Goal: Information Seeking & Learning: Learn about a topic

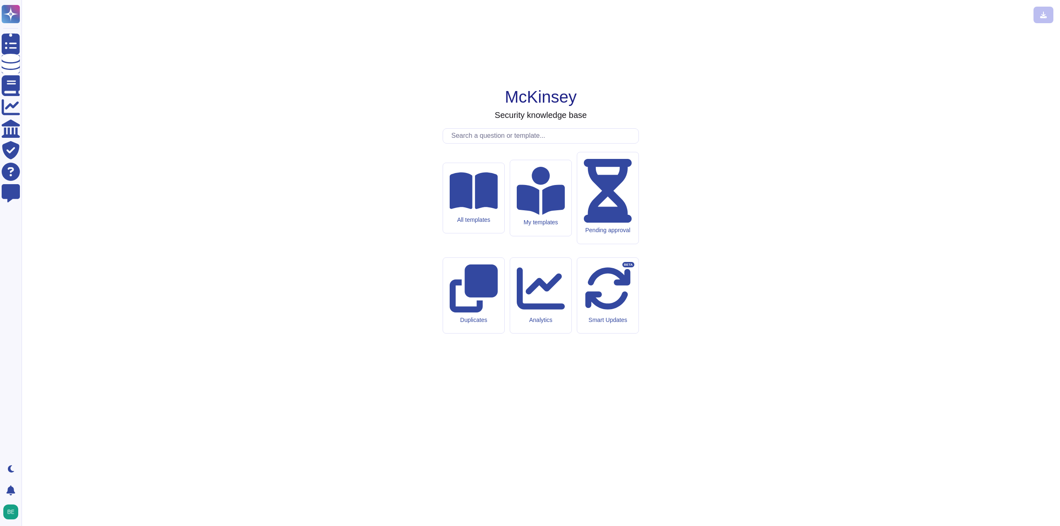
click at [474, 143] on input "text" at bounding box center [542, 136] width 191 height 14
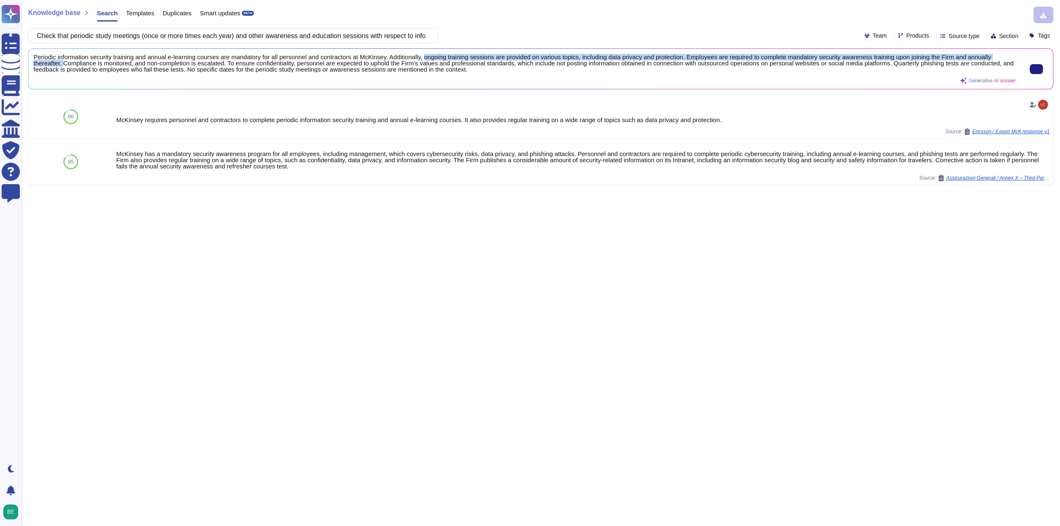
scroll to position [1, 0]
drag, startPoint x: 425, startPoint y: 56, endPoint x: 65, endPoint y: 69, distance: 360.3
click at [62, 65] on span "Periodic information security training and annual e-learning courses are mandat…" at bounding box center [525, 63] width 982 height 19
copy span "ongoing training sessions are provided on various topics, including data privac…"
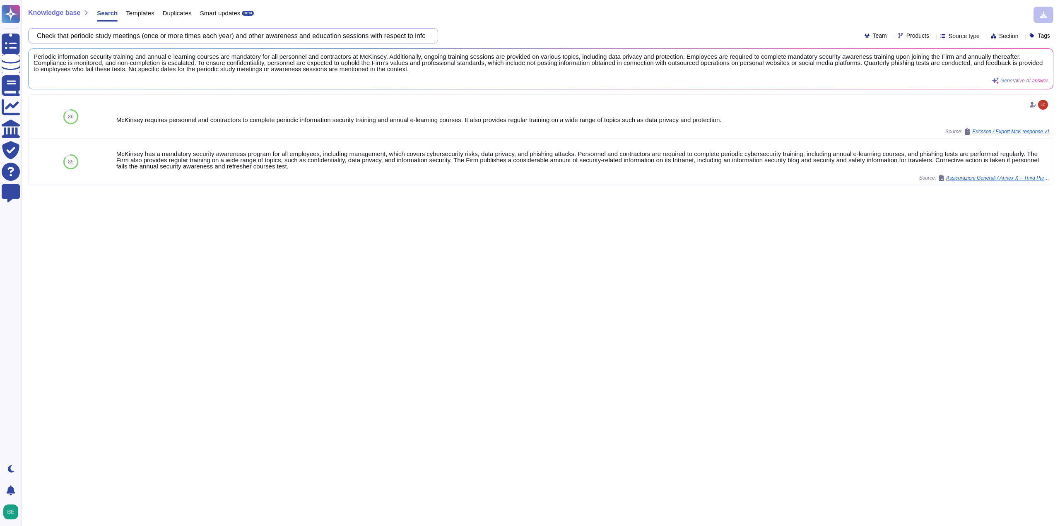
click at [303, 38] on input "Check that periodic study meetings (once or more times each year) and other awa…" at bounding box center [231, 36] width 397 height 14
paste input "the specific provision is recorded requiring outsourcers to report to SMBC-NIKK…"
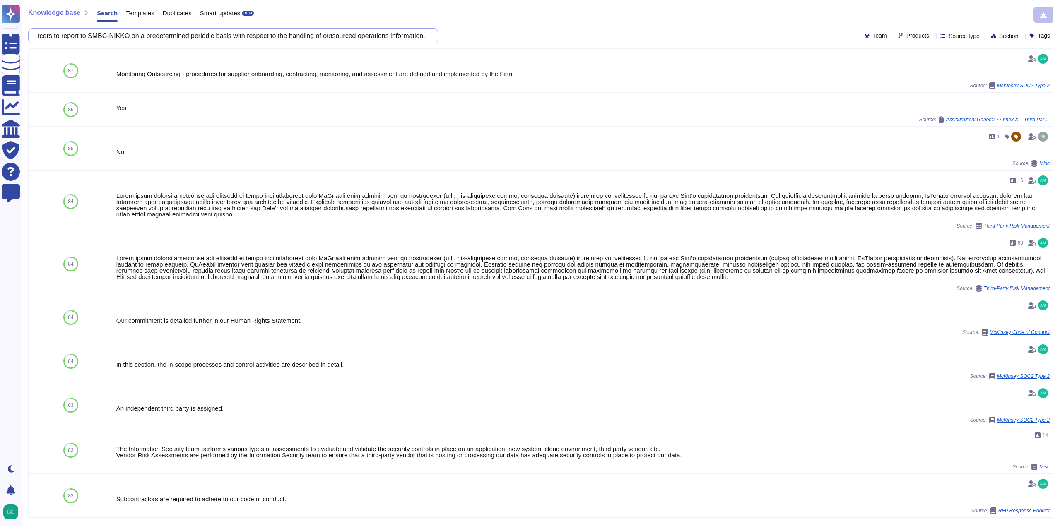
drag, startPoint x: 89, startPoint y: 35, endPoint x: 125, endPoint y: 35, distance: 35.6
click at [125, 35] on input "Check that the specific provision is recorded requiring outsourcers to report t…" at bounding box center [231, 36] width 397 height 14
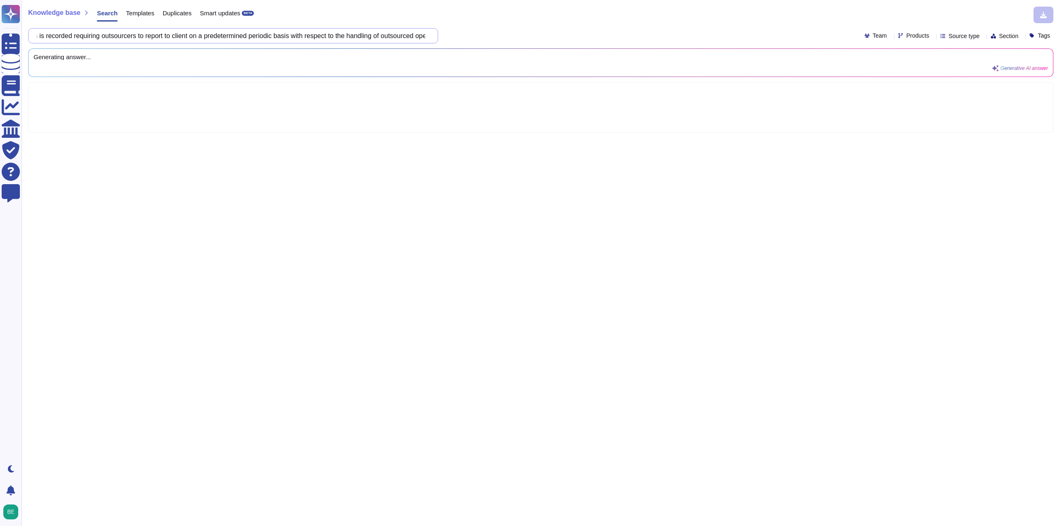
scroll to position [0, 0]
drag, startPoint x: 145, startPoint y: 36, endPoint x: 42, endPoint y: 34, distance: 103.1
click at [42, 34] on input "Check that the specific provision is recorded requiring outsourcers to report t…" at bounding box center [231, 36] width 397 height 14
click at [174, 33] on input "Check that the specific provision is recorded requiring outsourcers to report t…" at bounding box center [231, 36] width 397 height 14
click at [208, 33] on input "Check that the specific provision is recorded requiring outsourcers to report t…" at bounding box center [231, 36] width 397 height 14
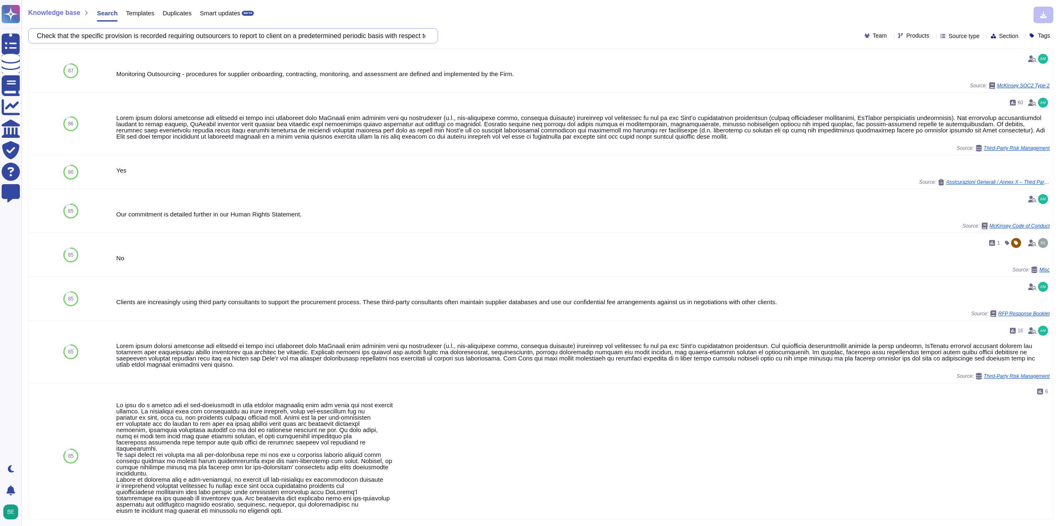
click at [301, 38] on input "Check that the specific provision is recorded requiring outsourcers to report t…" at bounding box center [231, 36] width 397 height 14
paste input "ensuring that information is handled with the care of a good manager"
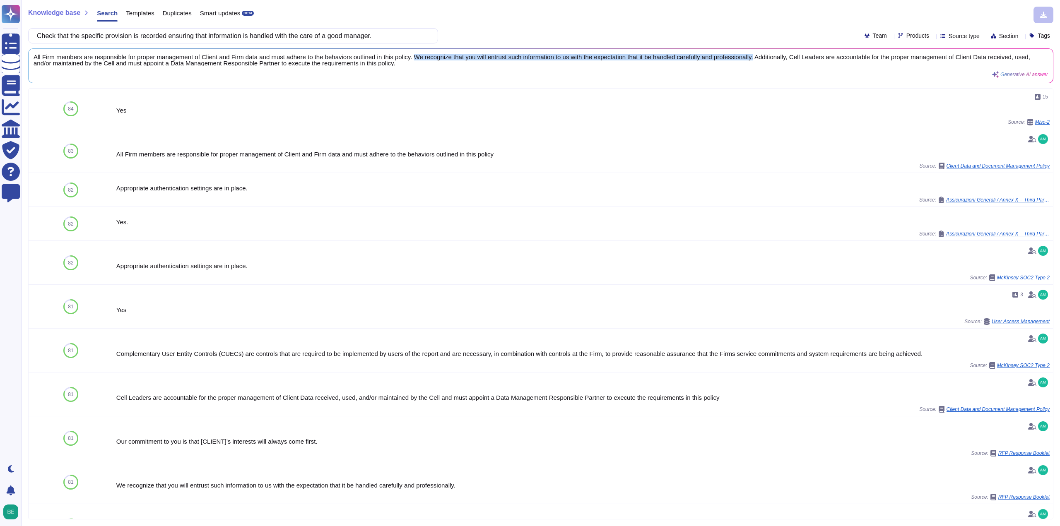
drag, startPoint x: 416, startPoint y: 55, endPoint x: 756, endPoint y: 50, distance: 339.4
click at [756, 50] on div "All Firm members are responsible for proper management of Client and Firm data …" at bounding box center [541, 66] width 1024 height 34
click at [415, 69] on div "All Firm members are responsible for proper management of Client and Firm data …" at bounding box center [525, 66] width 982 height 24
drag, startPoint x: 35, startPoint y: 56, endPoint x: 756, endPoint y: 51, distance: 721.4
click at [756, 51] on div "All Firm members are responsible for proper management of Client and Firm data …" at bounding box center [541, 66] width 1024 height 34
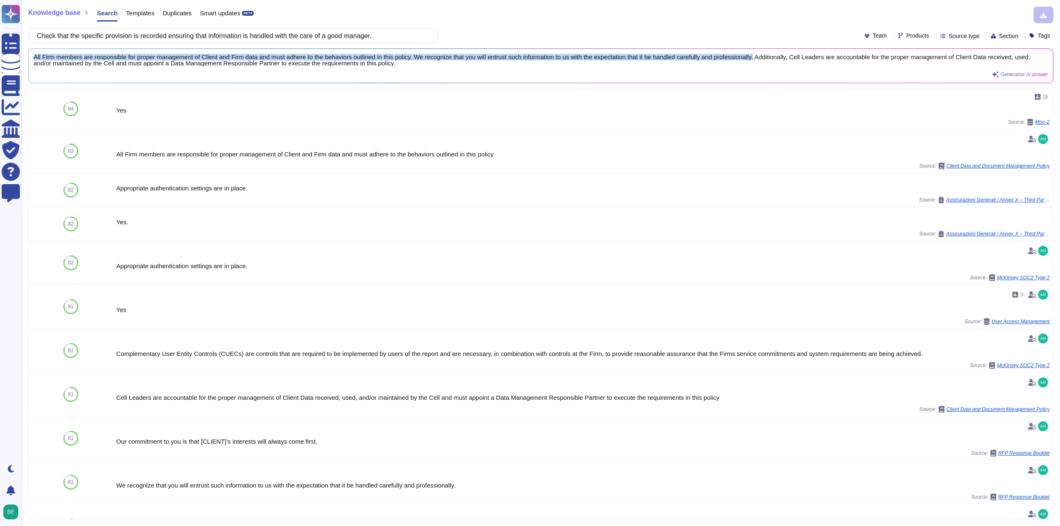
copy span "All Firm members are responsible for proper management of Client and Firm data …"
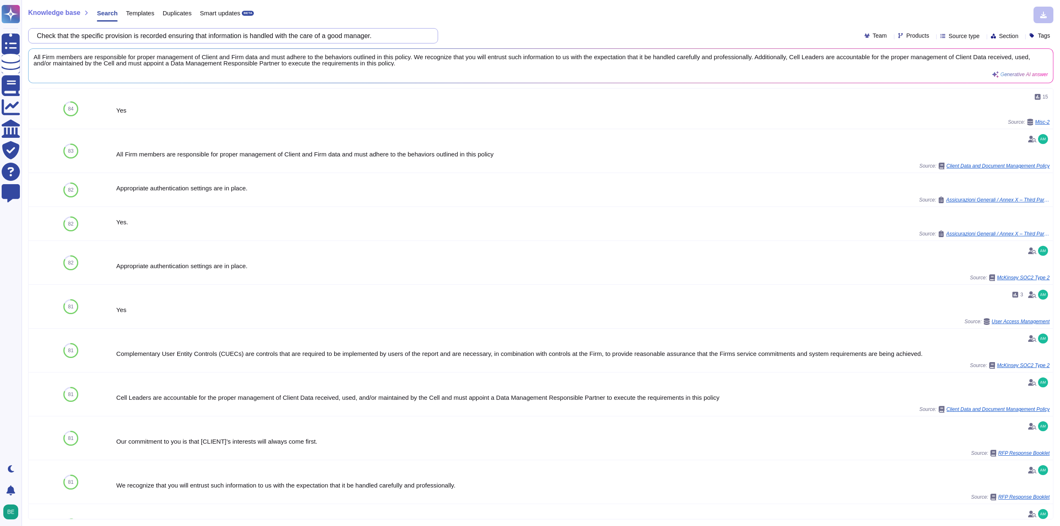
click at [251, 39] on input "Check that the specific provision is recorded ensuring that information is hand…" at bounding box center [231, 36] width 397 height 14
paste input "concerning the preventing the information leakage such as Prohibitation of inst…"
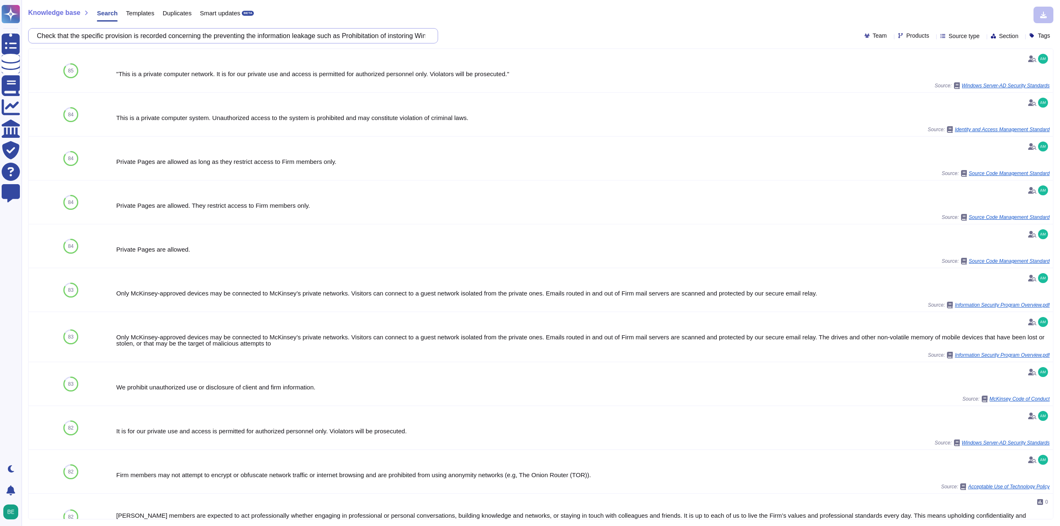
click at [231, 39] on input "Check that the specific provision is recorded concerning the preventing the inf…" at bounding box center [231, 36] width 397 height 14
paste input "text"
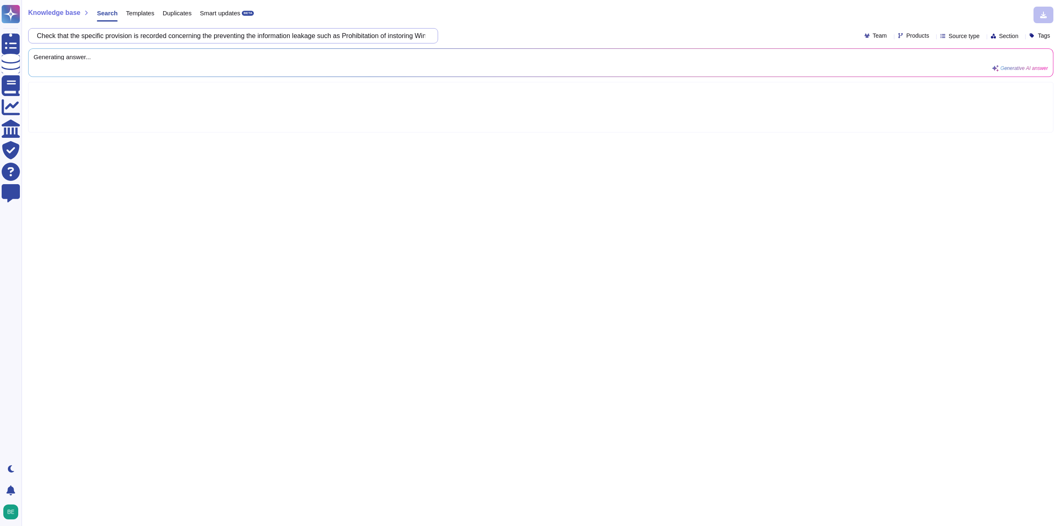
scroll to position [0, 139]
drag, startPoint x: 346, startPoint y: 36, endPoint x: 249, endPoint y: 28, distance: 97.1
click at [249, 28] on div "Check that the specific provision is recorded concerning the preventing the inf…" at bounding box center [233, 35] width 410 height 15
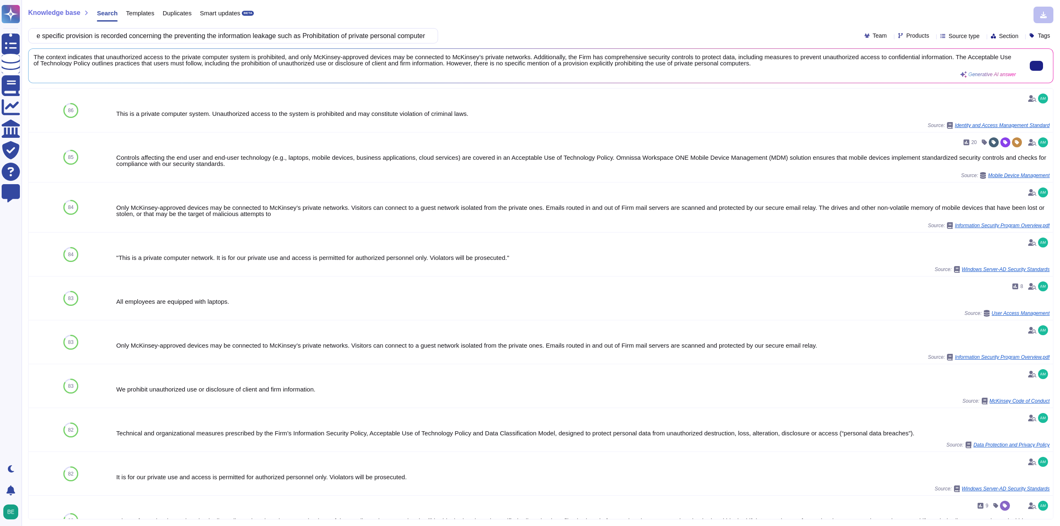
scroll to position [0, 0]
drag, startPoint x: 301, startPoint y: 57, endPoint x: 530, endPoint y: 53, distance: 228.9
click at [530, 53] on div "The context indicates that unauthorized access to the private computer system i…" at bounding box center [541, 66] width 1024 height 34
copy span "only McKinsey-approved devices may be connected to McKinsey’s private networks."
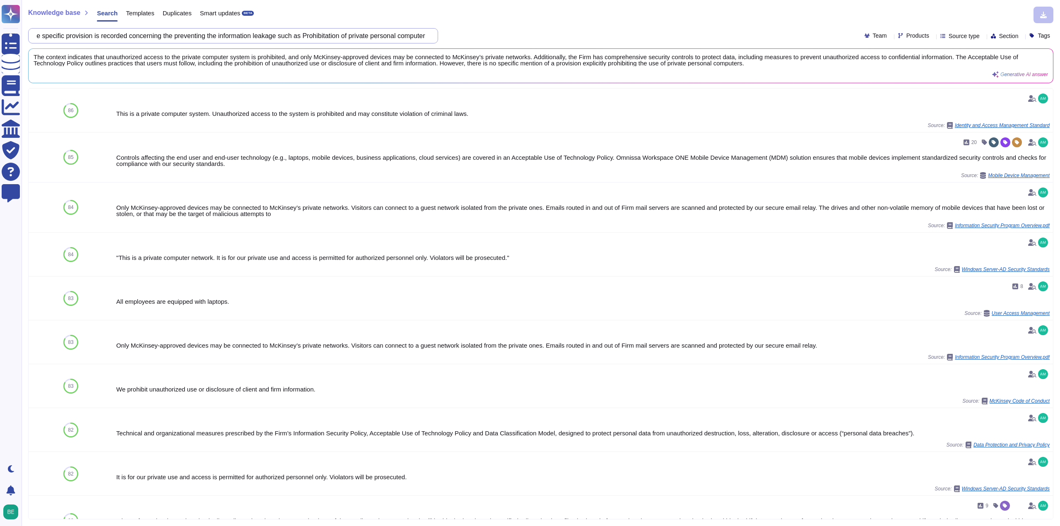
drag, startPoint x: 350, startPoint y: 35, endPoint x: 542, endPoint y: 38, distance: 191.7
click at [542, 38] on div "Check that the specific provision is recorded concerning the preventing the inf…" at bounding box center [540, 35] width 1025 height 15
drag, startPoint x: 349, startPoint y: 34, endPoint x: 505, endPoint y: 30, distance: 155.3
click at [505, 30] on div "Check that the specific provision is recorded concerning the preventing the inf…" at bounding box center [540, 35] width 1025 height 15
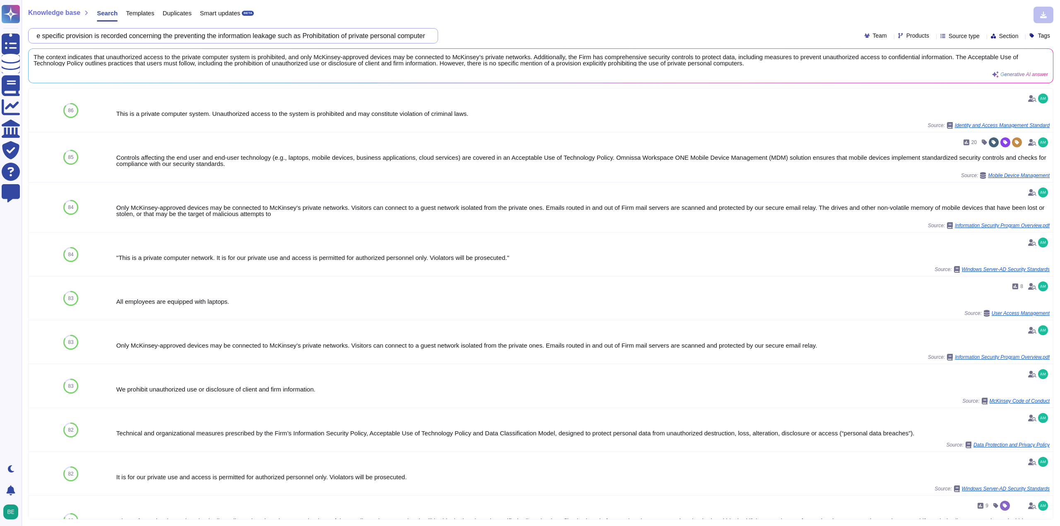
paste input "ion of writing information on the Internet such as social networking"
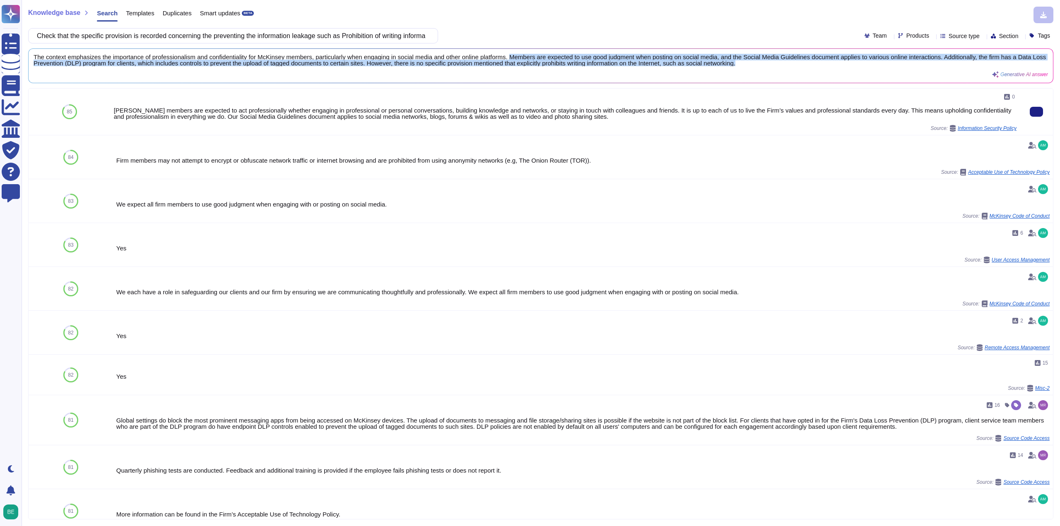
scroll to position [1, 0]
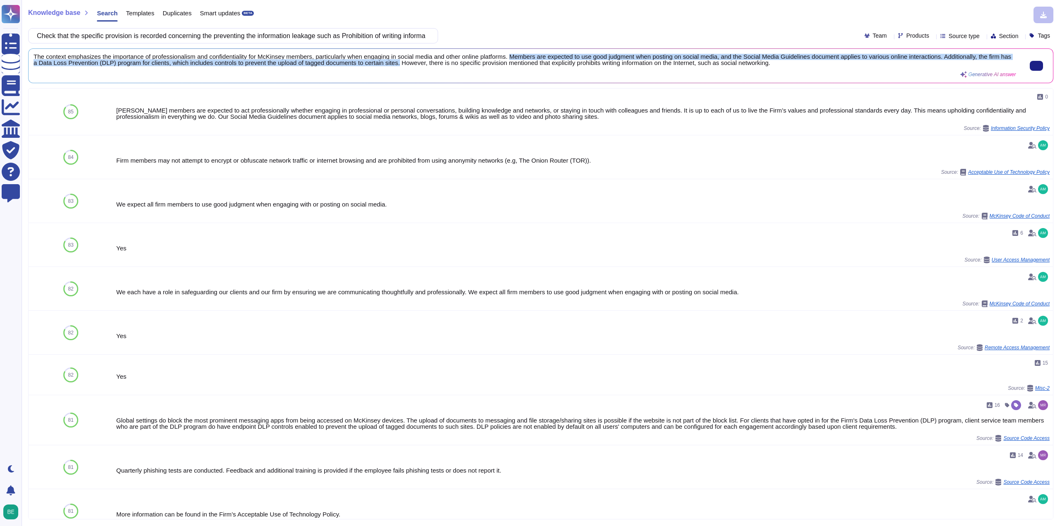
drag, startPoint x: 508, startPoint y: 57, endPoint x: 409, endPoint y: 65, distance: 99.3
click at [409, 65] on span "The context emphasizes the importance of professionalism and confidentiality fo…" at bounding box center [525, 60] width 982 height 12
copy span "Members are expected to use good judgment when posting on social media, and the…"
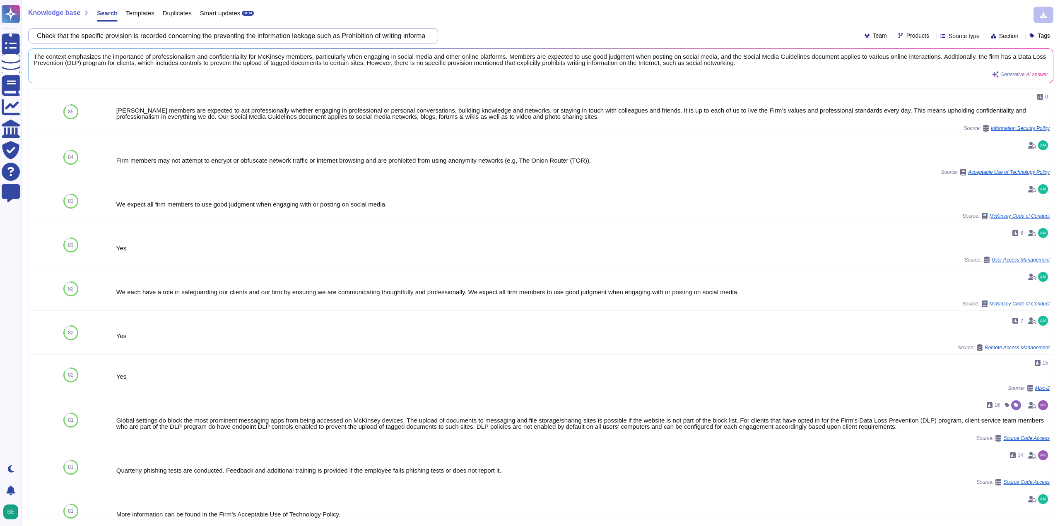
click at [275, 29] on input "Check that the specific provision is recorded concerning the preventing the inf…" at bounding box center [231, 36] width 397 height 14
paste input "requiring SMBC-[PERSON_NAME]’s consent to the subcontracting of outsourced oper…"
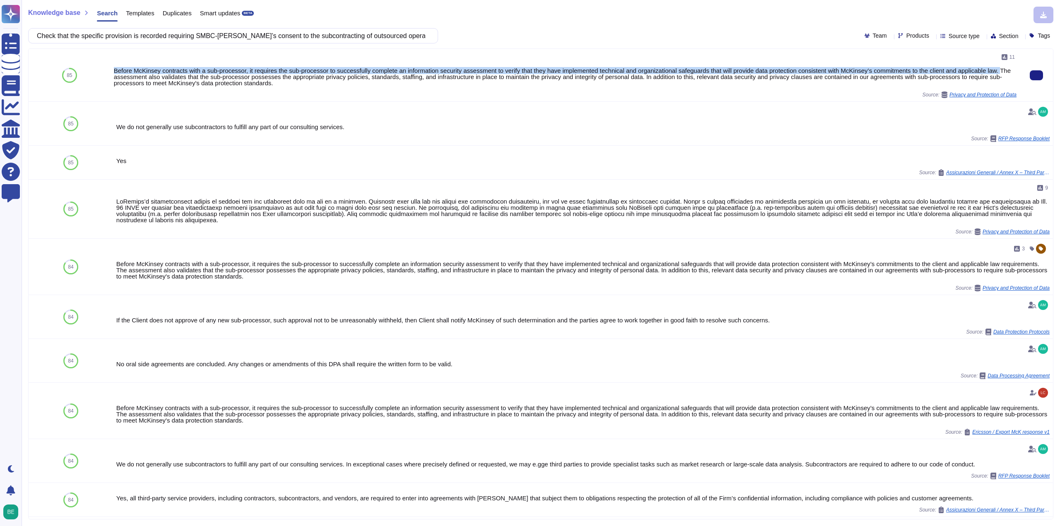
drag, startPoint x: 112, startPoint y: 70, endPoint x: 998, endPoint y: 67, distance: 886.1
click at [998, 67] on div "11 Before McKinsey contracts with a sub-processor, it requires the sub-processo…" at bounding box center [565, 75] width 909 height 53
copy div "Before McKinsey contracts with a sub-processor, it requires the sub-processor t…"
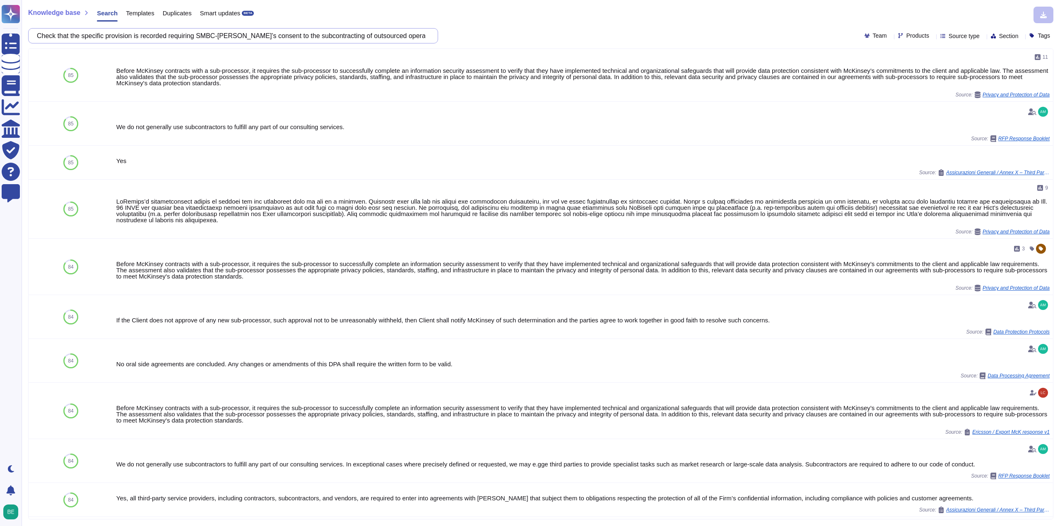
click at [235, 35] on input "Check that the specific provision is recorded requiring SMBC-[PERSON_NAME]’s co…" at bounding box center [231, 36] width 397 height 14
click at [236, 34] on input "Check that the specific provision is recorded requiring SMBC-[PERSON_NAME]’s co…" at bounding box center [231, 36] width 397 height 14
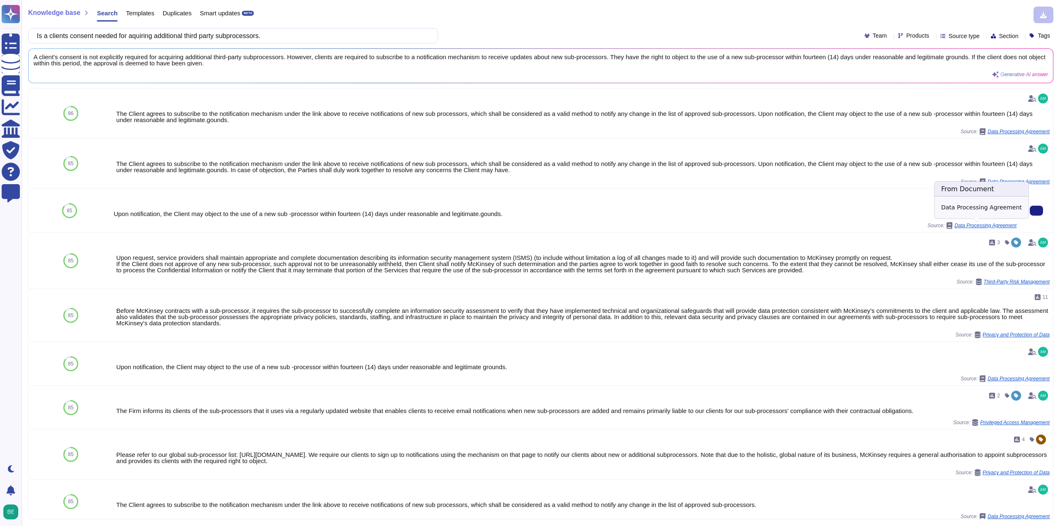
click at [995, 226] on span "Data Processing Agreement" at bounding box center [985, 225] width 62 height 5
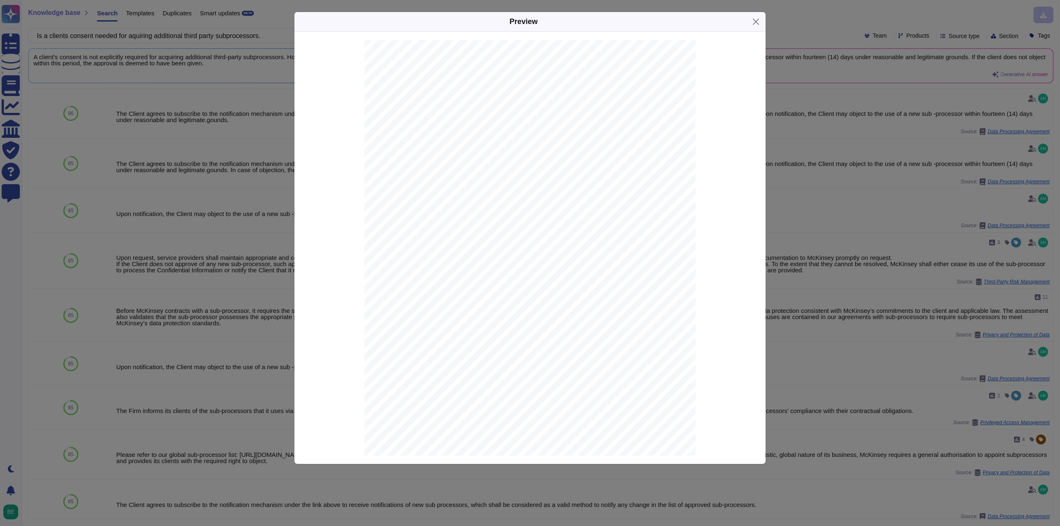
scroll to position [3277, 0]
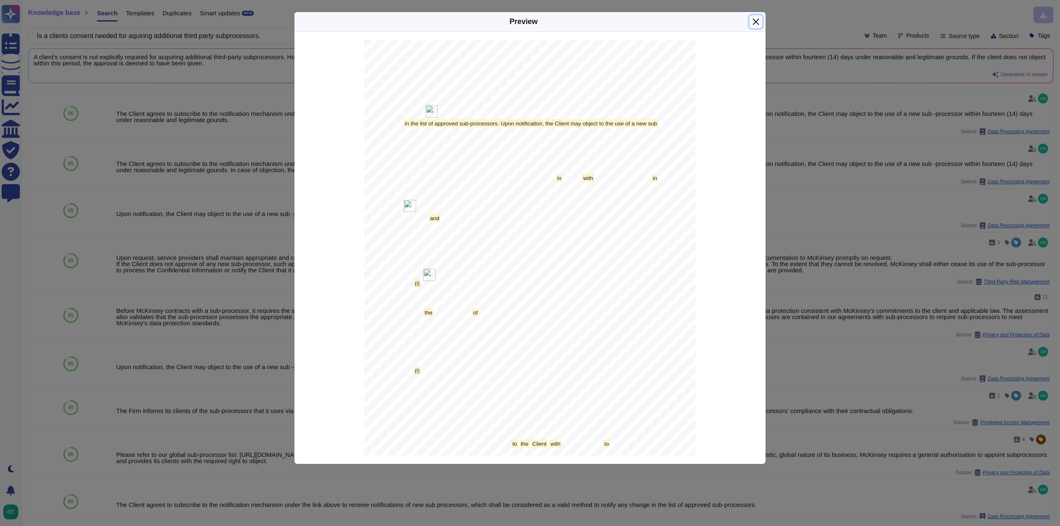
click at [752, 20] on button "Close" at bounding box center [755, 21] width 13 height 13
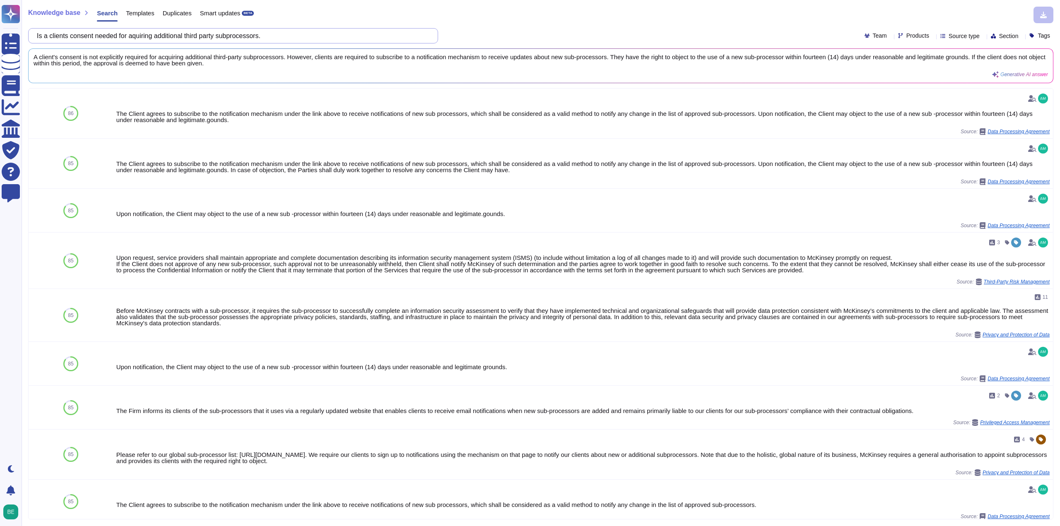
click at [183, 36] on input "Is a clients consent needed for aquiring additional third party subprocessors." at bounding box center [231, 36] width 397 height 14
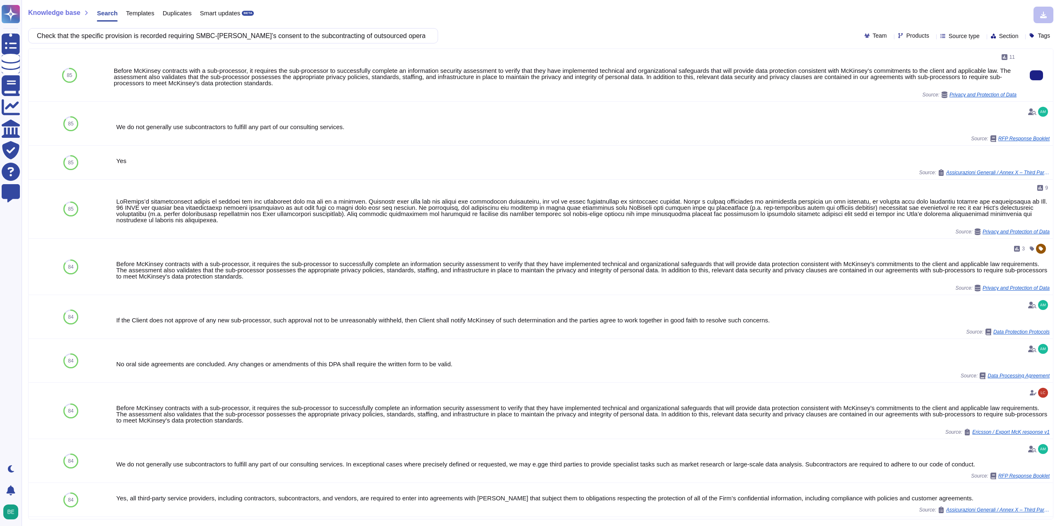
click at [360, 86] on div "Before McKinsey contracts with a sub-processor, it requires the sub-processor t…" at bounding box center [565, 76] width 902 height 19
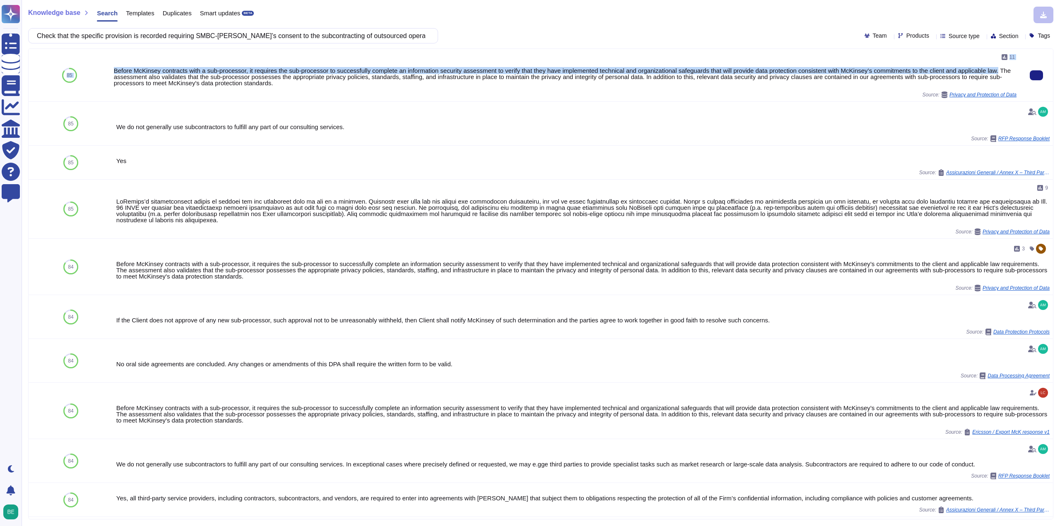
drag, startPoint x: 110, startPoint y: 70, endPoint x: 997, endPoint y: 69, distance: 887.0
click at [997, 69] on div "85 11 Before McKinsey contracts with a sub-processor, it requires the sub-proce…" at bounding box center [541, 75] width 1024 height 53
copy div "85 11 Before McKinsey contracts with a sub-processor, it requires the sub-proce…"
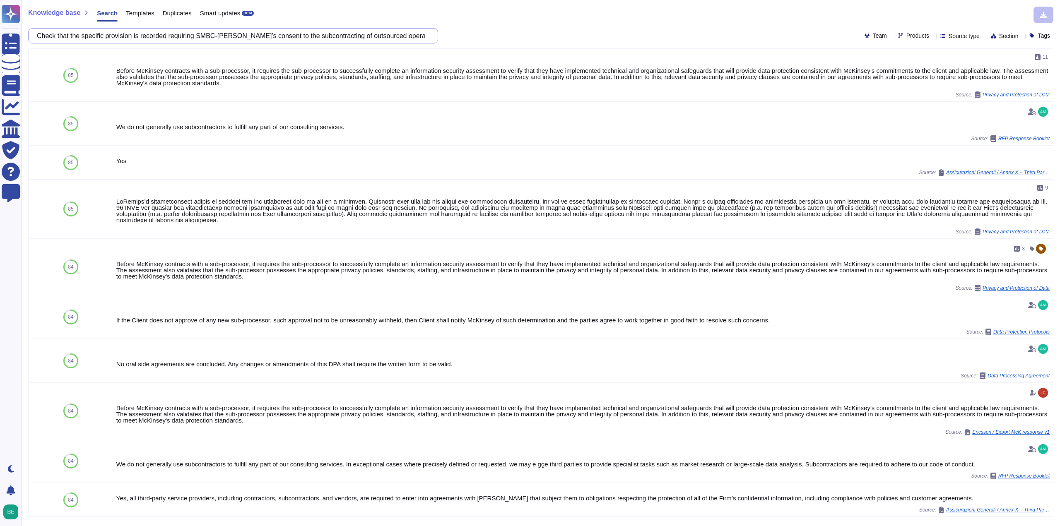
click at [298, 31] on input "Check that the specific provision is recorded requiring SMBC-[PERSON_NAME]’s co…" at bounding box center [231, 36] width 397 height 14
paste input "subcontracting agreement containing the same provisions as the memorandum conce…"
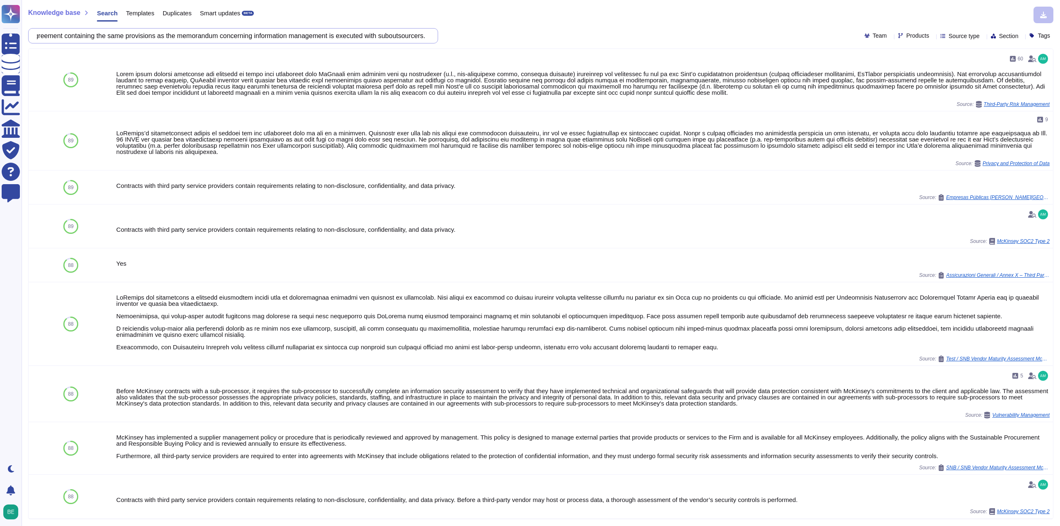
scroll to position [0, 0]
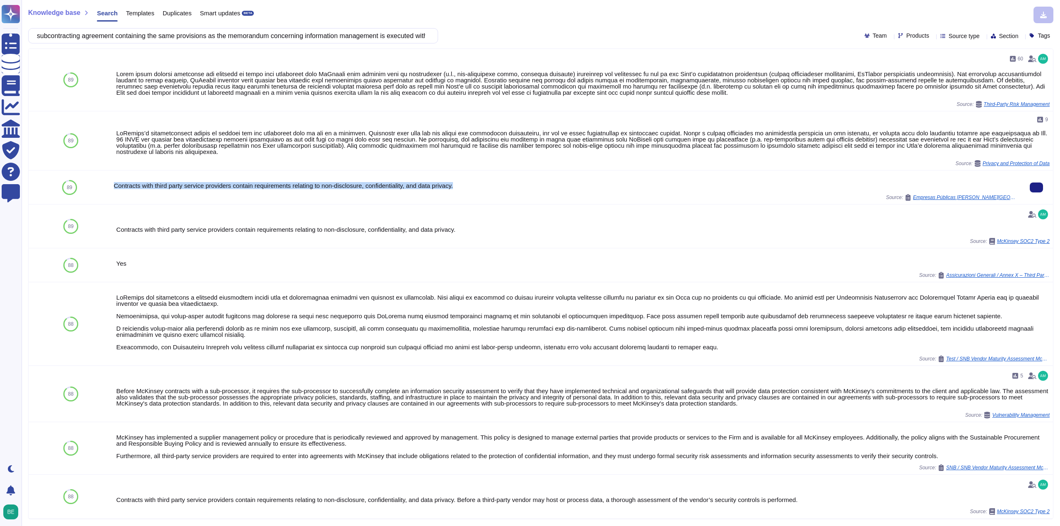
drag, startPoint x: 114, startPoint y: 185, endPoint x: 473, endPoint y: 184, distance: 359.3
click at [473, 184] on div "Contracts with third party service providers contain requirements relating to n…" at bounding box center [565, 186] width 902 height 6
copy div "Contracts with third party service providers contain requirements relating to n…"
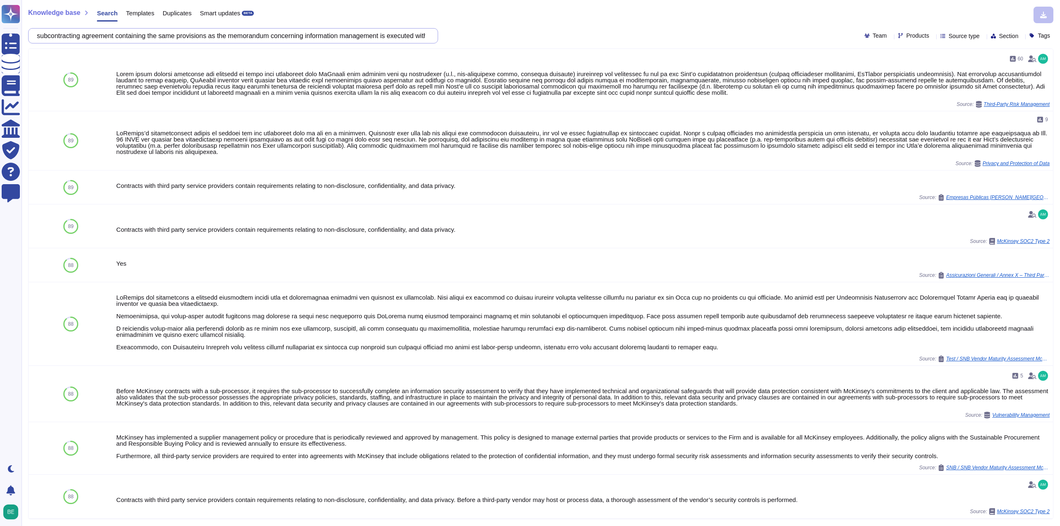
click at [267, 35] on input "subcontracting agreement containing the same provisions as the memorandum conce…" at bounding box center [231, 36] width 397 height 14
click at [293, 32] on input "subcontracting agreement containing the same provisions as the memorandum conce…" at bounding box center [231, 36] width 397 height 14
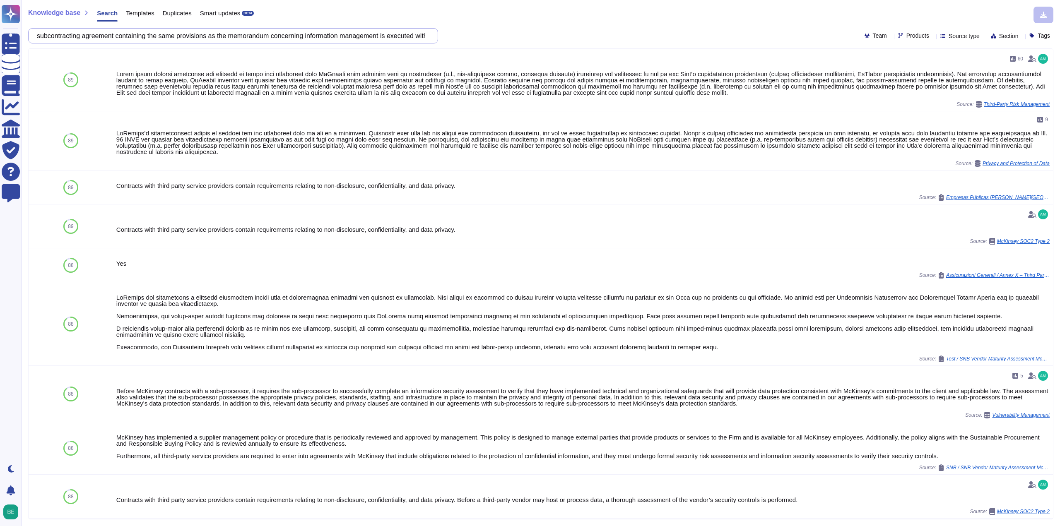
paste input "damage compensation provision is recorded concerning the handling of outsourced…"
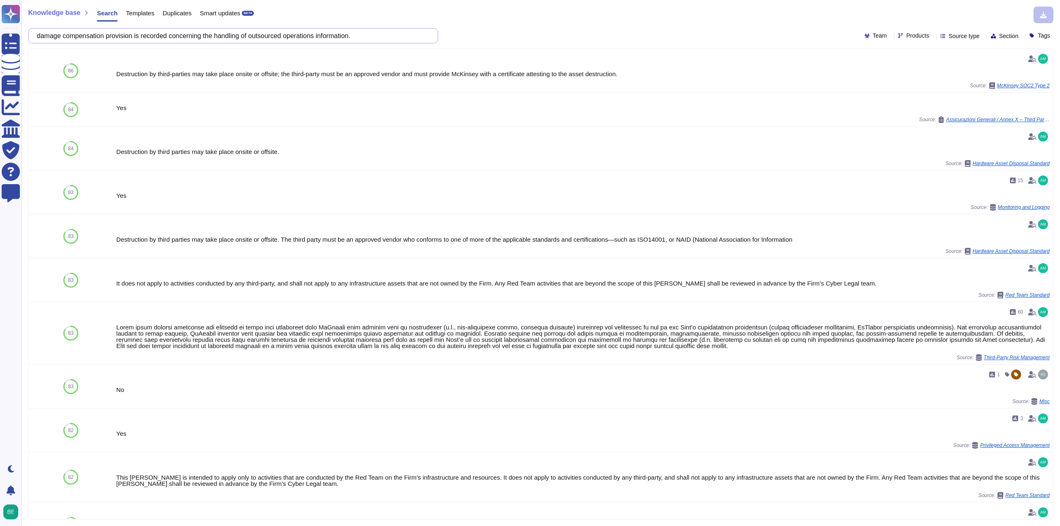
click at [312, 34] on input "damage compensation provision is recorded concerning the handling of outsourced…" at bounding box center [231, 36] width 397 height 14
paste input "specific provision is recorded concerning the handling of information after the…"
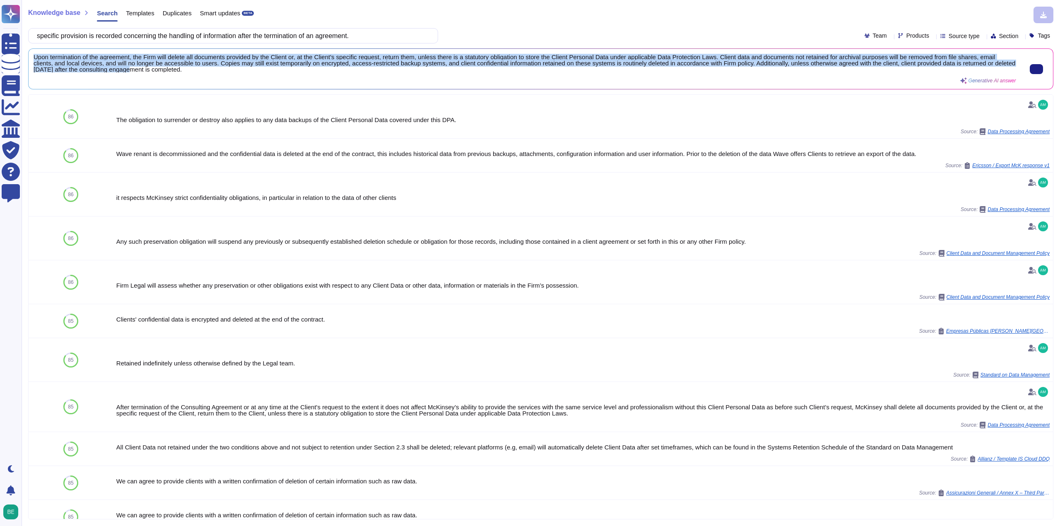
scroll to position [1, 0]
drag, startPoint x: 34, startPoint y: 55, endPoint x: 244, endPoint y: 76, distance: 211.3
click at [244, 76] on div "Upon termination of the agreement, the Firm will delete all documents provided …" at bounding box center [525, 69] width 982 height 30
copy span "Upon termination of the agreement, the Firm will delete all documents provided …"
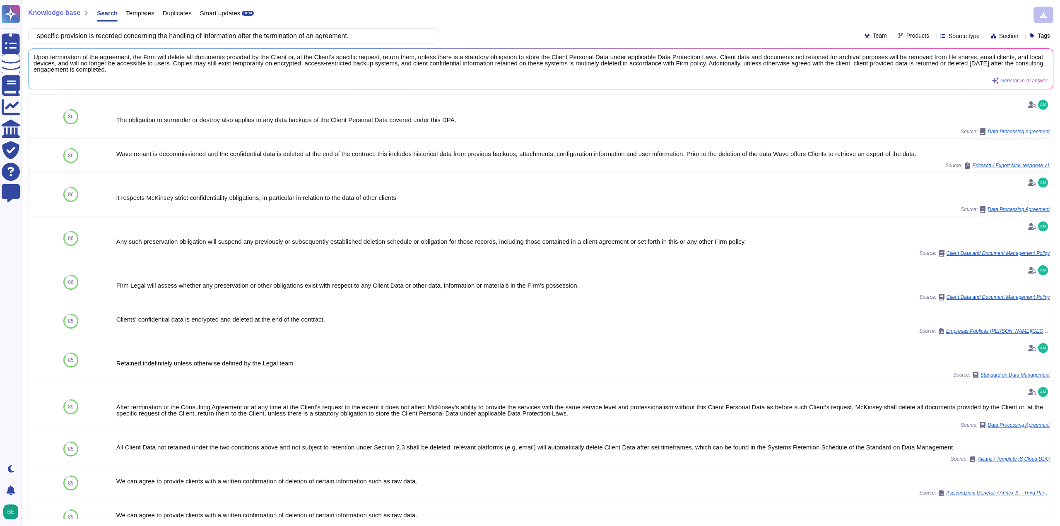
click at [461, 7] on div "Knowledge base Search Templates Duplicates Smart updates BETA" at bounding box center [537, 15] width 1019 height 17
drag, startPoint x: 130, startPoint y: 36, endPoint x: 36, endPoint y: 35, distance: 94.0
click at [36, 35] on div "specific provision is recorded concerning the handling of information after the…" at bounding box center [233, 35] width 410 height 15
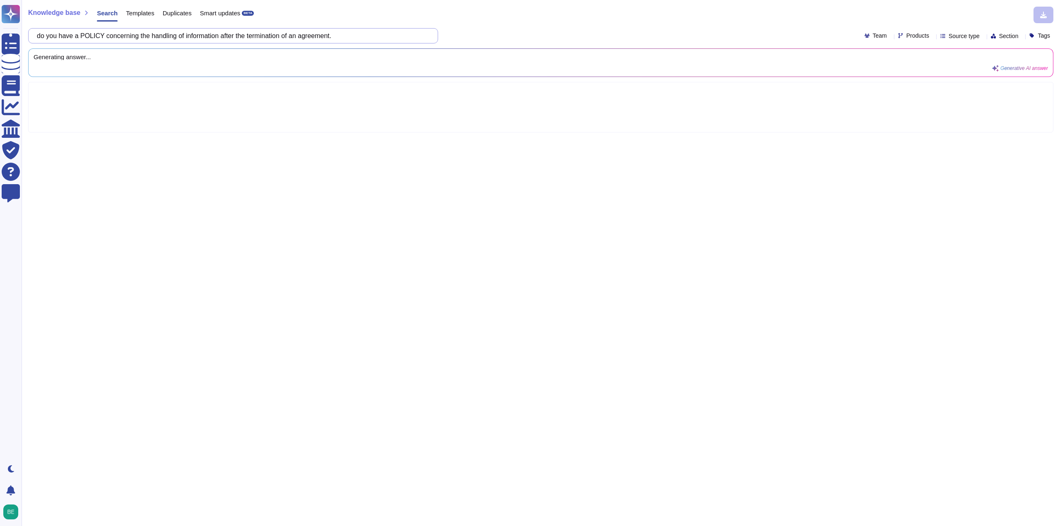
click at [197, 32] on input "do you have a POLICY concerning the handling of information after the terminati…" at bounding box center [231, 36] width 397 height 14
click at [475, 32] on div "do you have a POLICY concerning the handling of information after the terminati…" at bounding box center [540, 35] width 1025 height 15
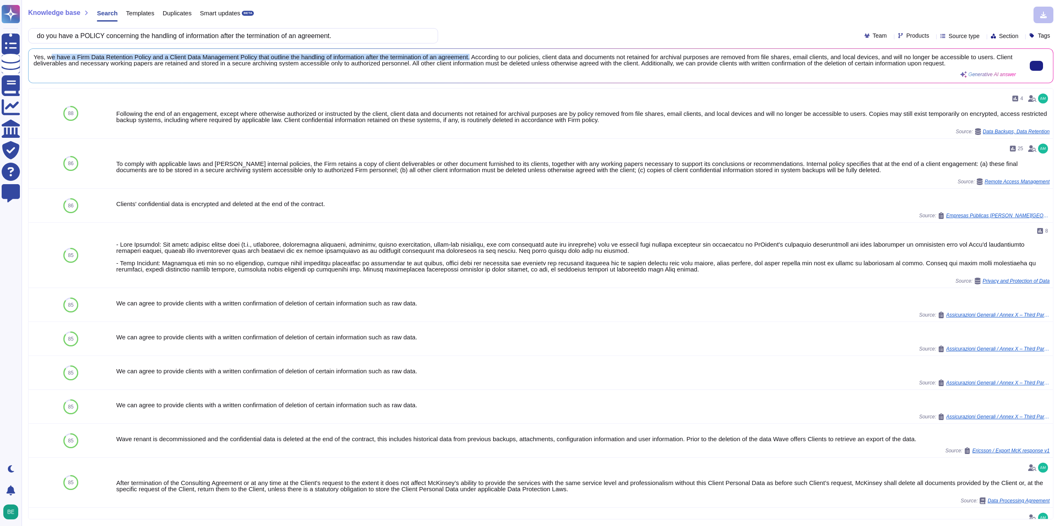
drag, startPoint x: 49, startPoint y: 58, endPoint x: 468, endPoint y: 56, distance: 418.4
click at [468, 56] on span "Yes, we have a Firm Data Retention Policy and a Client Data Management Policy t…" at bounding box center [525, 60] width 982 height 12
copy span "e have a Firm Data Retention Policy and a Client Data Management Policy that ou…"
click at [274, 36] on input "do you have a POLICY concerning the handling of information after the terminati…" at bounding box center [231, 36] width 397 height 14
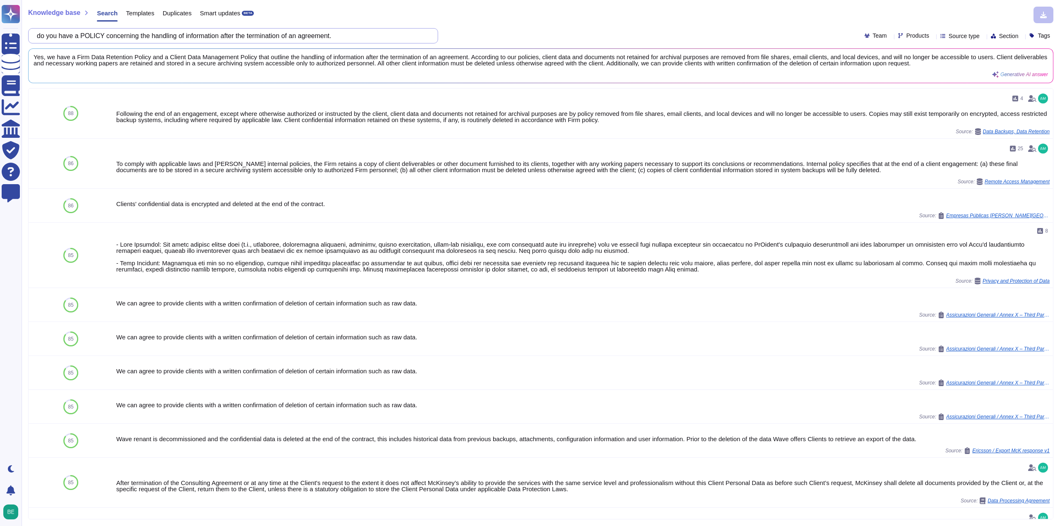
click at [274, 36] on input "do you have a POLICY concerning the handling of information after the terminati…" at bounding box center [231, 36] width 397 height 14
paste input "If information is taken out on a portable recording medium, are appropriate mea…"
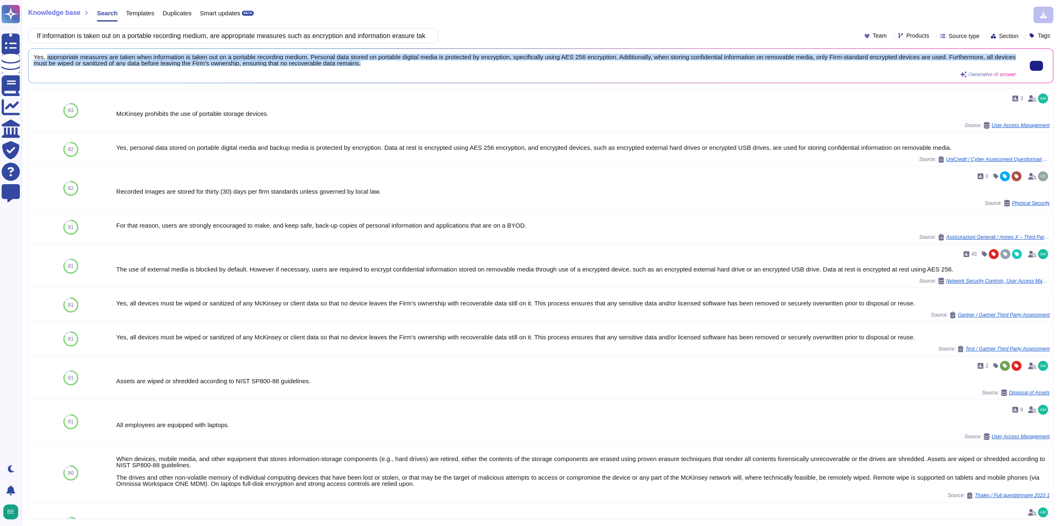
scroll to position [1, 0]
drag, startPoint x: 47, startPoint y: 58, endPoint x: 781, endPoint y: 65, distance: 734.7
click at [781, 65] on span "Yes, appropriate measures are taken when information is taken out on a portable…" at bounding box center [525, 60] width 982 height 12
click at [143, 82] on div "Yes, appropriate measures are taken when information is taken out on a portable…" at bounding box center [541, 66] width 1024 height 34
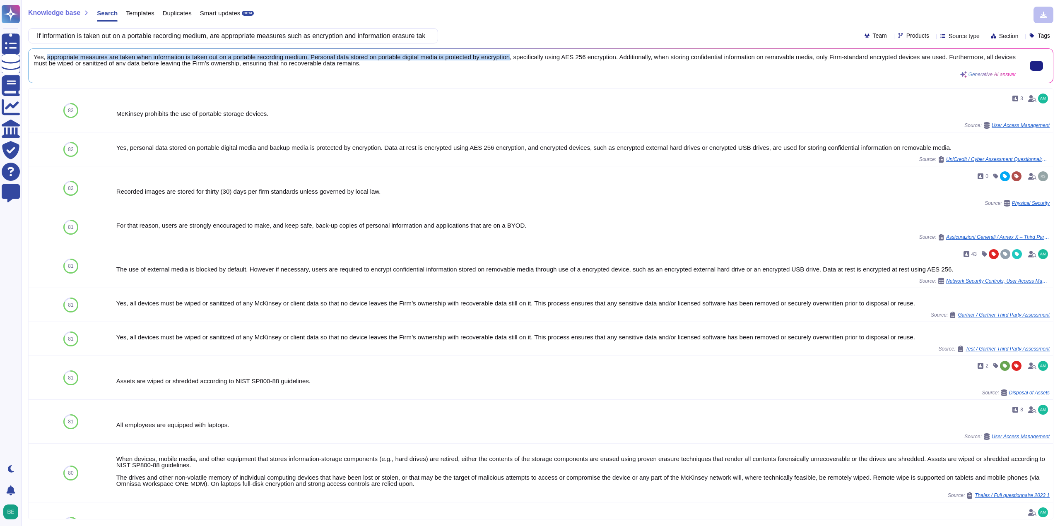
drag, startPoint x: 47, startPoint y: 55, endPoint x: 511, endPoint y: 60, distance: 464.0
click at [511, 60] on span "Yes, appropriate measures are taken when information is taken out on a portable…" at bounding box center [525, 60] width 982 height 12
copy span "appropriate measures are taken when information is taken out on a portable reco…"
click at [276, 38] on input "If information is taken out on a portable recording medium, are appropriate mea…" at bounding box center [231, 36] width 397 height 14
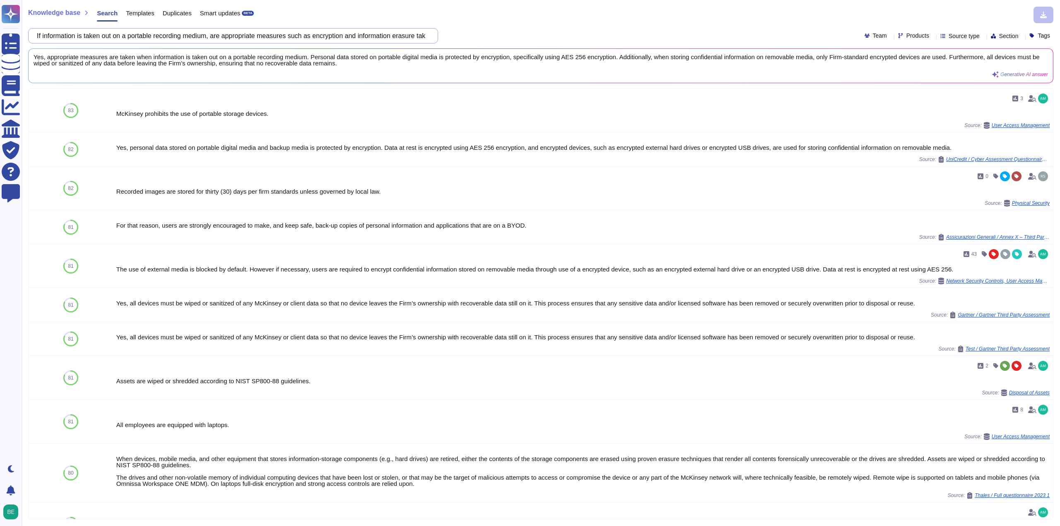
click at [276, 38] on input "If information is taken out on a portable recording medium, are appropriate mea…" at bounding box center [231, 36] width 397 height 14
paste input "specific provision is recorded prohibiting the unnecessary duplication and copy…"
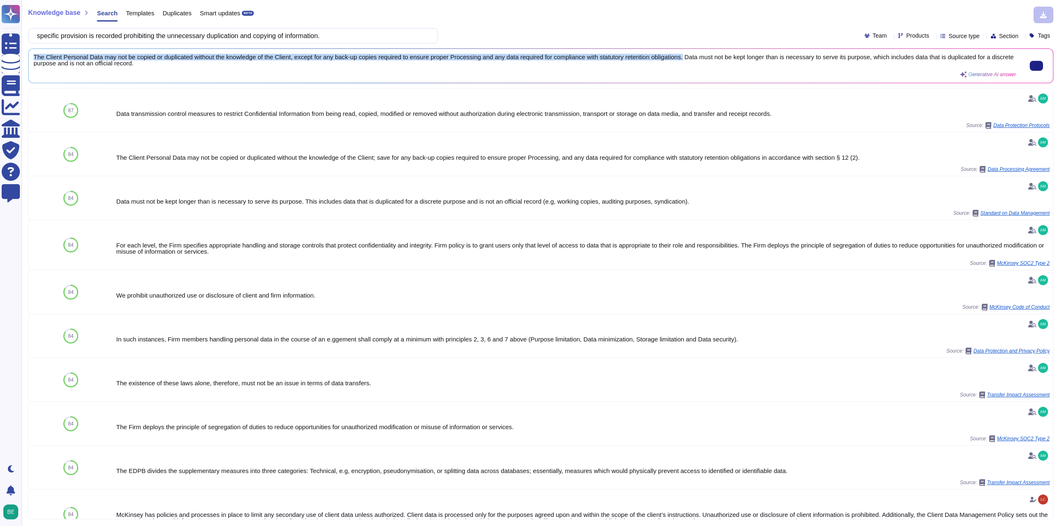
drag, startPoint x: 34, startPoint y: 55, endPoint x: 685, endPoint y: 56, distance: 651.0
click at [685, 56] on span "The Client Personal Data may not be copied or duplicated without the knowledge …" at bounding box center [525, 60] width 982 height 12
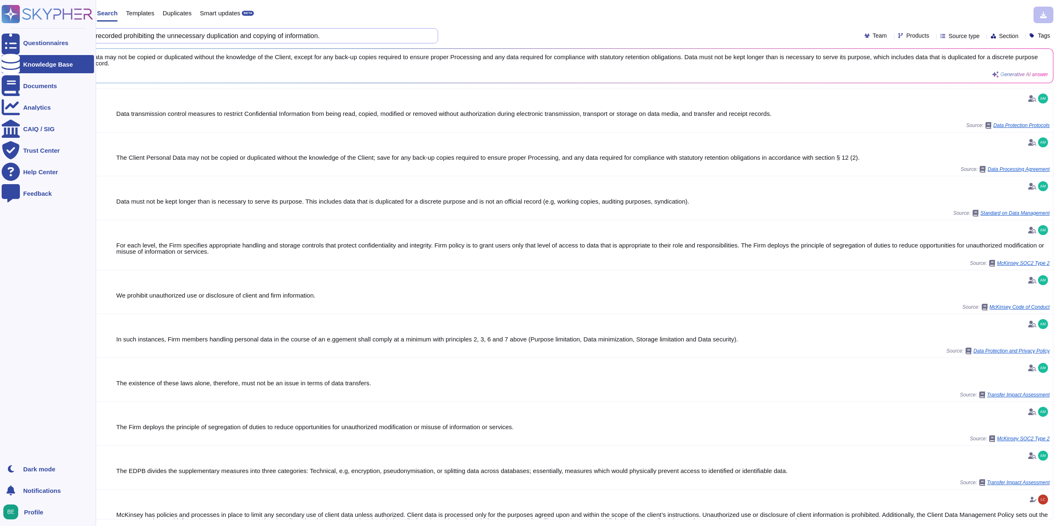
drag, startPoint x: 345, startPoint y: 35, endPoint x: 0, endPoint y: 32, distance: 345.2
click at [0, 32] on div "Questionnaires Knowledge Base Documents Analytics CAIQ / SIG Trust Center Help …" at bounding box center [530, 263] width 1060 height 526
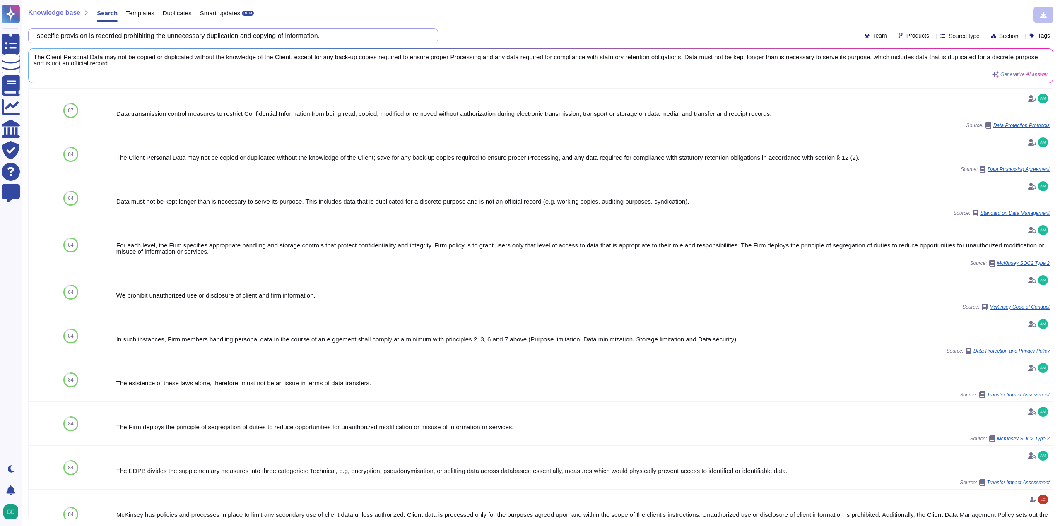
paste input "specific provision is recorded prohibiting the disclosure of information to a t…"
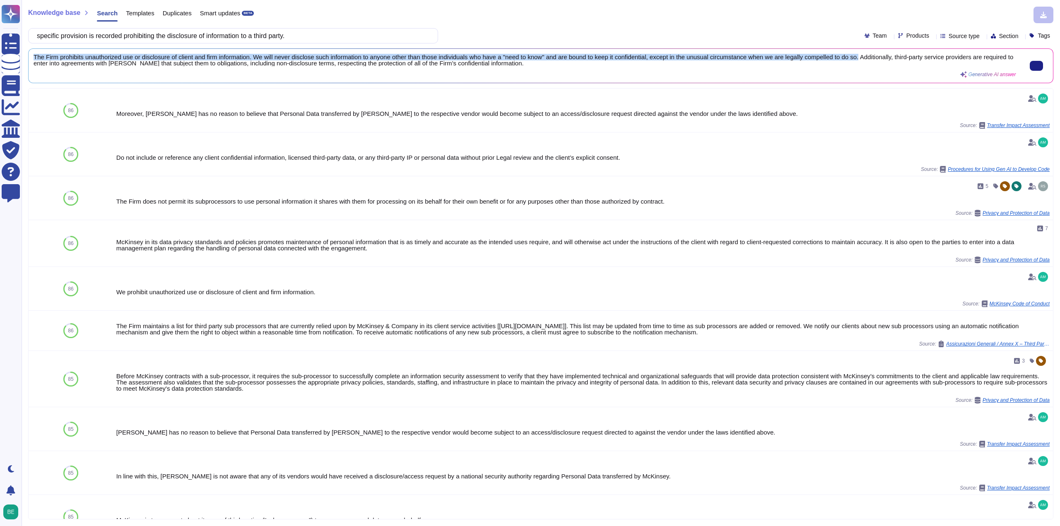
drag, startPoint x: 34, startPoint y: 56, endPoint x: 860, endPoint y: 56, distance: 826.5
click at [860, 56] on span "The Firm prohibits unauthorized use or disclosure of client and firm informatio…" at bounding box center [525, 60] width 982 height 12
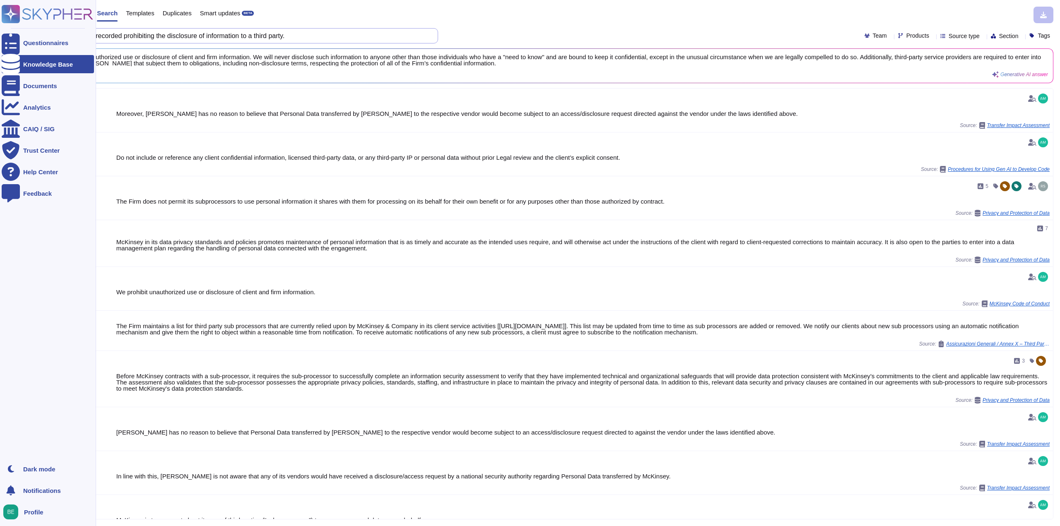
drag, startPoint x: 311, startPoint y: 36, endPoint x: 0, endPoint y: 26, distance: 311.0
click at [0, 26] on div "Questionnaires Knowledge Base Documents Analytics CAIQ / SIG Trust Center Help …" at bounding box center [530, 263] width 1060 height 526
paste input "non-specified use of information"
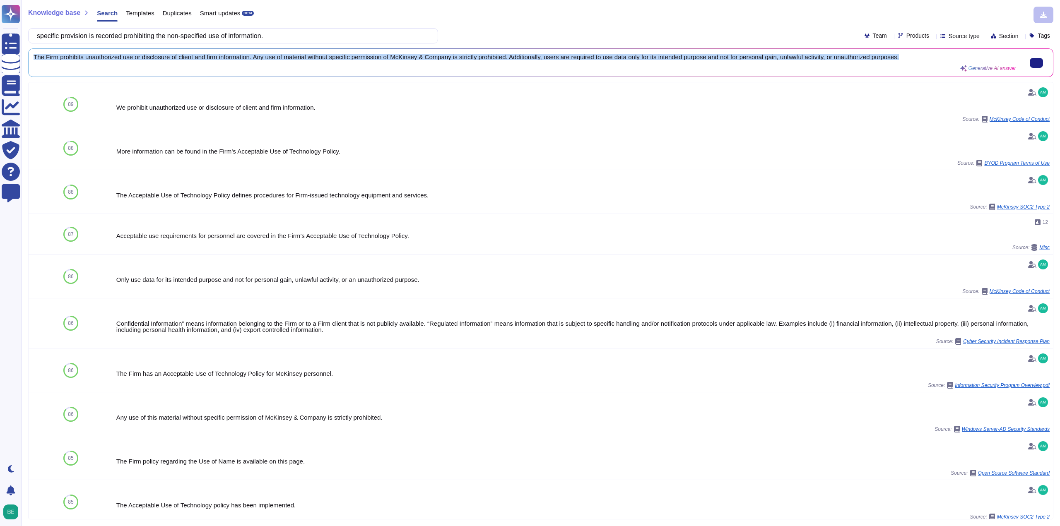
drag, startPoint x: 34, startPoint y: 58, endPoint x: 918, endPoint y: 57, distance: 883.7
click at [918, 57] on span "The Firm prohibits unauthorized use or disclosure of client and firm informatio…" at bounding box center [525, 57] width 982 height 6
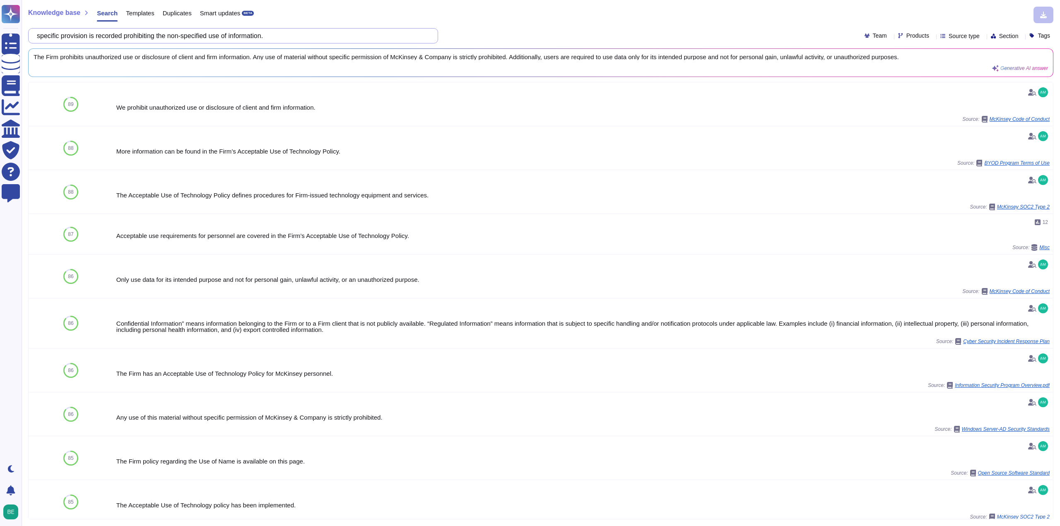
click at [228, 39] on input "specific provision is recorded prohibiting the non-specified use of information." at bounding box center [231, 36] width 397 height 14
paste input "specific provision is recorded requiring outsourcers to report to SMBC-NIKKO on…"
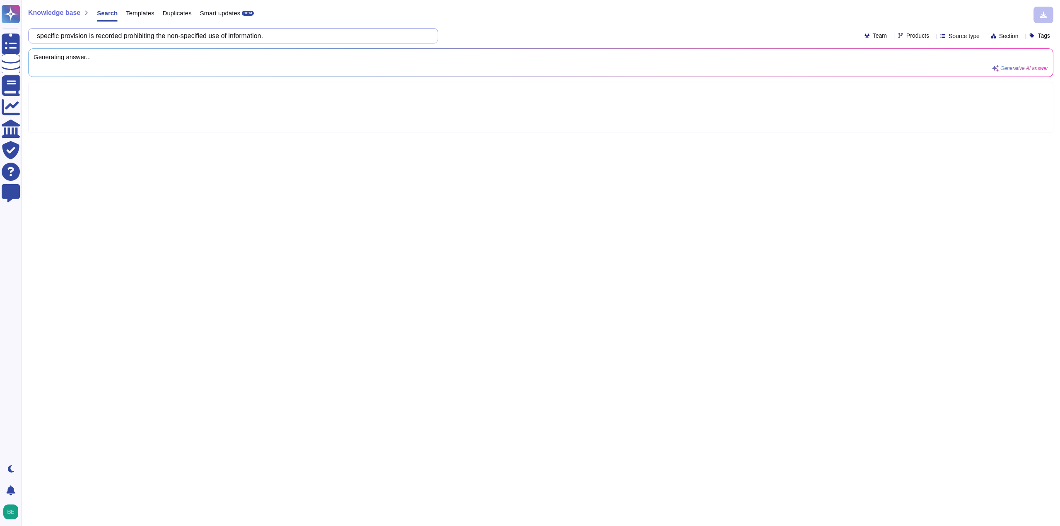
scroll to position [0, 144]
drag, startPoint x: 88, startPoint y: 35, endPoint x: 127, endPoint y: 37, distance: 38.6
click at [127, 37] on input "specific provision is recorded requiring outsourcers to report to SMBC-NIKKO on…" at bounding box center [231, 36] width 397 height 14
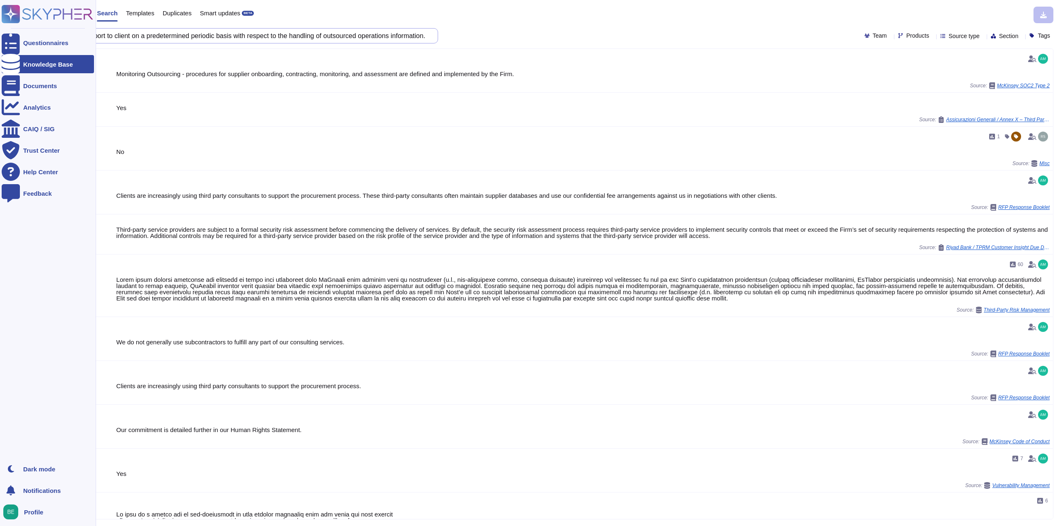
scroll to position [0, 0]
drag, startPoint x: 129, startPoint y: 41, endPoint x: 14, endPoint y: 24, distance: 115.4
click at [14, 24] on div "Questionnaires Knowledge Base Documents Analytics CAIQ / SIG Trust Center Help …" at bounding box center [530, 263] width 1060 height 526
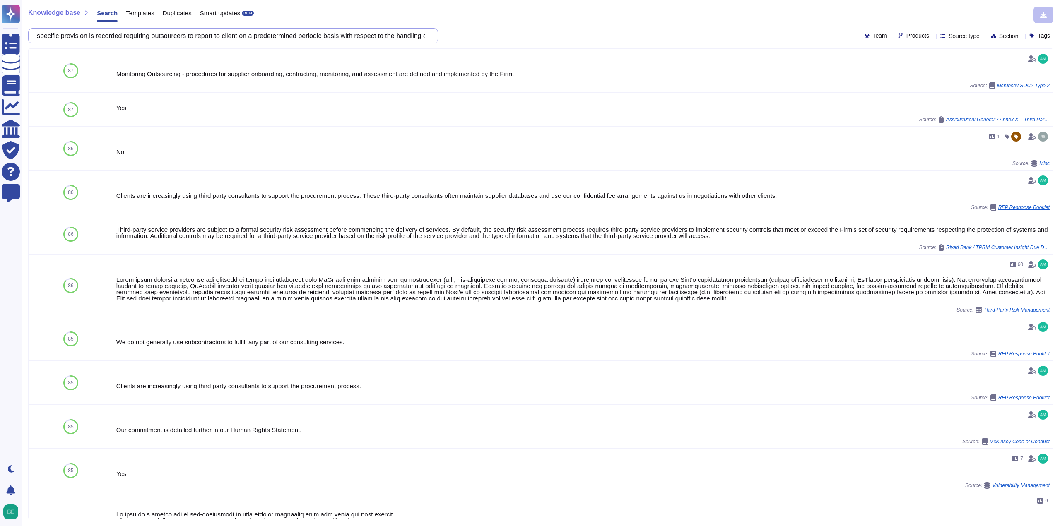
click at [299, 34] on input "specific provision is recorded requiring outsourcers to report to client on a p…" at bounding box center [231, 36] width 397 height 14
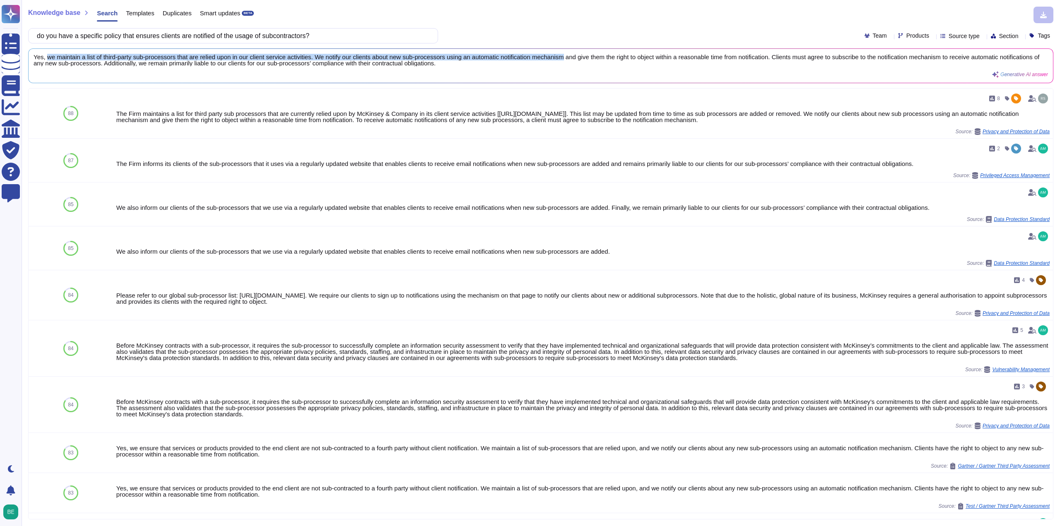
drag, startPoint x: 47, startPoint y: 58, endPoint x: 564, endPoint y: 48, distance: 517.0
click at [564, 48] on div "Yes, we maintain a list of third-party sub-processors that are relied upon in o…" at bounding box center [540, 65] width 1025 height 35
click at [301, 38] on input "do you have a specific policy that ensures clients are notified of the usage of…" at bounding box center [231, 36] width 397 height 14
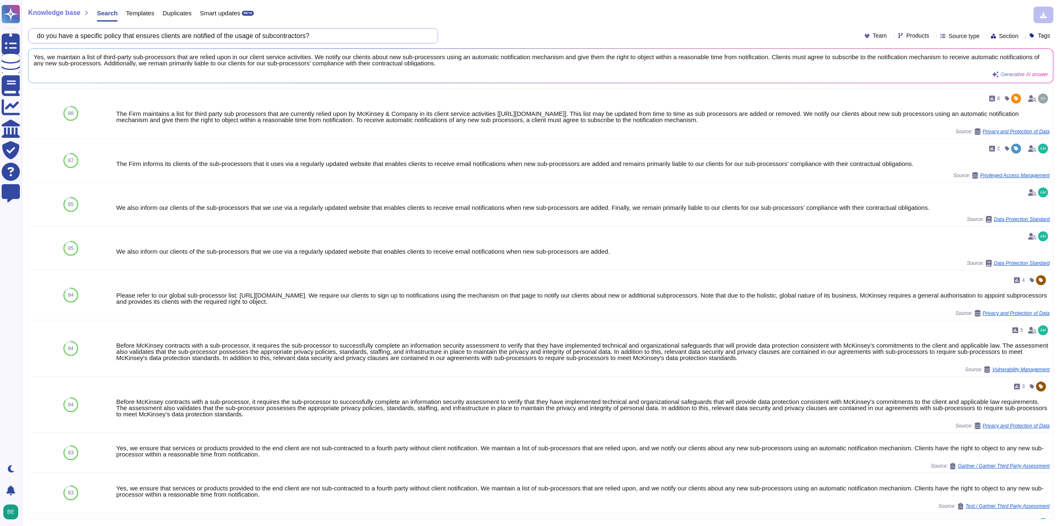
paste input "whether the rules for subcontracting is periodically reviewed and subcontractor…"
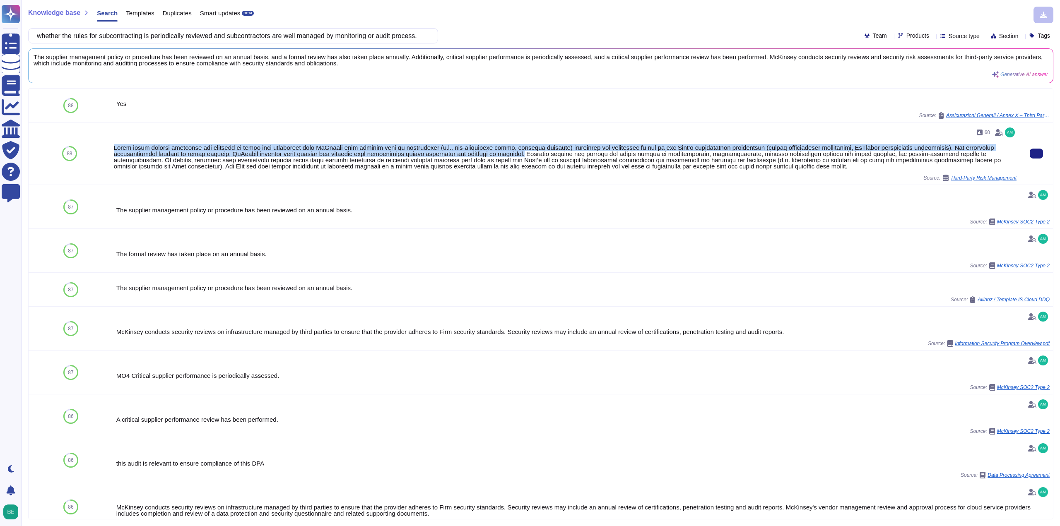
drag, startPoint x: 112, startPoint y: 148, endPoint x: 477, endPoint y: 153, distance: 365.5
click at [477, 153] on div "60 Source: Third-Party Risk Management" at bounding box center [565, 154] width 909 height 62
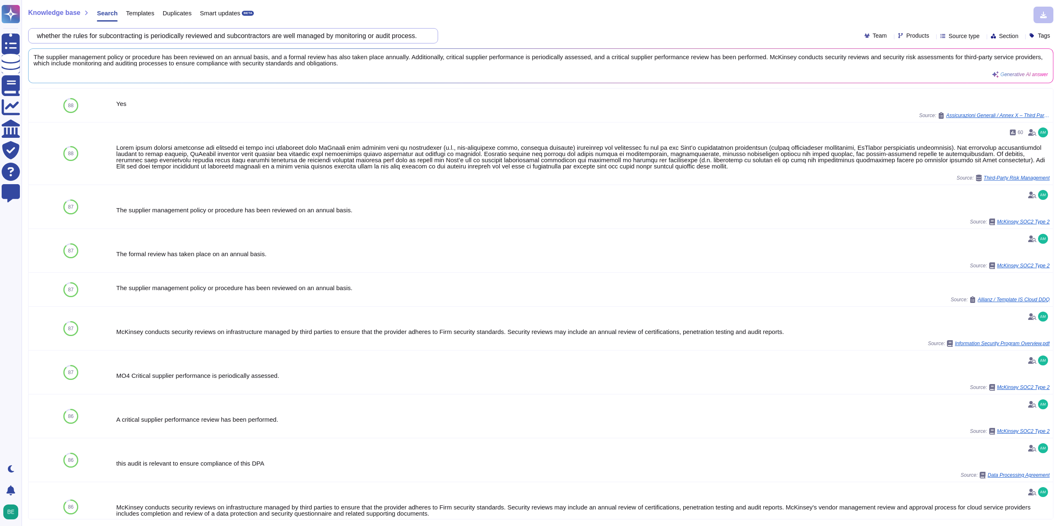
click at [327, 34] on input "whether the rules for subcontracting is periodically reviewed and subcontractor…" at bounding box center [231, 36] width 397 height 14
paste input "Check that whether the rules for subcontracting is clearly stipulated and easil…"
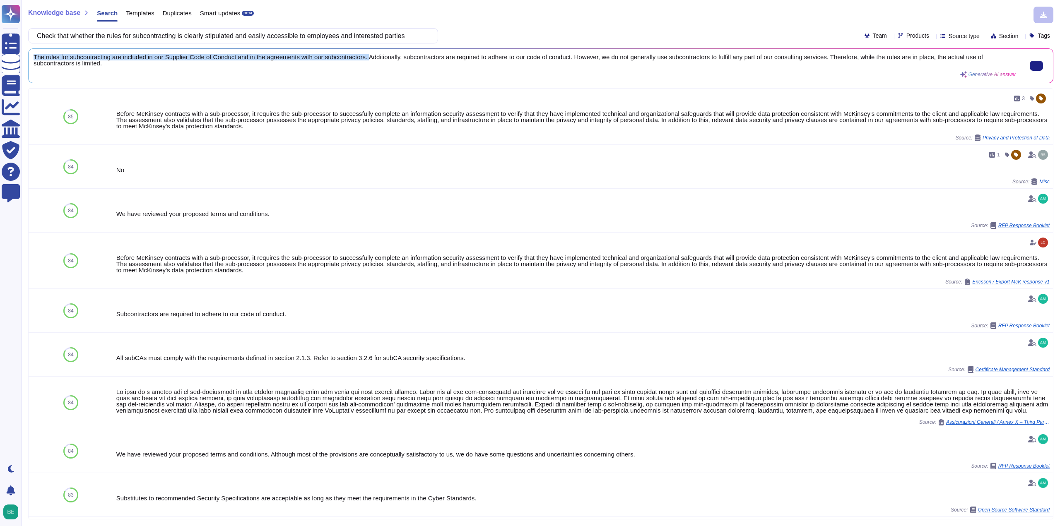
drag, startPoint x: 33, startPoint y: 57, endPoint x: 369, endPoint y: 60, distance: 335.7
click at [369, 60] on div "The rules for subcontracting are included in our Supplier Code of Conduct and i…" at bounding box center [541, 66] width 1024 height 34
click at [310, 36] on input "Check that whether the rules for subcontracting is clearly stipulated and easil…" at bounding box center [231, 36] width 397 height 14
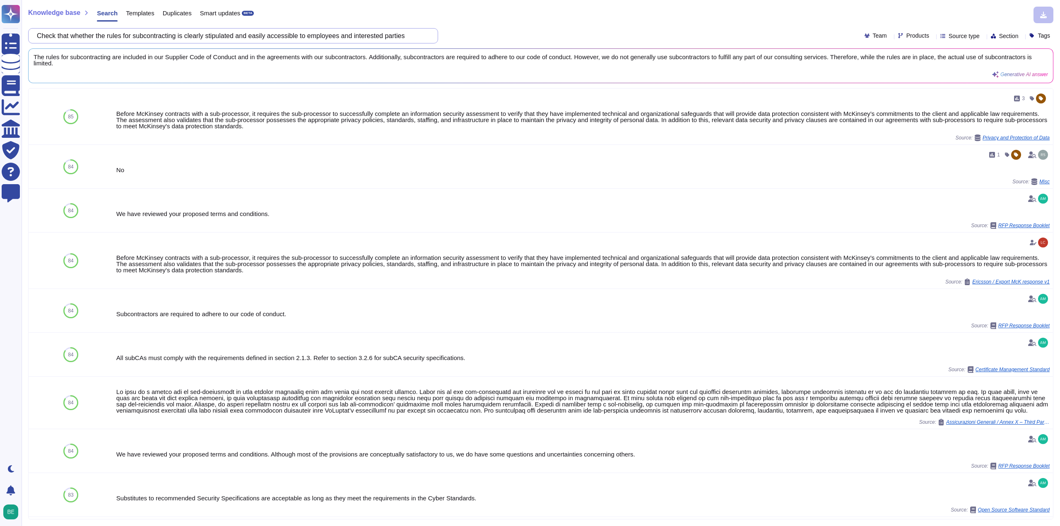
paste input "non-disclosure agreements are executed with employe"
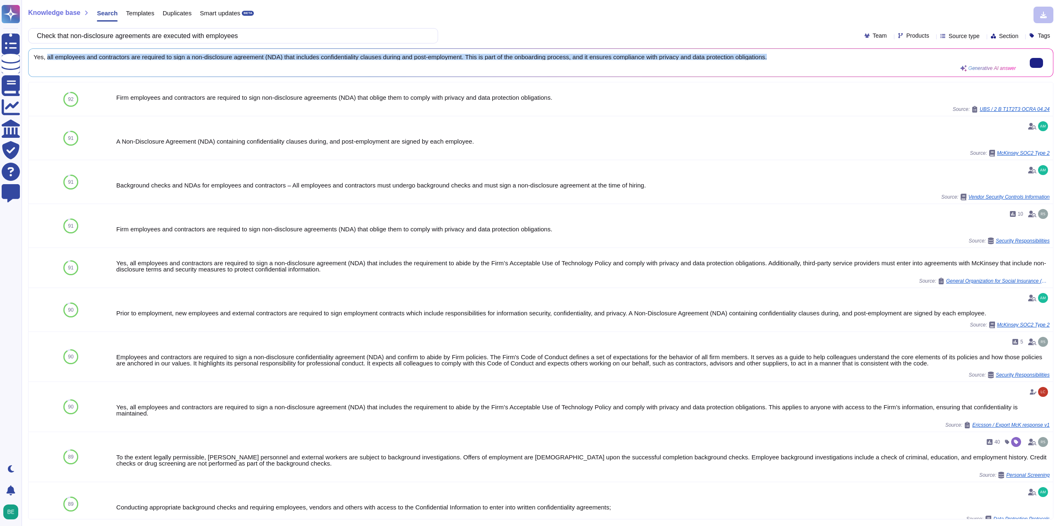
drag, startPoint x: 45, startPoint y: 56, endPoint x: 781, endPoint y: 56, distance: 735.9
click at [781, 56] on span "Yes, all employees and contractors are required to sign a non-disclosure agreem…" at bounding box center [525, 57] width 982 height 6
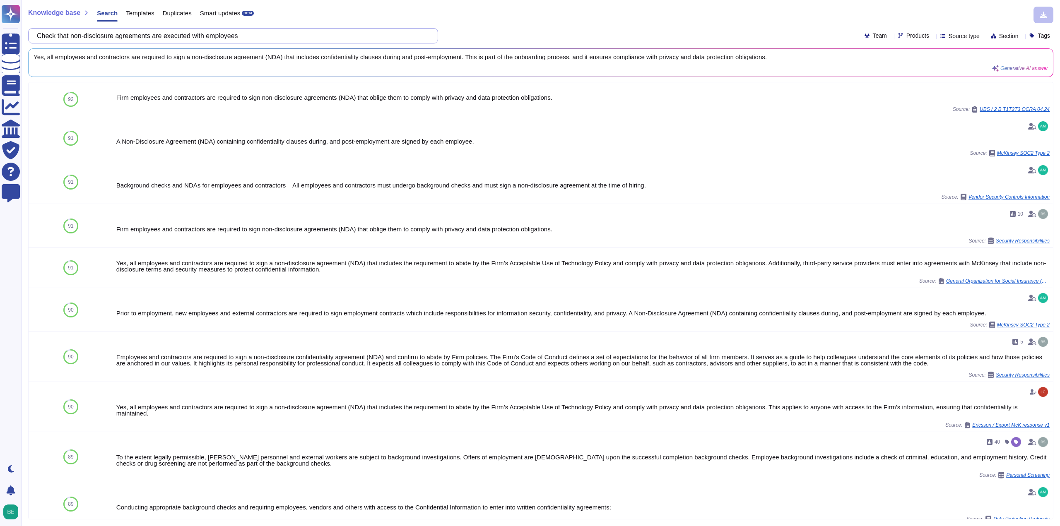
click at [237, 38] on input "Check that non-disclosure agreements are executed with employees" at bounding box center [231, 36] width 397 height 14
paste input "onfirm that a periodic (one or more times each year) check, verification and au…"
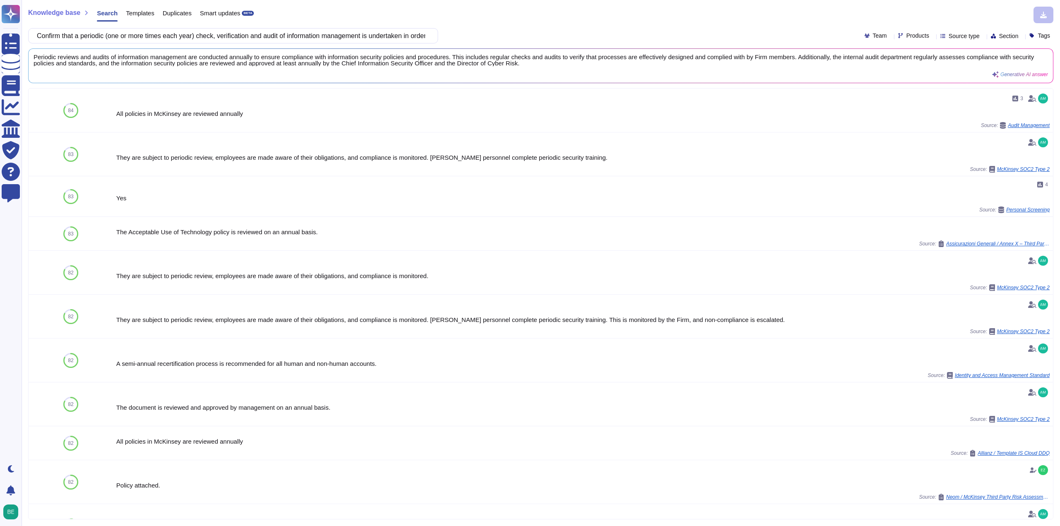
click at [32, 57] on div "Periodic reviews and audits of information management are conducted annually to…" at bounding box center [541, 66] width 1024 height 34
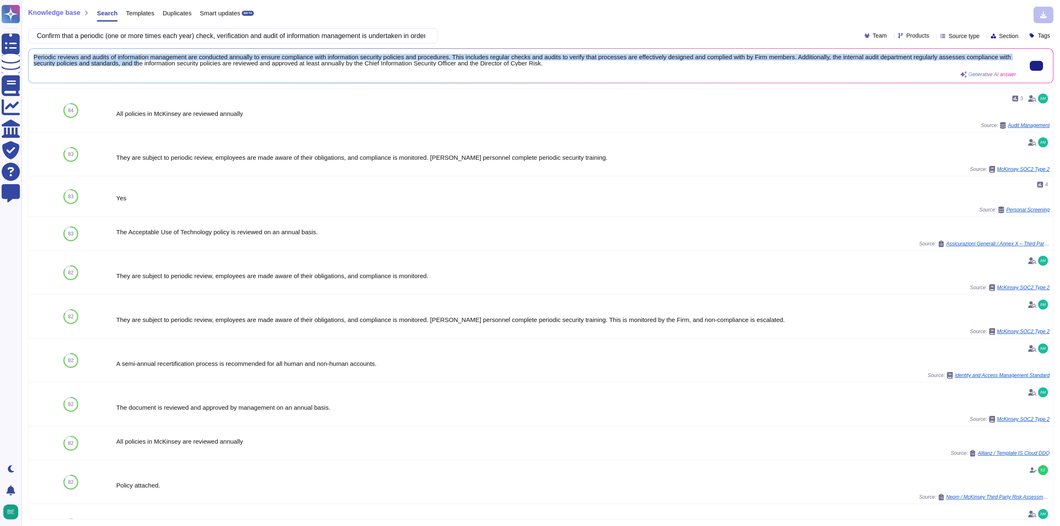
scroll to position [1, 0]
drag, startPoint x: 33, startPoint y: 56, endPoint x: 671, endPoint y: 68, distance: 637.9
click at [671, 68] on div "Periodic reviews and audits of information management are conducted annually to…" at bounding box center [541, 66] width 1024 height 34
click at [289, 66] on span "Periodic reviews and audits of information management are conducted annually to…" at bounding box center [525, 60] width 982 height 12
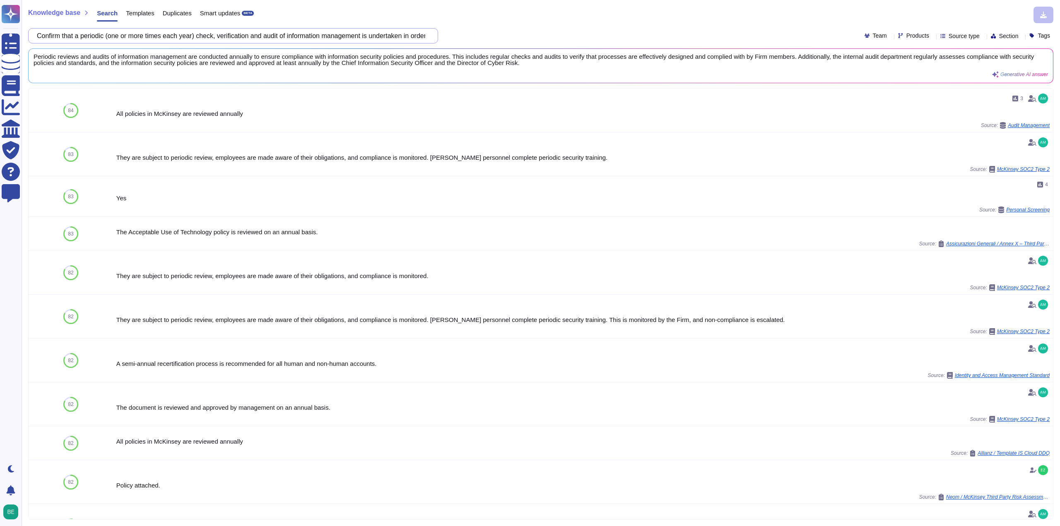
click at [335, 38] on input "Confirm that a periodic (one or more times each year) check, verification and a…" at bounding box center [231, 36] width 397 height 14
paste input "heck whether the oursoucer stipulate how to take removable information device (…"
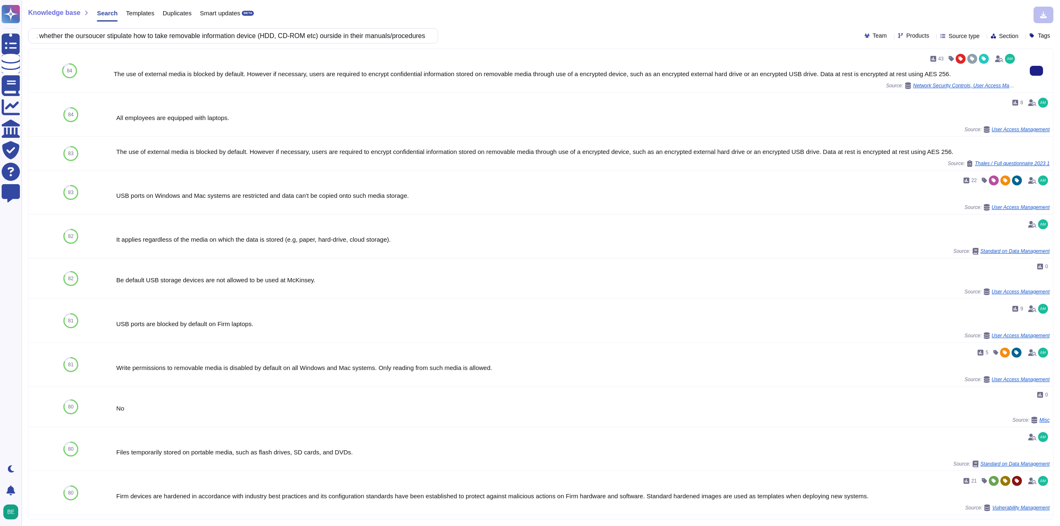
scroll to position [0, 0]
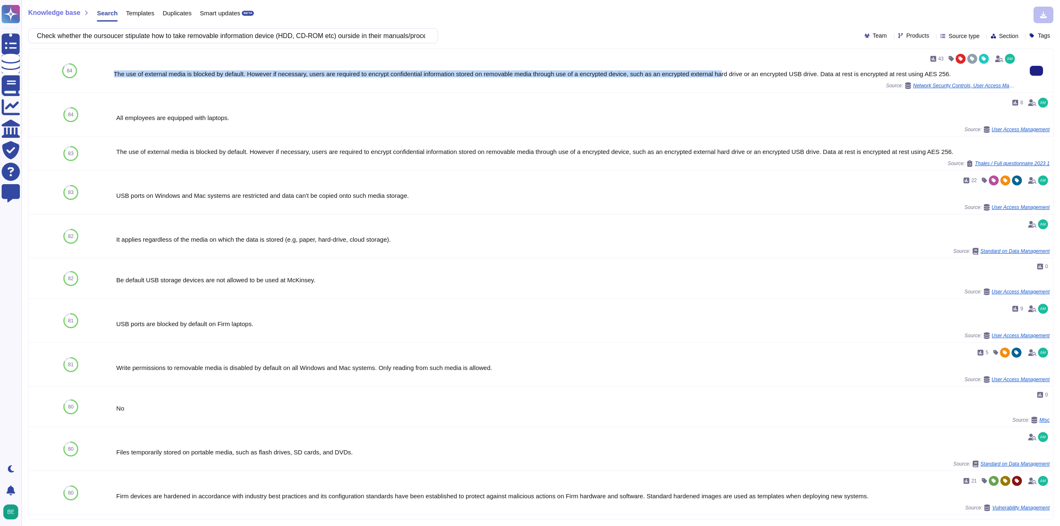
drag, startPoint x: 119, startPoint y: 77, endPoint x: 717, endPoint y: 71, distance: 597.7
click at [717, 71] on div "43 The use of external media is blocked by default. However if necessary, users…" at bounding box center [565, 70] width 909 height 43
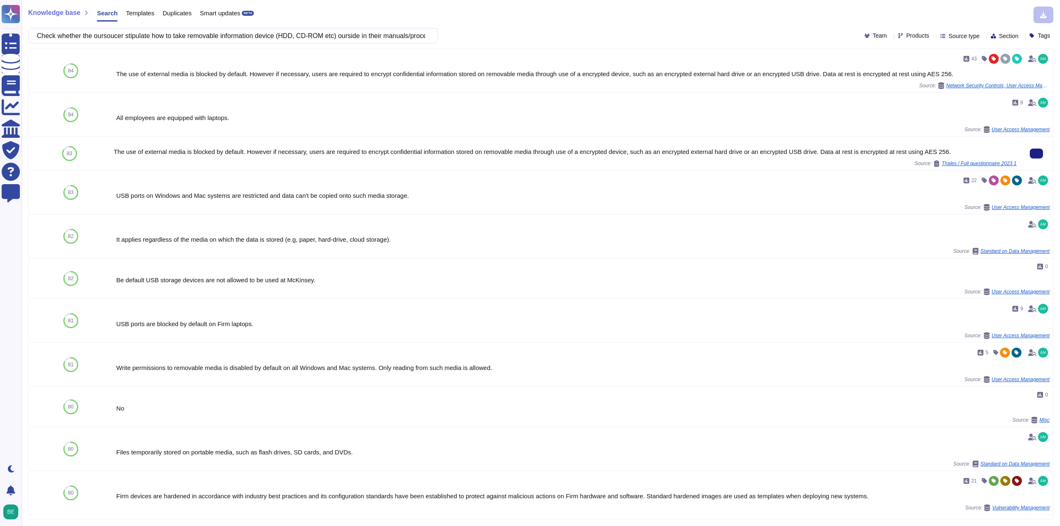
click at [144, 155] on div "The use of external media is blocked by default. However if necessary, users ar…" at bounding box center [565, 152] width 902 height 6
drag, startPoint x: 110, startPoint y: 150, endPoint x: 244, endPoint y: 156, distance: 134.6
click at [244, 156] on div "The use of external media is blocked by default. However if necessary, users ar…" at bounding box center [565, 154] width 909 height 34
click at [287, 30] on input "Check whether the oursoucer stipulate how to take removable information device …" at bounding box center [231, 36] width 397 height 14
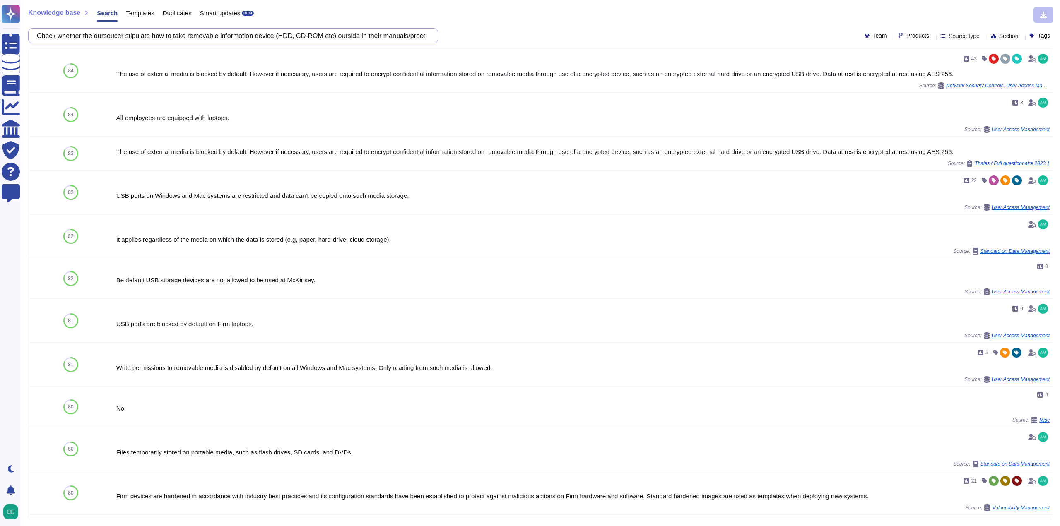
click at [288, 30] on input "Check whether the oursoucer stipulate how to take removable information device …" at bounding box center [231, 36] width 397 height 14
paste input "outsourcer’s approval to rules and regulations as well as handling procedures r…"
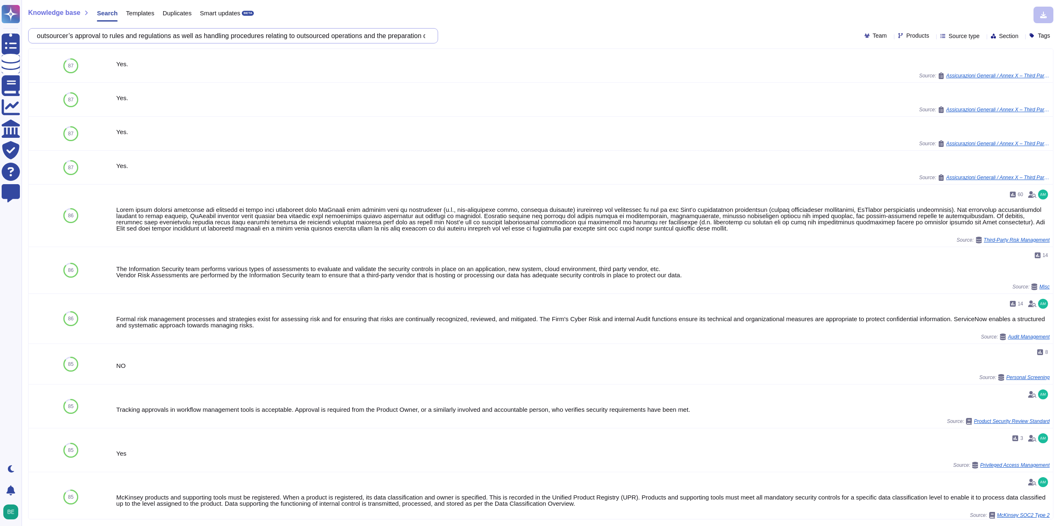
click at [248, 29] on input "outsourcer’s approval to rules and regulations as well as handling procedures r…" at bounding box center [231, 36] width 397 height 14
paste input "standards and procedures for information classification are clearly stipulated …"
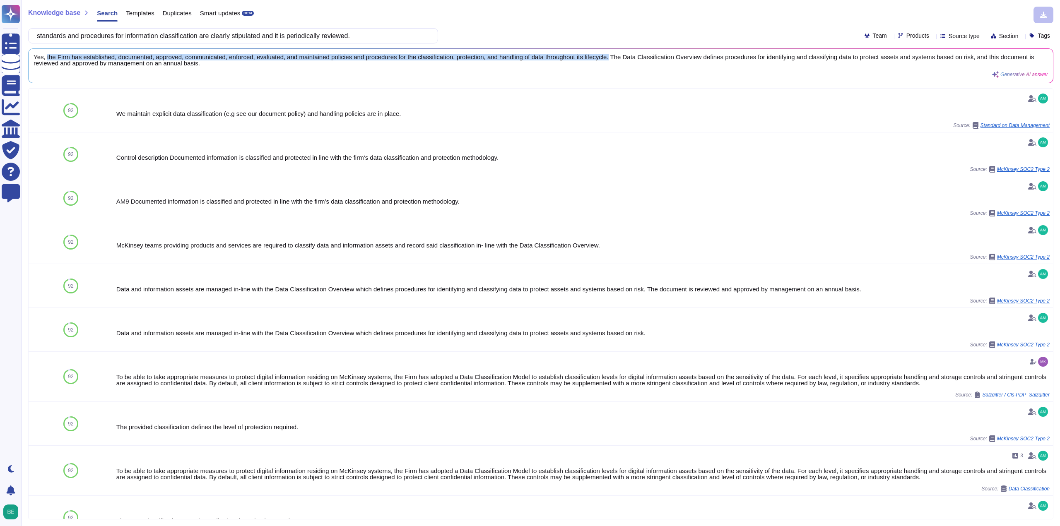
drag, startPoint x: 46, startPoint y: 55, endPoint x: 606, endPoint y: 50, distance: 559.6
click at [606, 50] on div "Yes, the Firm has established, documented, approved, communicated, enforced, ev…" at bounding box center [541, 66] width 1024 height 34
click at [300, 33] on input "standards and procedures for information classification are clearly stipulated …" at bounding box center [231, 36] width 397 height 14
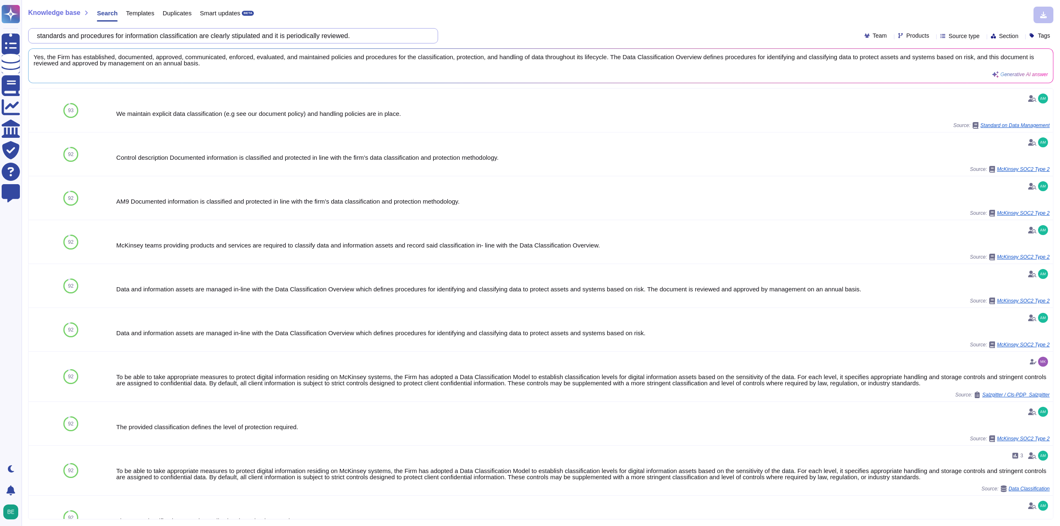
paste input "Check that internal structures and systems as well as the division of duties (i…"
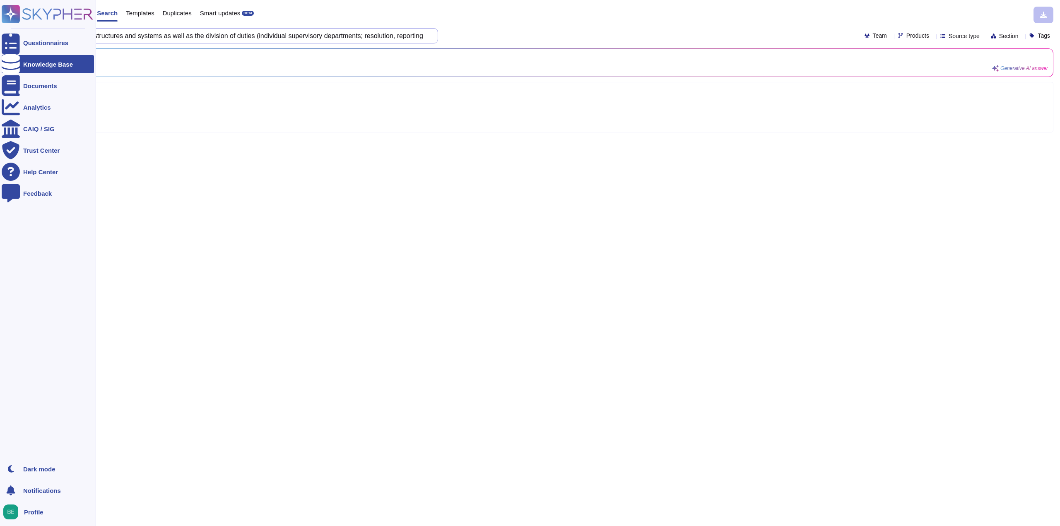
drag, startPoint x: 178, startPoint y: 36, endPoint x: 84, endPoint y: 45, distance: 94.8
click at [2, 45] on div "Questionnaires Knowledge Base Documents Analytics CAIQ / SIG Trust Center Help …" at bounding box center [530, 263] width 1060 height 526
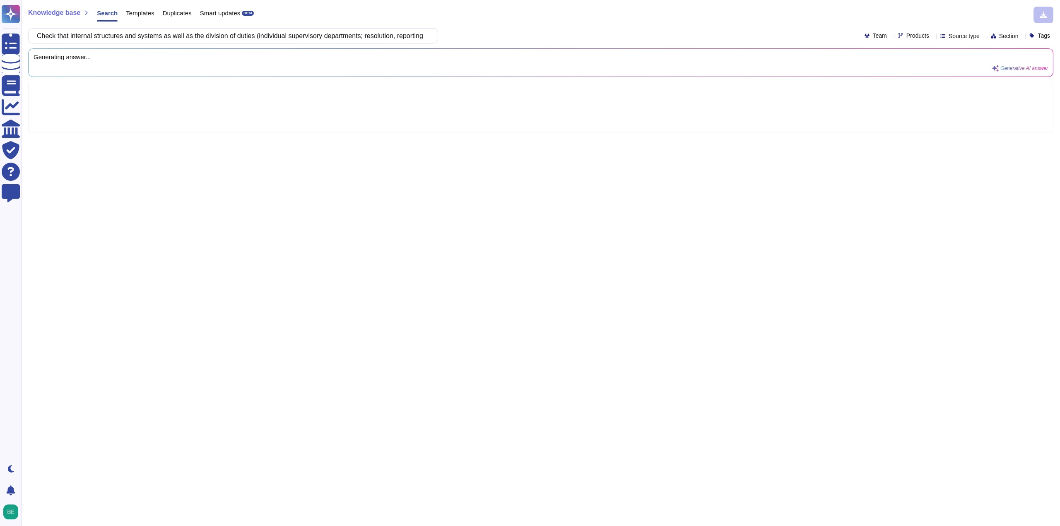
type input "Check that internal structures and systems as well as the division of duties (i…"
click at [463, 21] on div "Knowledge base Search Templates Duplicates Smart updates BETA" at bounding box center [537, 15] width 1019 height 17
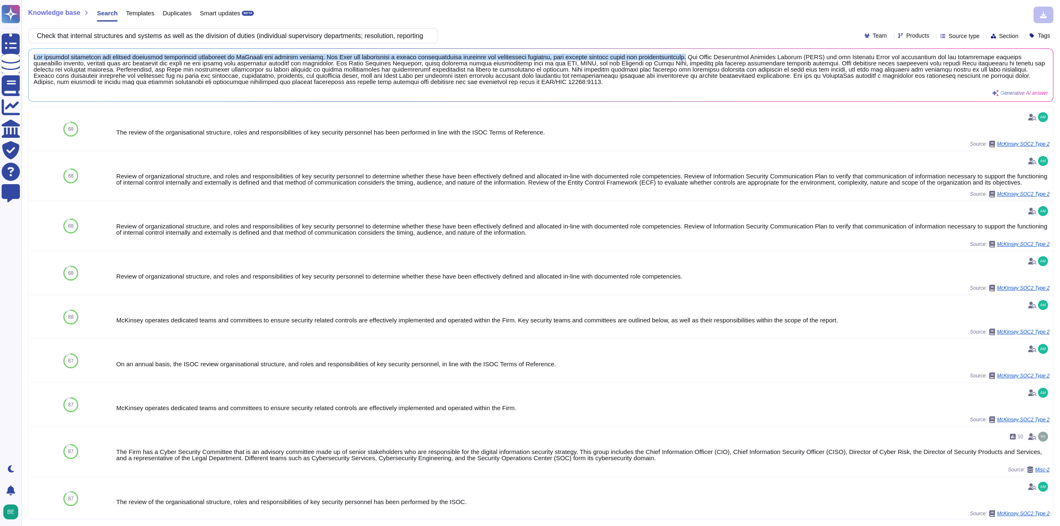
drag, startPoint x: 32, startPoint y: 54, endPoint x: 671, endPoint y: 53, distance: 639.5
click at [671, 53] on div "Generative AI answer" at bounding box center [541, 75] width 1024 height 53
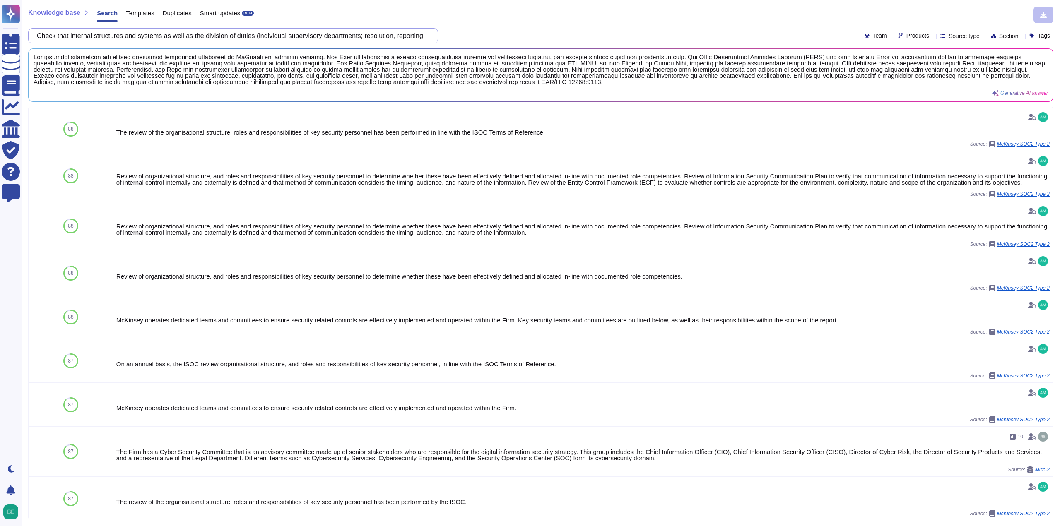
click at [329, 34] on input "Check that internal structures and systems as well as the division of duties (i…" at bounding box center [231, 36] width 397 height 14
click at [298, 36] on input "Check that internal structures and systems as well as the division of duties (i…" at bounding box center [231, 36] width 397 height 14
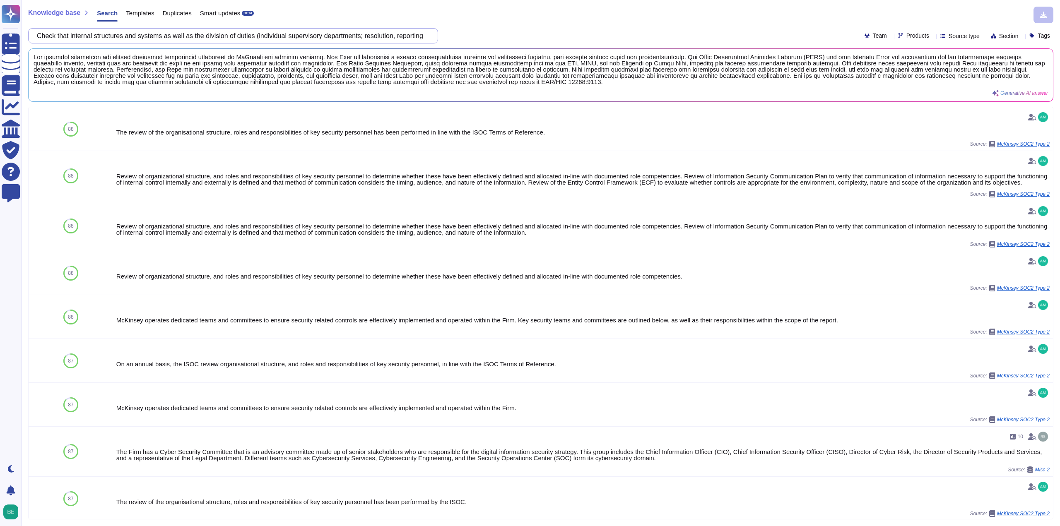
click at [298, 36] on input "Check that internal structures and systems as well as the division of duties (i…" at bounding box center [231, 36] width 397 height 14
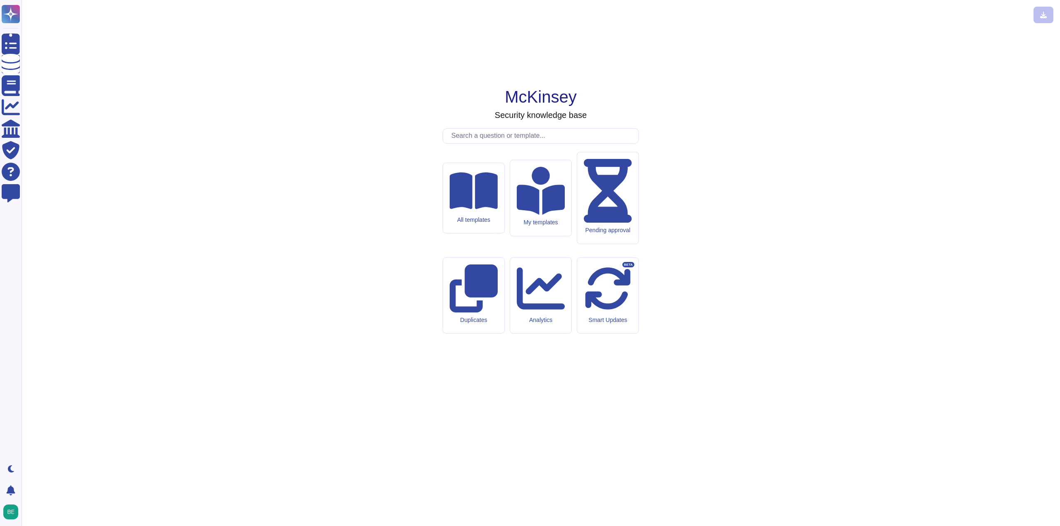
click at [517, 143] on input "text" at bounding box center [542, 136] width 191 height 14
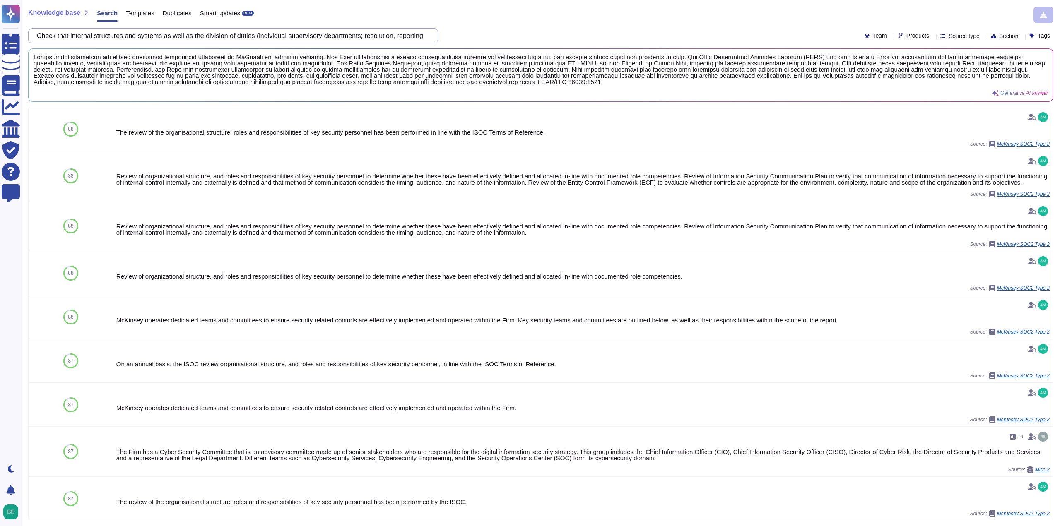
click at [307, 31] on input "Check that internal structures and systems as well as the division of duties (i…" at bounding box center [231, 36] width 397 height 14
paste input "If the customer information is provided as list to vender, check that whether t…"
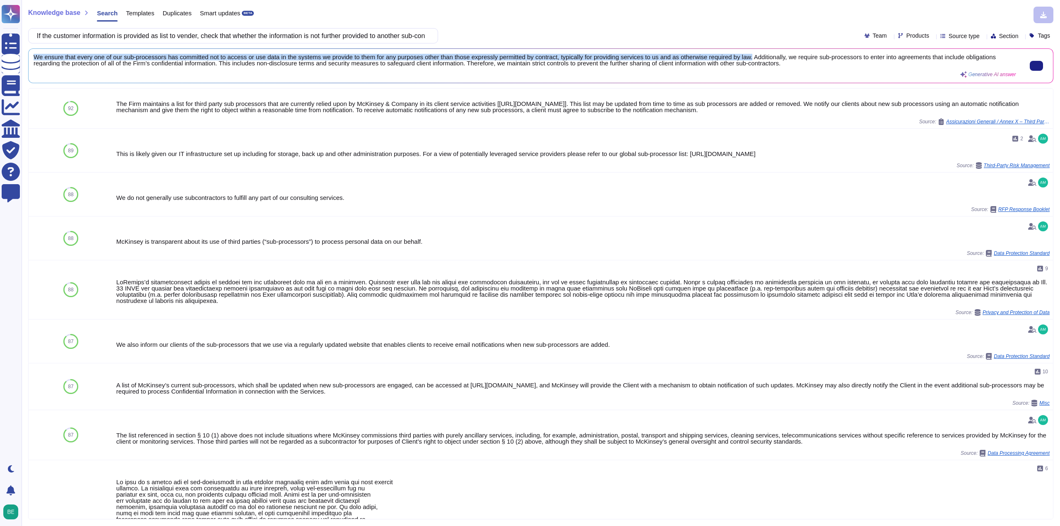
drag, startPoint x: 34, startPoint y: 57, endPoint x: 750, endPoint y: 56, distance: 716.4
click at [750, 56] on span "We ensure that every one of our sub-processors has committed not to access or u…" at bounding box center [525, 60] width 982 height 12
copy span "We ensure that every one of our sub-processors has committed not to access or u…"
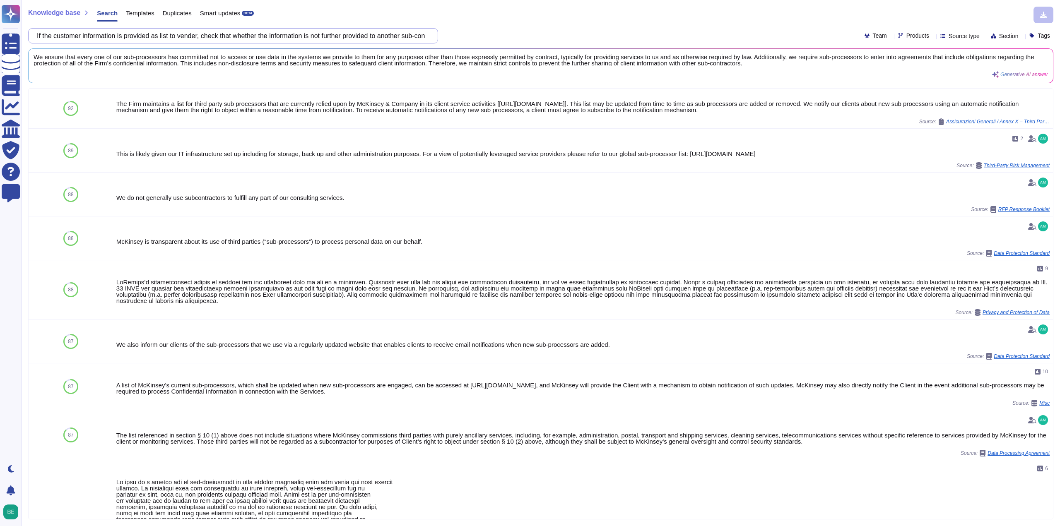
click at [174, 35] on input "If the customer information is provided as list to vender, check that whether t…" at bounding box center [231, 36] width 397 height 14
paste input "Does the service provider have an organizational structure that manages informa…"
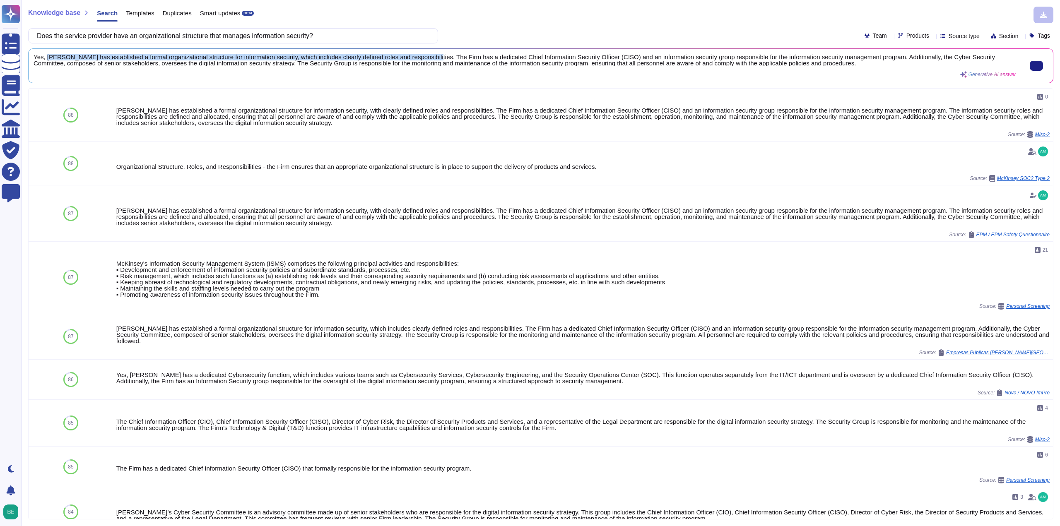
drag, startPoint x: 46, startPoint y: 55, endPoint x: 427, endPoint y: 56, distance: 380.8
click at [427, 56] on span "Yes, McKinsey has established a formal organizational structure for information…" at bounding box center [525, 60] width 982 height 12
copy span "McKinsey has established a formal organizational structure for information secu…"
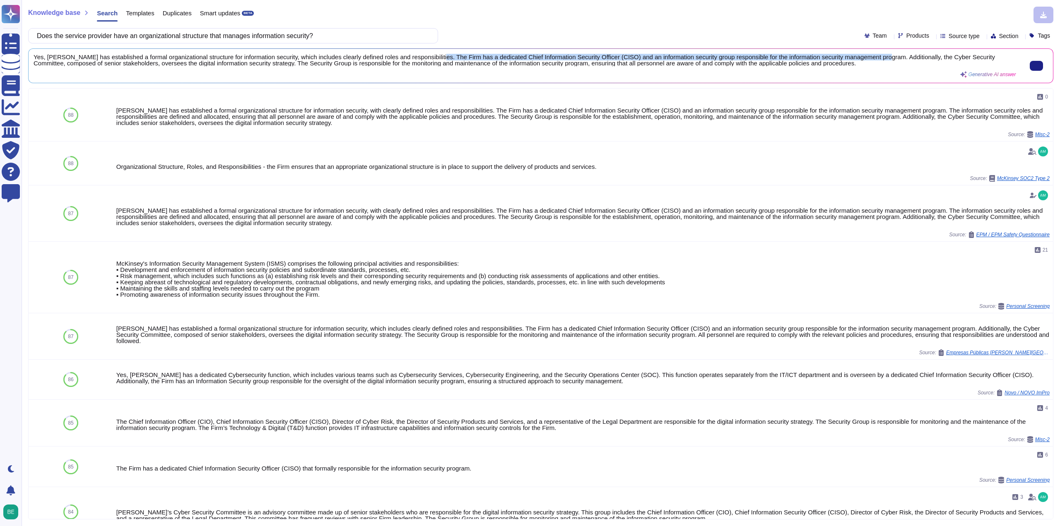
drag, startPoint x: 430, startPoint y: 55, endPoint x: 878, endPoint y: 58, distance: 447.8
click at [878, 58] on span "Yes, McKinsey has established a formal organizational structure for information…" at bounding box center [525, 60] width 982 height 12
copy span "he Firm has a dedicated Chief Information Security Officer (CISO) and an inform…"
drag, startPoint x: 428, startPoint y: 56, endPoint x: 881, endPoint y: 56, distance: 452.4
click at [881, 56] on span "Yes, McKinsey has established a formal organizational structure for information…" at bounding box center [525, 60] width 982 height 12
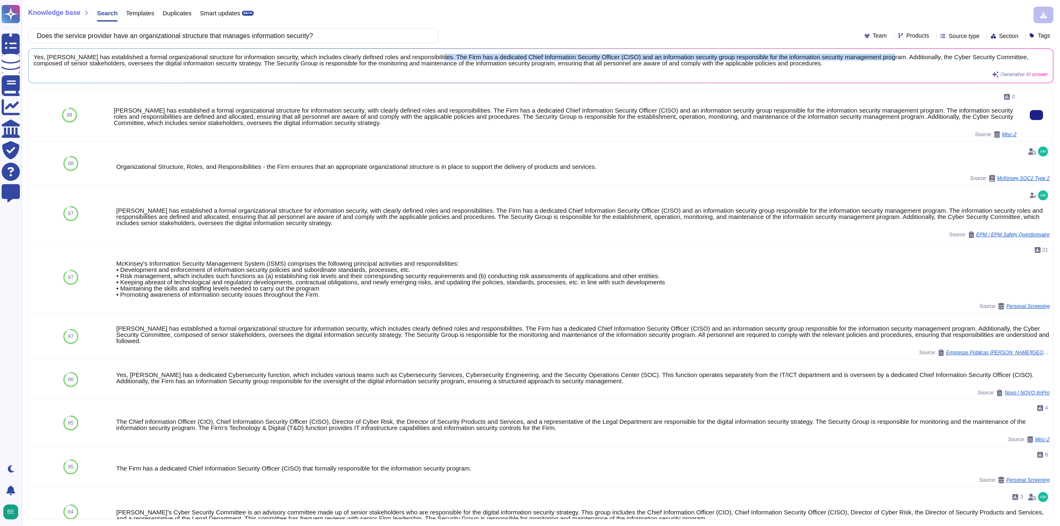
copy span "The Firm has a dedicated Chief Information Security Officer (CISO) and an infor…"
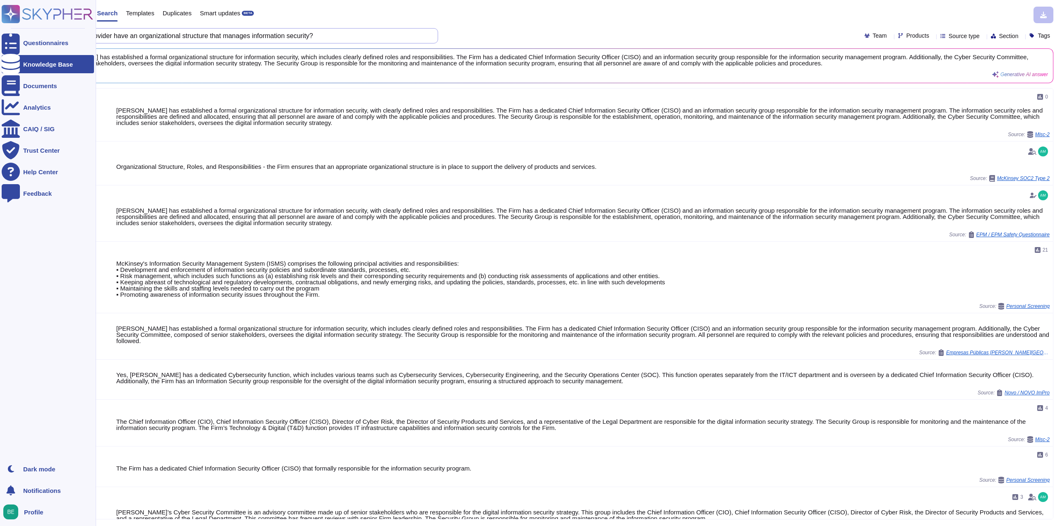
drag, startPoint x: 323, startPoint y: 34, endPoint x: 2, endPoint y: 75, distance: 323.0
click at [0, 75] on div "Questionnaires Knowledge Base Documents Analytics CAIQ / SIG Trust Center Help …" at bounding box center [530, 263] width 1060 height 526
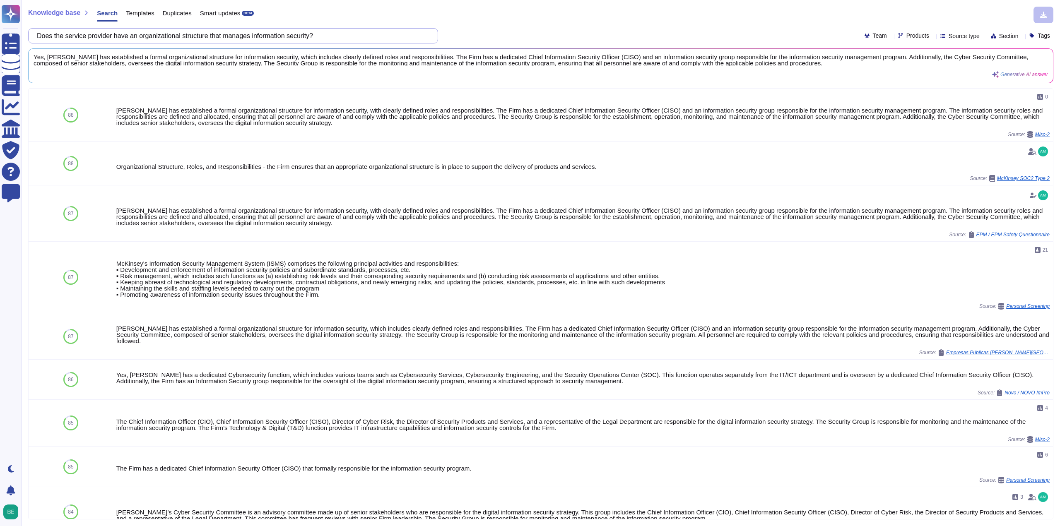
paste input "What is the position of the person in charge of information security at the ser…"
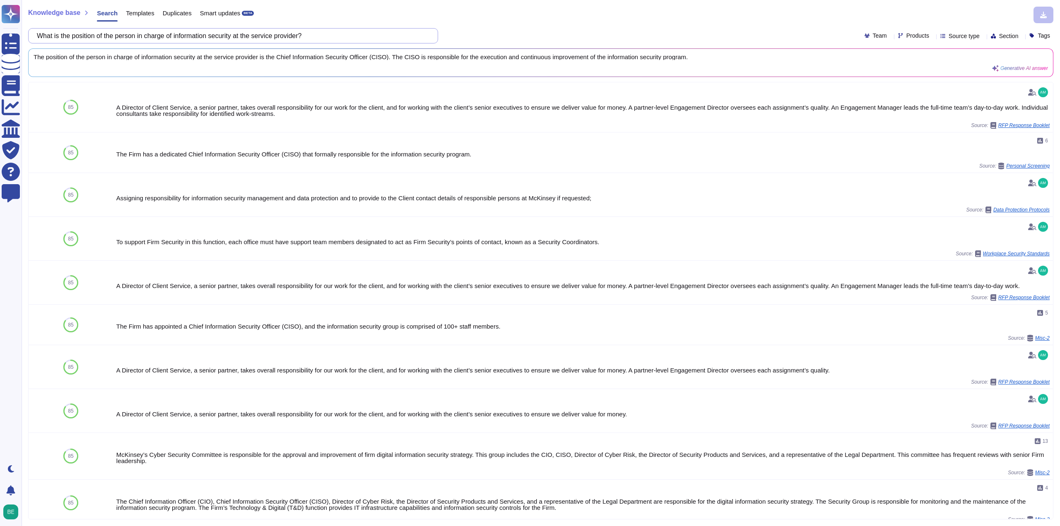
click at [277, 34] on input "What is the position of the person in charge of information security at the ser…" at bounding box center [231, 36] width 397 height 14
paste input "Does the service provider specify rules and policies concerning information sec…"
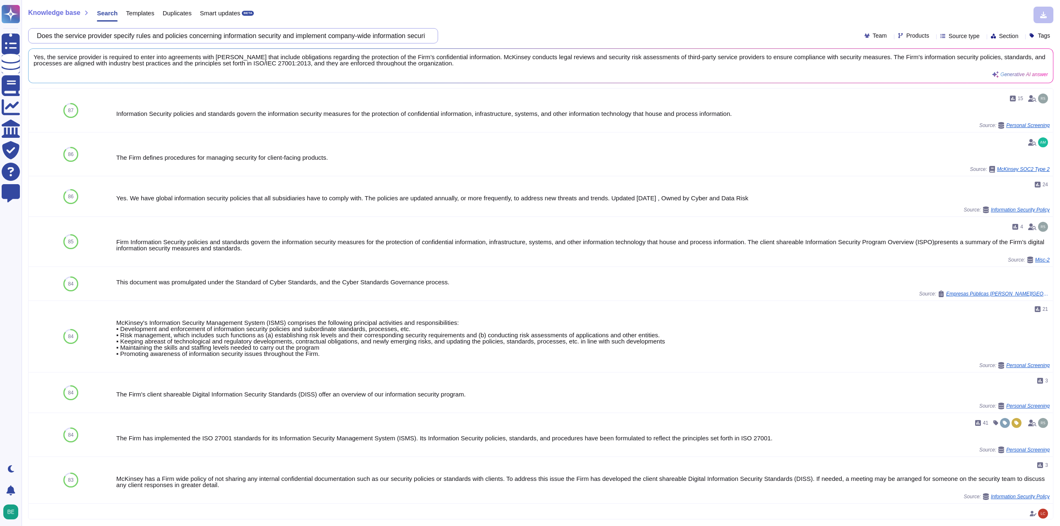
drag, startPoint x: 120, startPoint y: 36, endPoint x: 84, endPoint y: 18, distance: 39.8
click at [33, 30] on div "Does the service provider specify rules and policies concerning information sec…" at bounding box center [233, 35] width 410 height 15
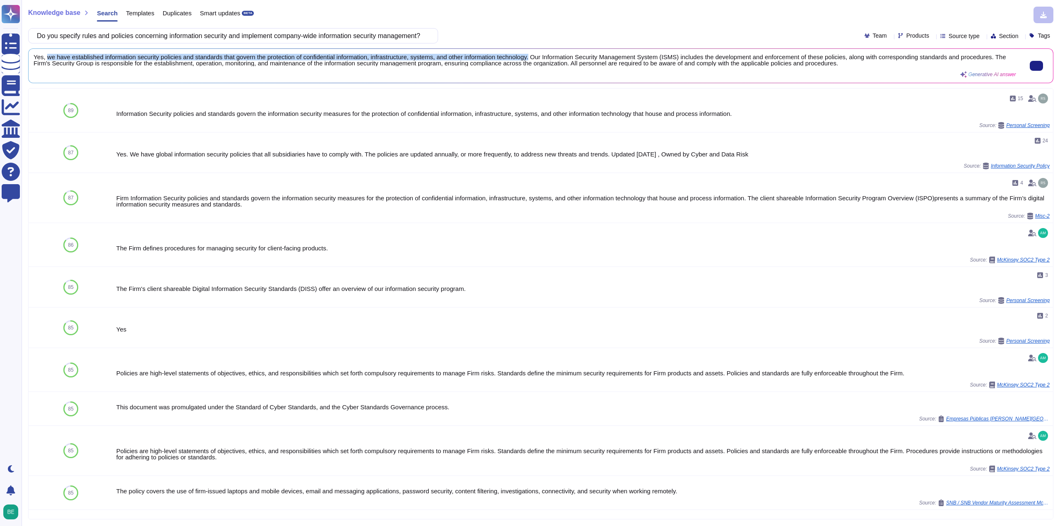
drag, startPoint x: 45, startPoint y: 58, endPoint x: 530, endPoint y: 55, distance: 484.7
click at [530, 55] on span "Yes, we have established information security policies and standards that gover…" at bounding box center [525, 60] width 982 height 12
copy span "we have established information security policies and standards that govern the…"
click at [274, 34] on input "Do you specify rules and policies concerning information security and implement…" at bounding box center [231, 36] width 397 height 14
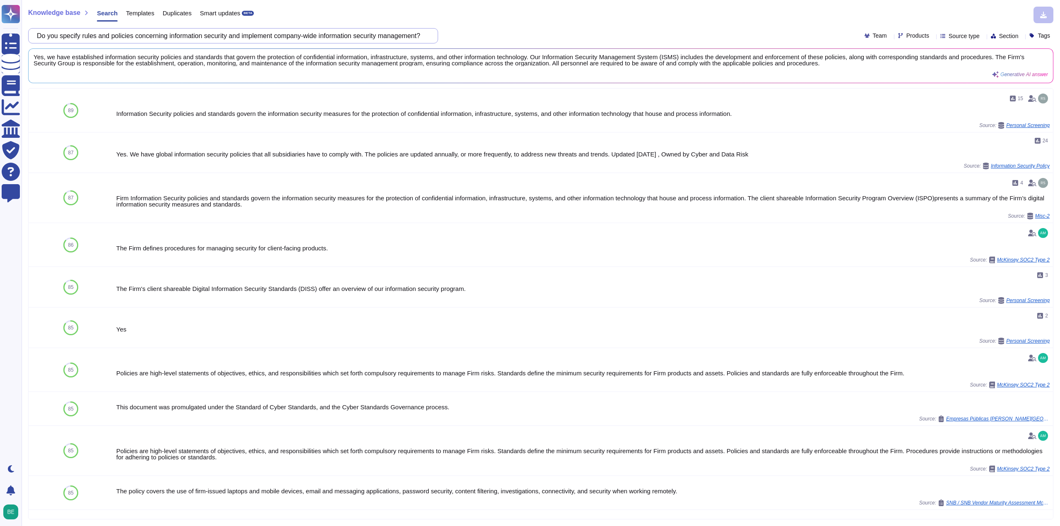
click at [274, 34] on input "Do you specify rules and policies concerning information security and implement…" at bounding box center [231, 36] width 397 height 14
paste input "es the service provider conduct regular security education programs to its empl…"
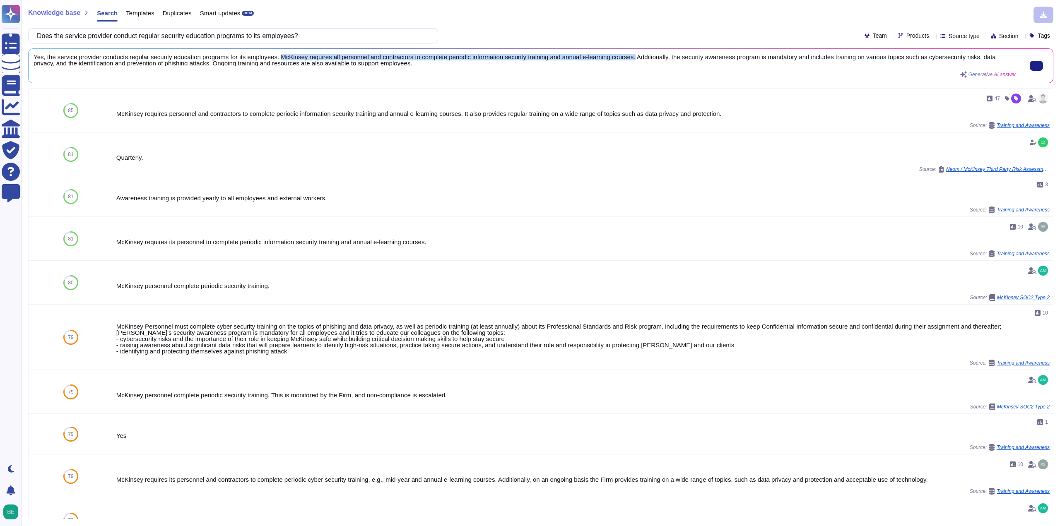
drag, startPoint x: 279, startPoint y: 57, endPoint x: 633, endPoint y: 56, distance: 353.5
click at [633, 56] on span "Yes, the service provider conducts regular security education programs for its …" at bounding box center [525, 60] width 982 height 12
copy span "McKinsey requires all personnel and contractors to complete periodic informatio…"
click at [237, 42] on input "Does the service provider conduct regular security education programs to its em…" at bounding box center [231, 36] width 397 height 14
click at [237, 41] on input "Does the service provider conduct regular security education programs to its em…" at bounding box center [231, 36] width 397 height 14
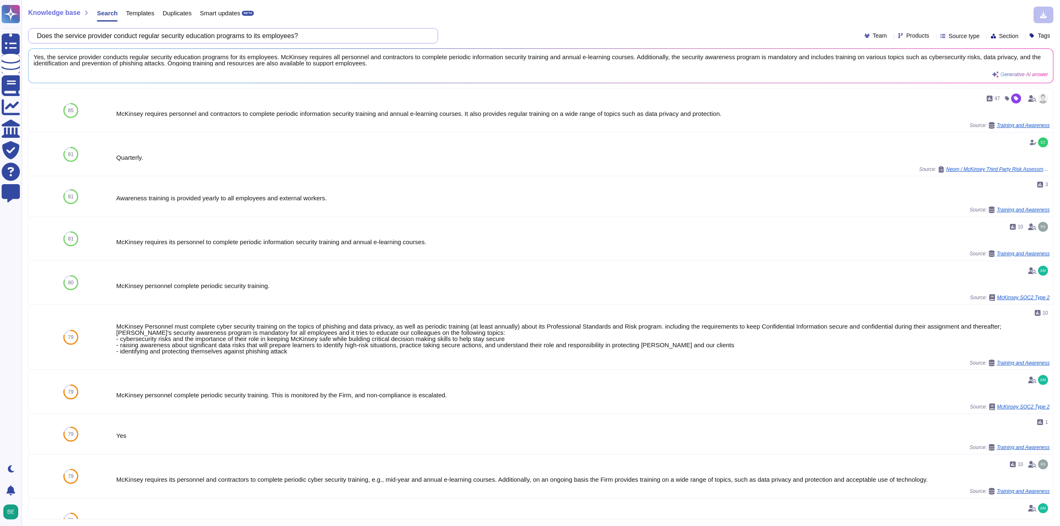
click at [237, 41] on input "Does the service provider conduct regular security education programs to its em…" at bounding box center [231, 36] width 397 height 14
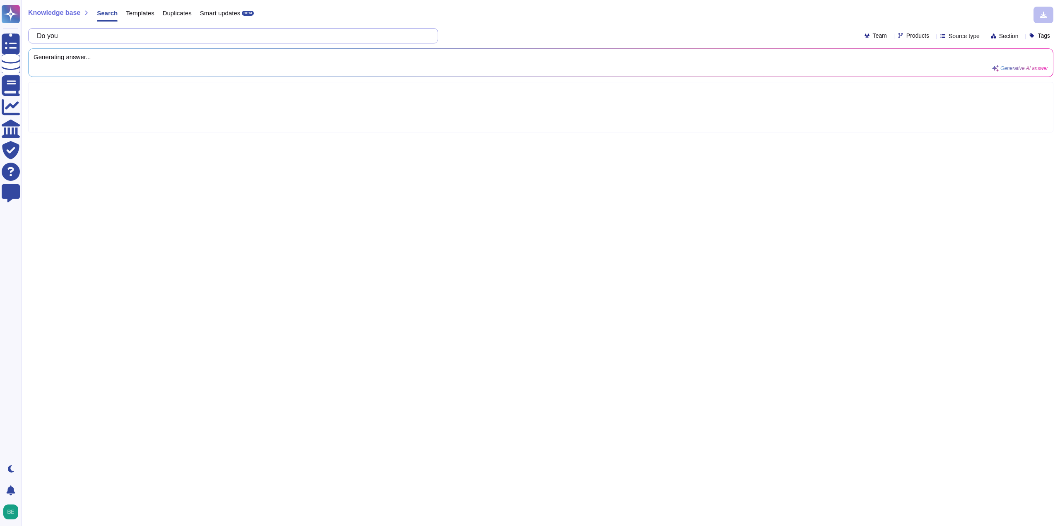
paste input "have hiring criteria of new graduates or experienced personnel or examination c…"
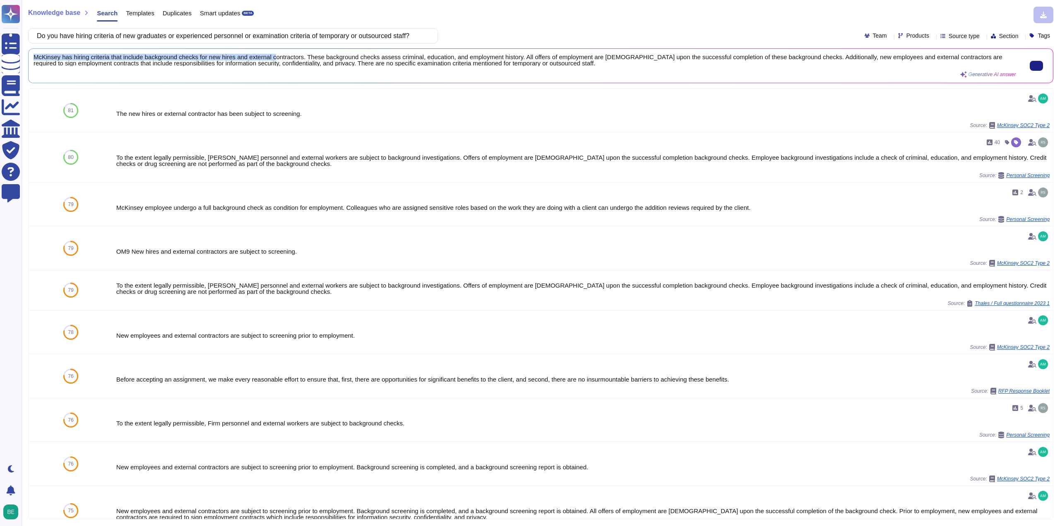
drag, startPoint x: 33, startPoint y: 55, endPoint x: 278, endPoint y: 55, distance: 245.0
click at [277, 55] on div "McKinsey has hiring criteria that include background checks for new hires and e…" at bounding box center [541, 66] width 1024 height 34
click at [99, 55] on span "McKinsey has hiring criteria that include background checks for new hires and e…" at bounding box center [525, 60] width 982 height 12
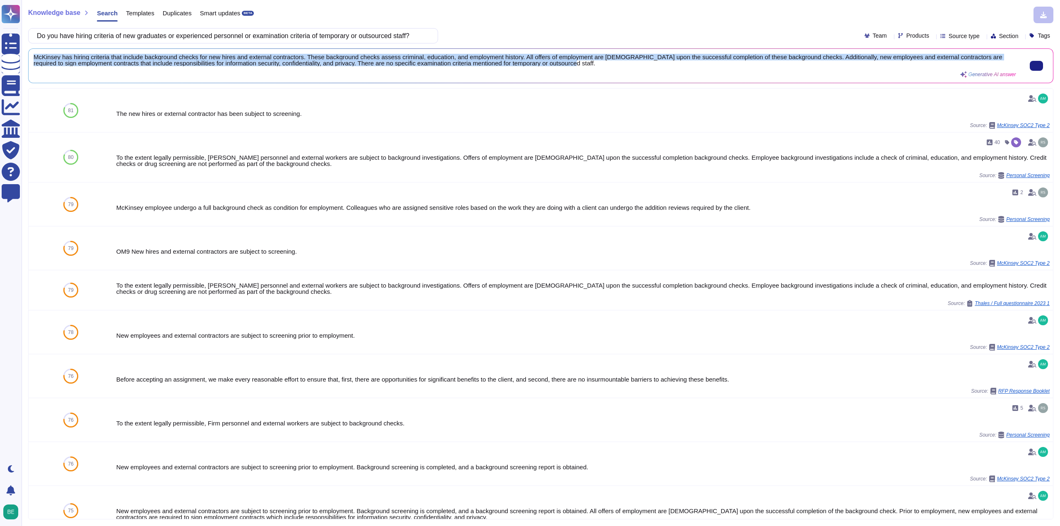
scroll to position [1, 0]
drag, startPoint x: 34, startPoint y: 57, endPoint x: 315, endPoint y: 66, distance: 280.4
click at [315, 66] on span "McKinsey has hiring criteria that include background checks for new hires and e…" at bounding box center [525, 60] width 982 height 12
copy span "McKinsey has hiring criteria that include background checks for new hires and e…"
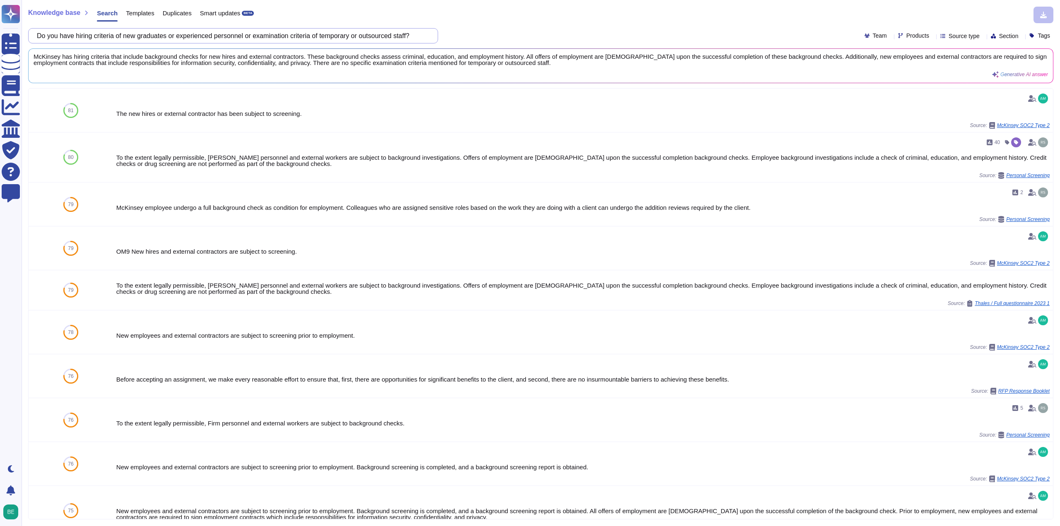
click at [290, 33] on input "Do you have hiring criteria of new graduates or experienced personnel or examin…" at bounding box center [231, 36] width 397 height 14
paste input "separate systems development and operations departments to eliminate personal e…"
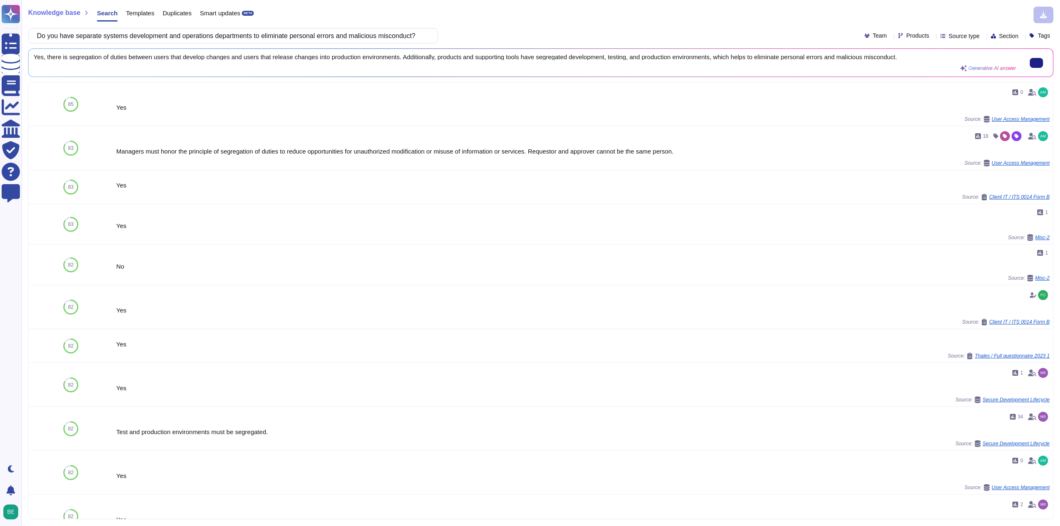
click at [34, 55] on span "Yes, there is segregation of duties between users that develop changes and user…" at bounding box center [525, 57] width 982 height 6
drag, startPoint x: 45, startPoint y: 57, endPoint x: 397, endPoint y: 62, distance: 352.7
click at [397, 62] on div "Yes, there is segregation of duties between users that develop changes and user…" at bounding box center [525, 63] width 982 height 18
copy span "there is segregation of duties between users that develop changes and users tha…"
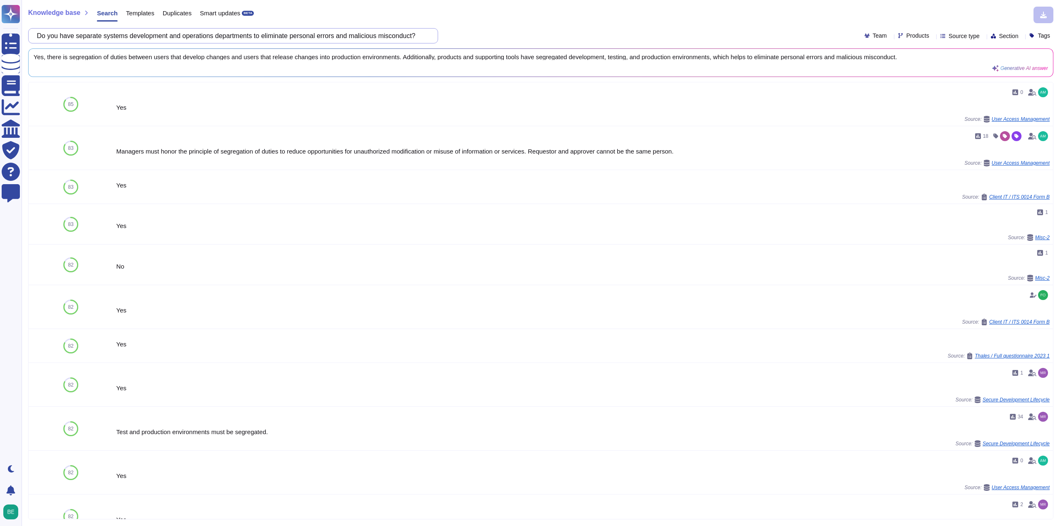
click at [256, 36] on input "Do you have separate systems development and operations departments to eliminat…" at bounding box center [231, 36] width 397 height 14
paste input "In the execution of business operations, in the event of a case in which confid…"
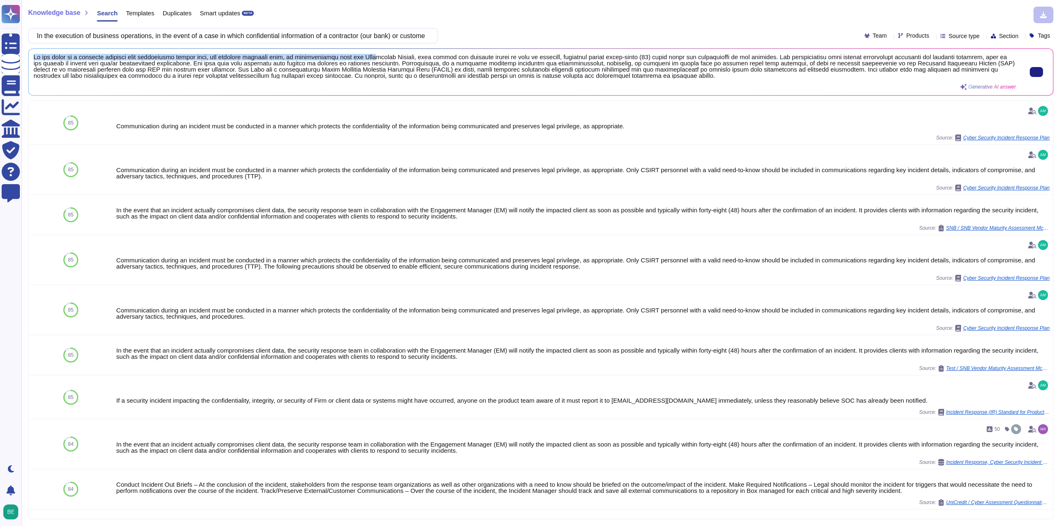
drag, startPoint x: 33, startPoint y: 57, endPoint x: 366, endPoint y: 58, distance: 332.8
click at [366, 58] on div "Generative AI answer" at bounding box center [541, 72] width 1024 height 46
click at [228, 60] on span at bounding box center [525, 66] width 982 height 25
drag, startPoint x: 32, startPoint y: 58, endPoint x: 760, endPoint y: 58, distance: 728.4
click at [760, 58] on div "Generative AI answer" at bounding box center [541, 72] width 1024 height 46
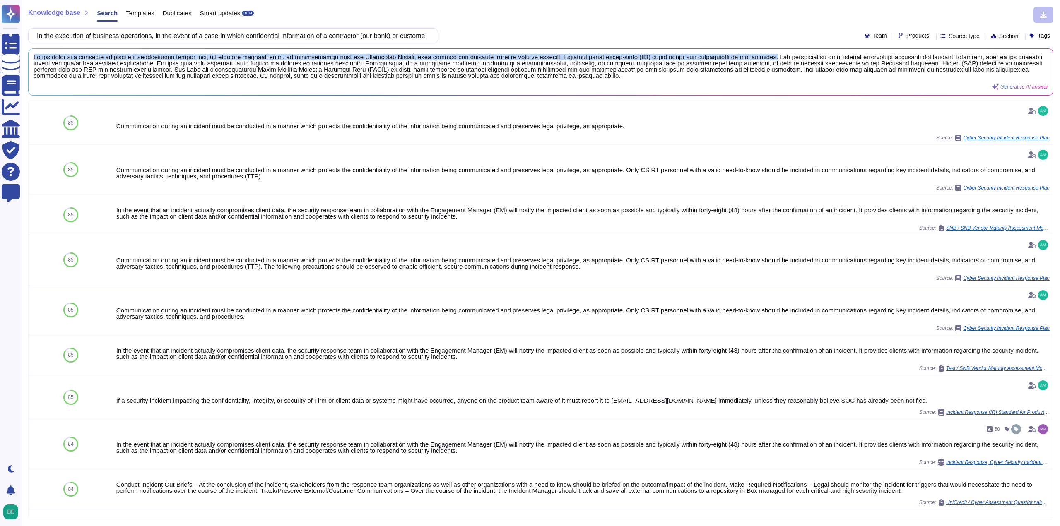
copy span "In the event of a security incident that compromises client data, the security …"
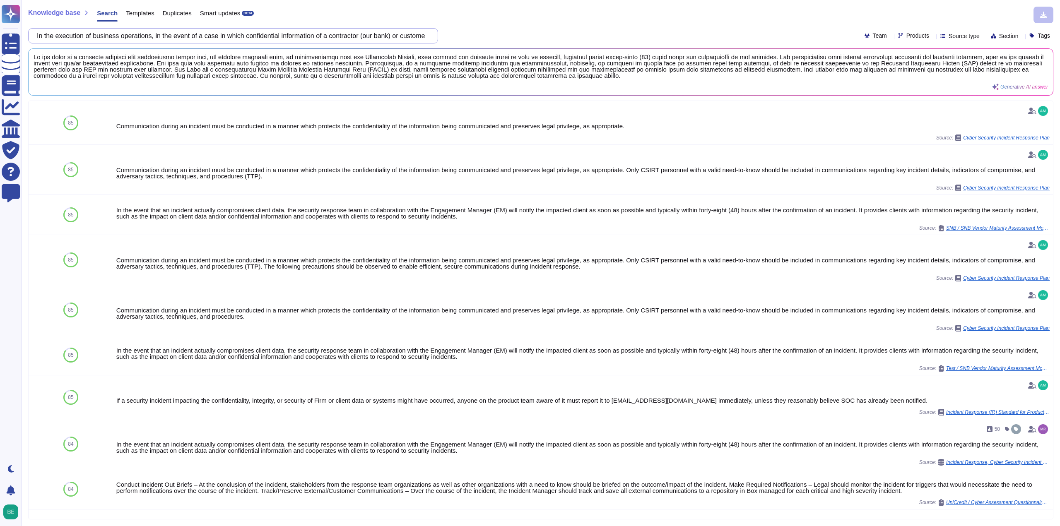
click at [284, 33] on input "In the execution of business operations, in the event of a case in which confid…" at bounding box center [231, 36] width 397 height 14
paste input "f outsourcing of business or use of external services occurs in the execution o…"
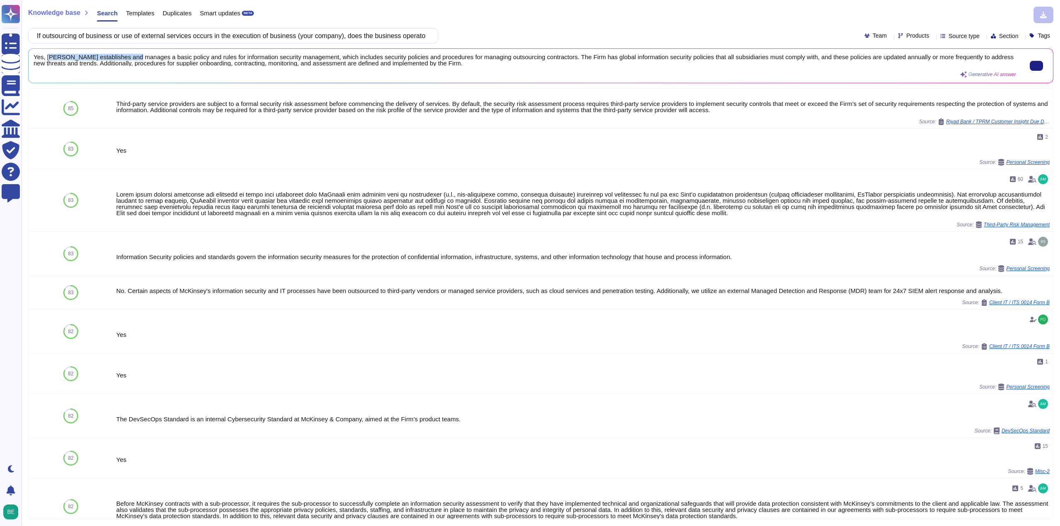
drag, startPoint x: 48, startPoint y: 57, endPoint x: 132, endPoint y: 57, distance: 83.2
click at [132, 57] on span "Yes, McKinsey establishes and manages a basic policy and rules for information …" at bounding box center [525, 60] width 982 height 12
click at [42, 57] on span "Yes, McKinsey establishes and manages a basic policy and rules for information …" at bounding box center [525, 60] width 982 height 12
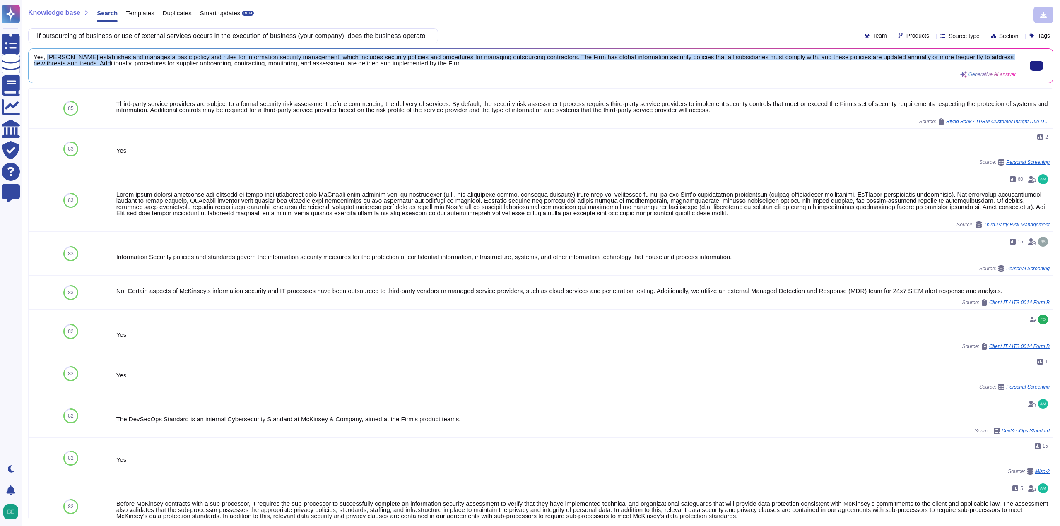
scroll to position [1, 0]
drag, startPoint x: 45, startPoint y: 57, endPoint x: 84, endPoint y: 64, distance: 39.9
click at [84, 64] on span "Yes, McKinsey establishes and manages a basic policy and rules for information …" at bounding box center [525, 60] width 982 height 12
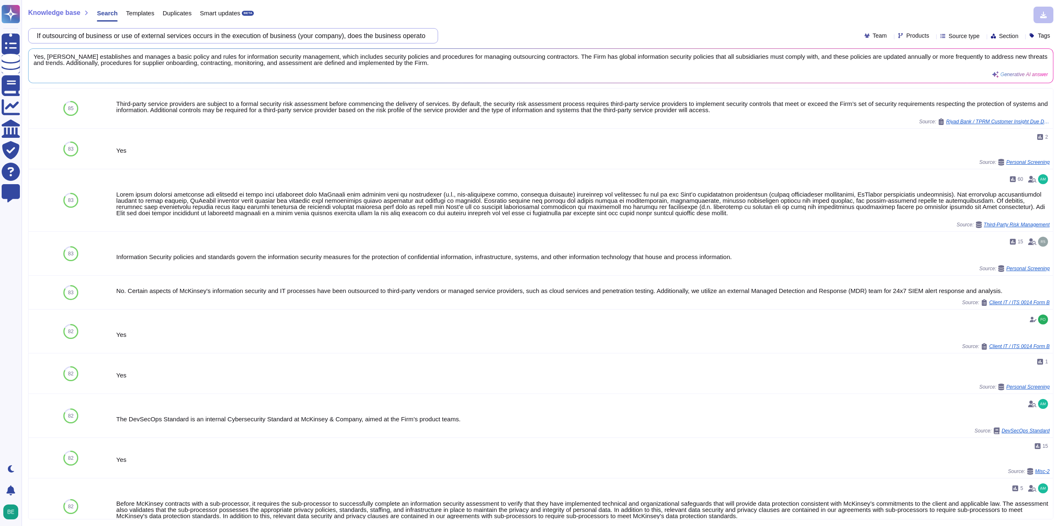
click at [193, 34] on input "If outsourcing of business or use of external services occurs in the execution …" at bounding box center [231, 36] width 397 height 14
paste input "n the execution of business operations, is a response system, communication net…"
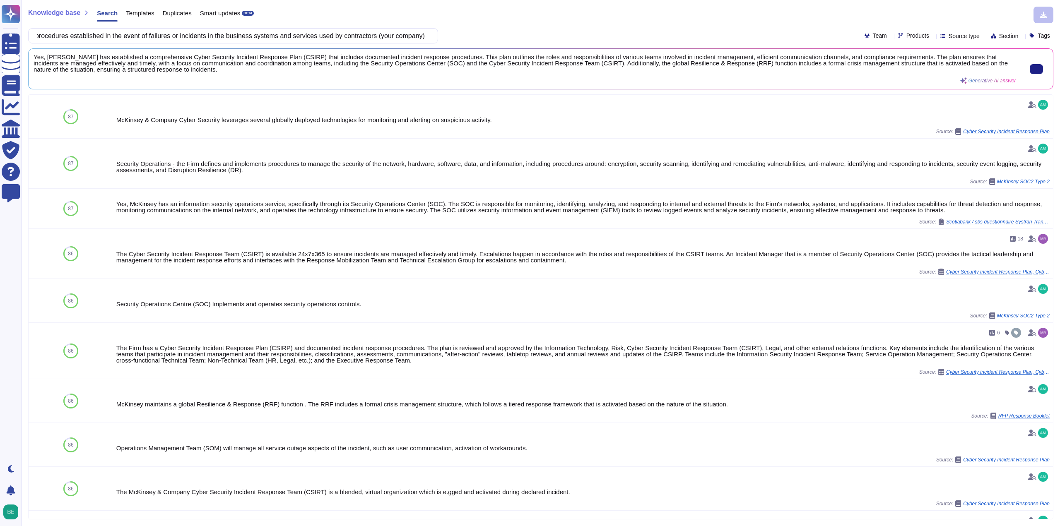
scroll to position [0, 0]
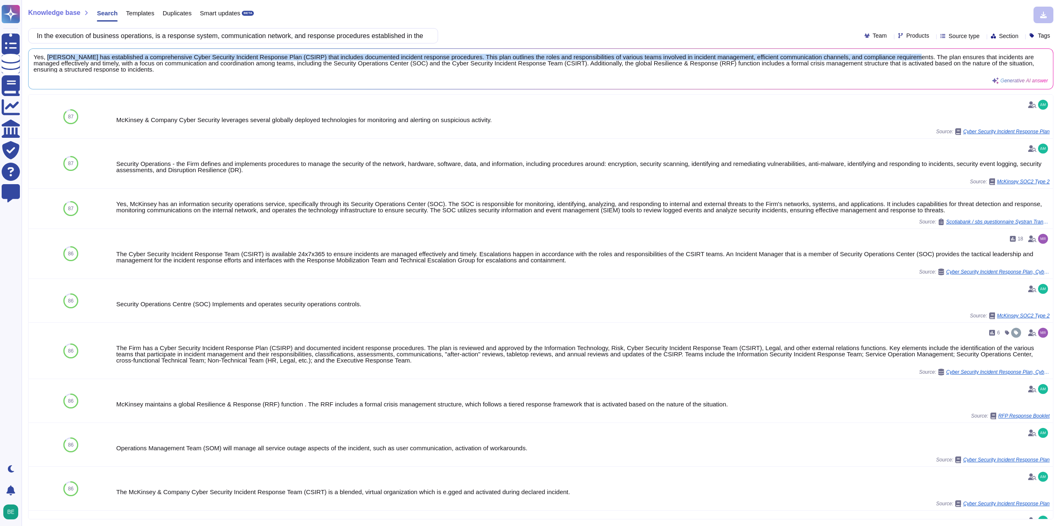
drag, startPoint x: 46, startPoint y: 56, endPoint x: 896, endPoint y: 53, distance: 850.6
click at [896, 53] on div "Yes, McKinsey has established a comprehensive Cyber Security Incident Response …" at bounding box center [541, 69] width 1024 height 40
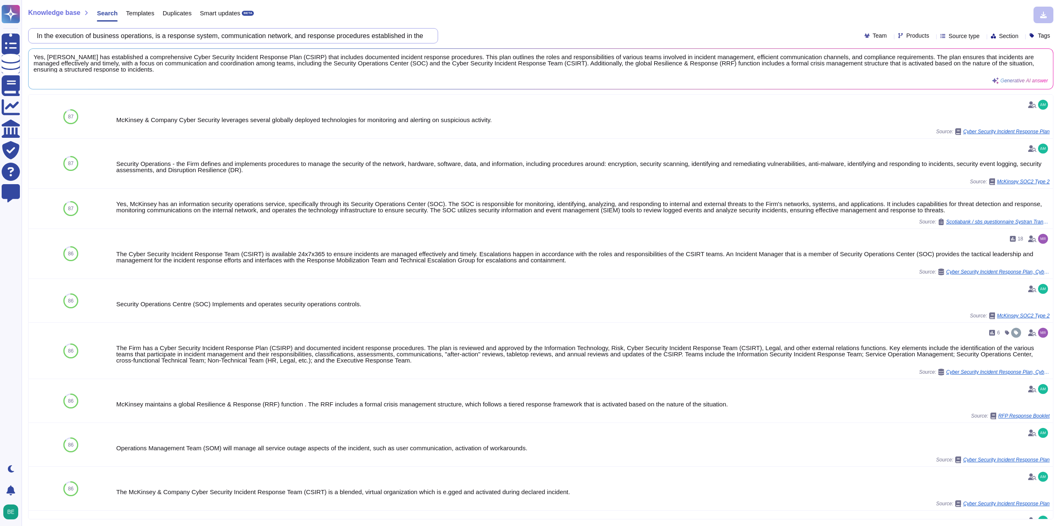
click at [260, 36] on input "In the execution of business operations, is a response system, communication ne…" at bounding box center [231, 36] width 397 height 14
paste input "case a service developed/provided by contractors(your company) is incorporated …"
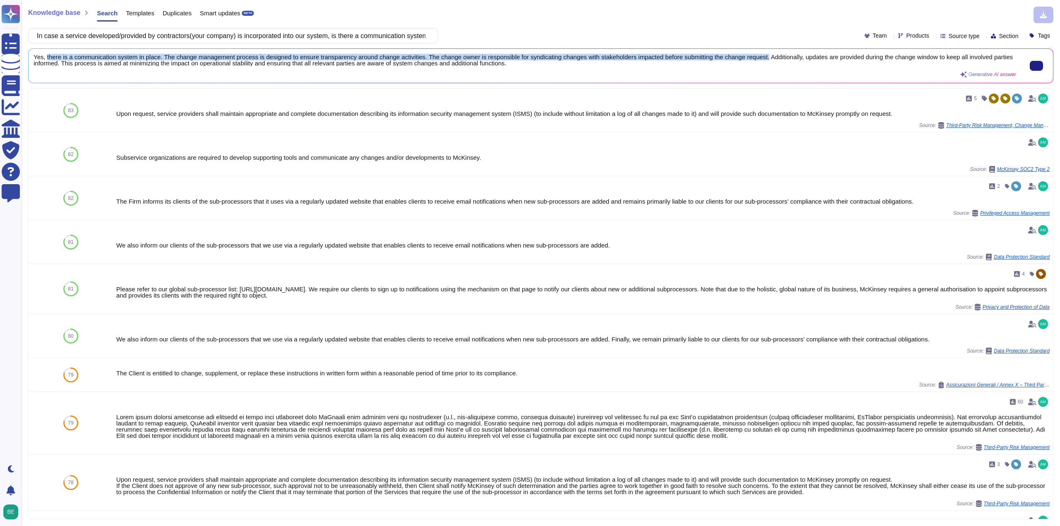
drag, startPoint x: 46, startPoint y: 56, endPoint x: 761, endPoint y: 59, distance: 714.8
click at [761, 59] on span "Yes, there is a communication system in place. The change management process is…" at bounding box center [525, 60] width 982 height 12
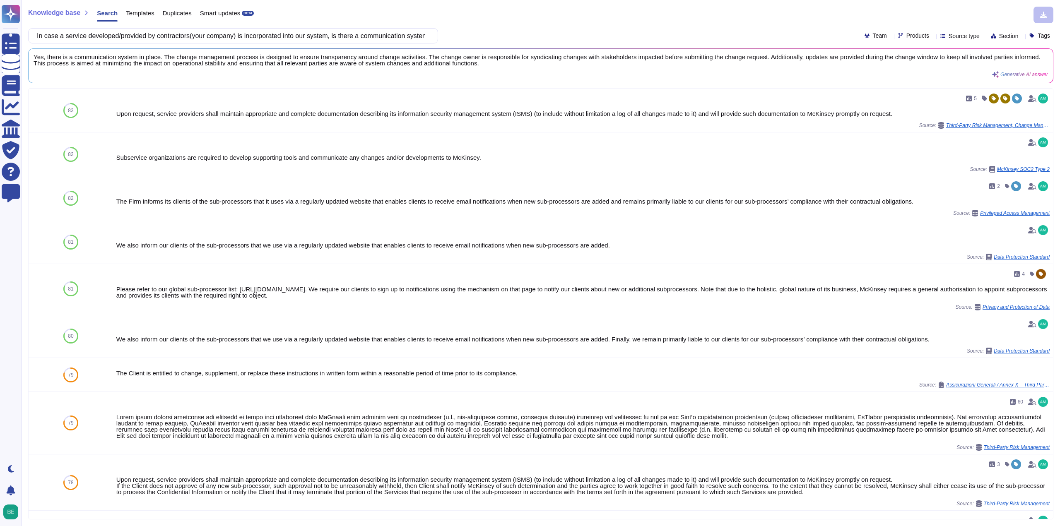
click at [325, 27] on div "Knowledge base Search Templates Duplicates Smart updates BETA In case a service…" at bounding box center [541, 263] width 1038 height 526
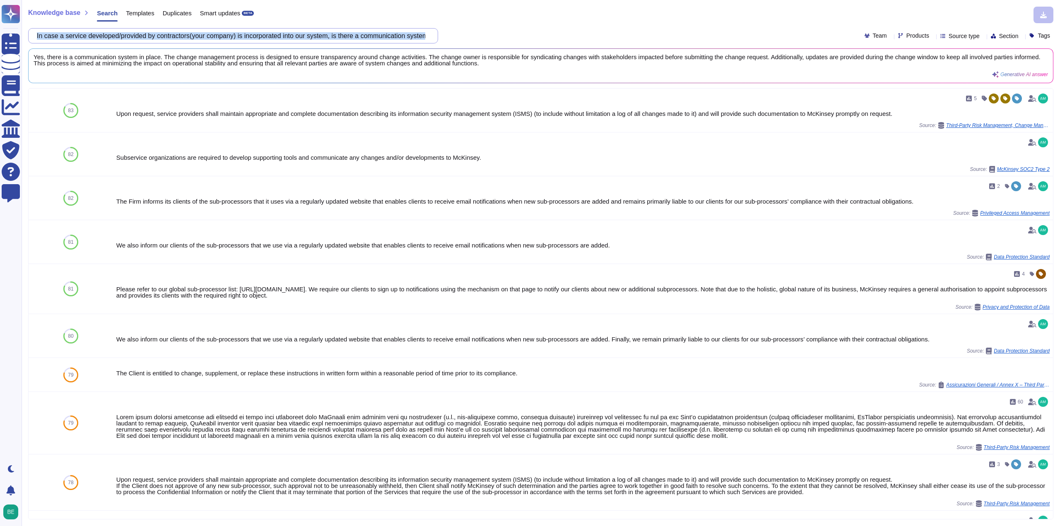
click at [196, 38] on input "In case a service developed/provided by contractors(your company) is incorporat…" at bounding box center [231, 36] width 397 height 14
paste input "the area of measures against failures, are records of failures that affect outs…"
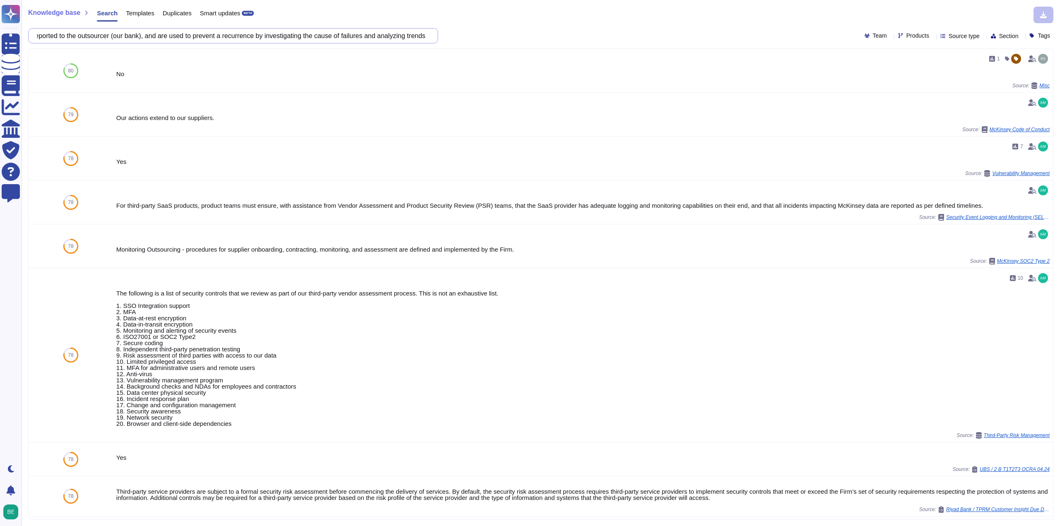
scroll to position [0, 397]
drag, startPoint x: 79, startPoint y: 37, endPoint x: 425, endPoint y: 31, distance: 346.9
click at [425, 31] on input "In the area of measures against failures, are records of failures that affect o…" at bounding box center [231, 36] width 397 height 14
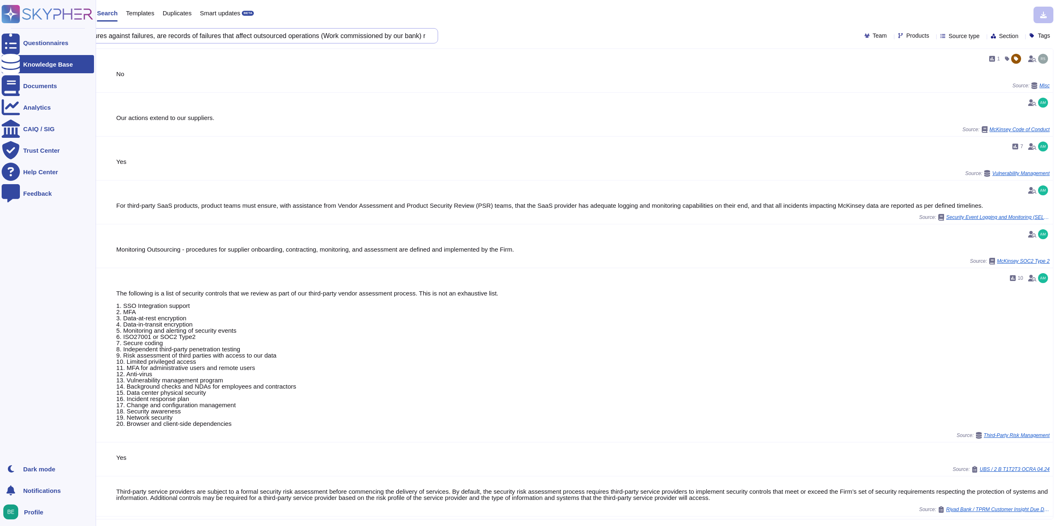
drag, startPoint x: 163, startPoint y: 36, endPoint x: 0, endPoint y: 38, distance: 163.1
click at [0, 38] on div "Questionnaires Knowledge Base Documents Analytics CAIQ / SIG Trust Center Help …" at bounding box center [530, 263] width 1060 height 526
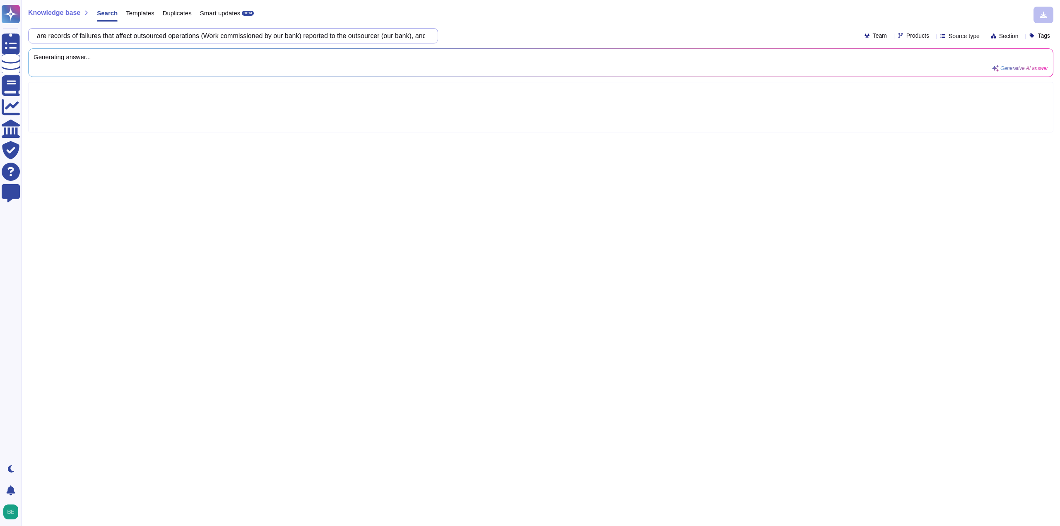
drag, startPoint x: 208, startPoint y: 37, endPoint x: 311, endPoint y: 36, distance: 103.1
click at [311, 36] on input "are records of failures that affect outsourced operations (Work commissioned by…" at bounding box center [231, 36] width 397 height 14
drag, startPoint x: 289, startPoint y: 35, endPoint x: 320, endPoint y: 35, distance: 30.6
click at [320, 35] on input "are records of failures that affect outsourced operations reported to the outso…" at bounding box center [231, 36] width 397 height 14
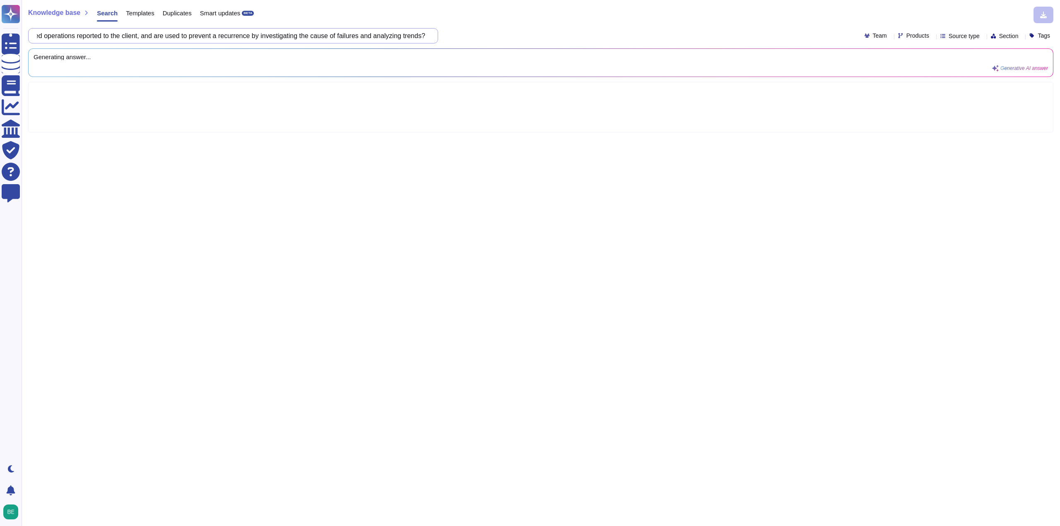
drag, startPoint x: 359, startPoint y: 39, endPoint x: 435, endPoint y: 40, distance: 76.2
click at [435, 40] on div "are records of failures that affect outsourced operations reported to the clien…" at bounding box center [233, 35] width 410 height 15
click at [533, 36] on div "are records of failures that affect outsourced operations reported to the clien…" at bounding box center [540, 35] width 1025 height 15
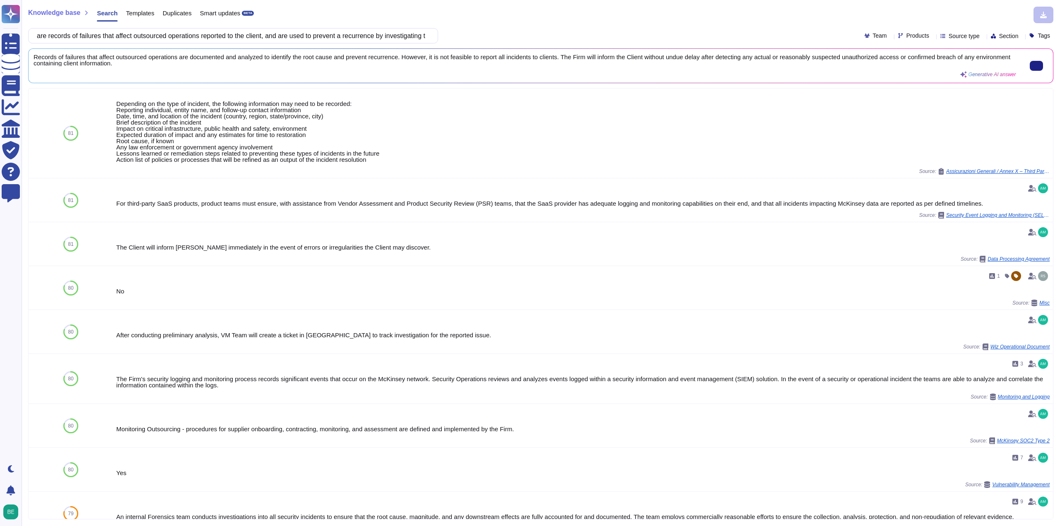
click at [562, 56] on span "Records of failures that affect outsourced operations are documented and analyz…" at bounding box center [525, 60] width 982 height 12
drag, startPoint x: 34, startPoint y: 56, endPoint x: 400, endPoint y: 57, distance: 366.7
click at [400, 57] on span "Records of failures that affect outsourced operations are documented and analyz…" at bounding box center [525, 60] width 982 height 12
click at [262, 33] on input "are records of failures that affect outsourced operations reported to the clien…" at bounding box center [231, 36] width 397 height 14
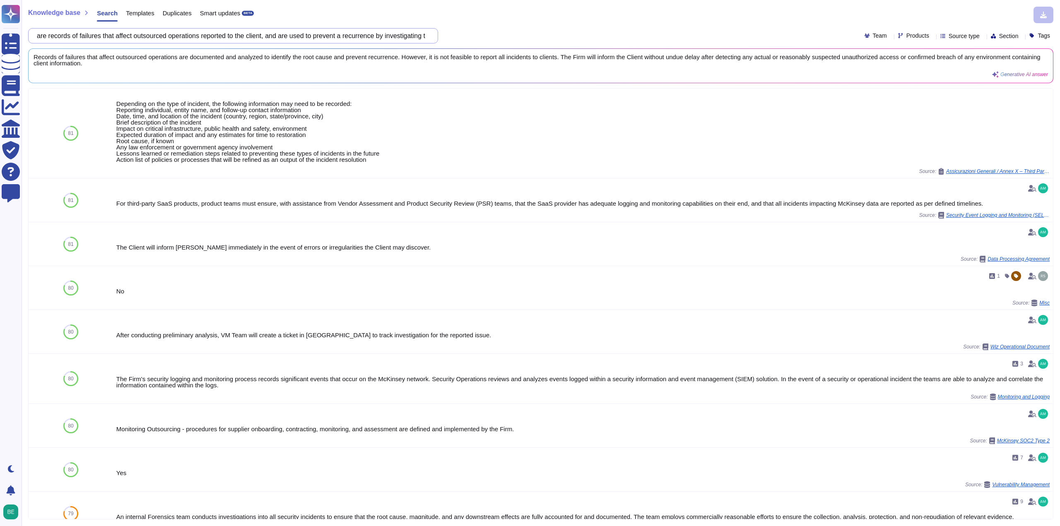
click at [262, 33] on input "are records of failures that affect outsourced operations reported to the clien…" at bounding box center [231, 36] width 397 height 14
paste input "Have you developed a procedure for responding to security incidents caused by e…"
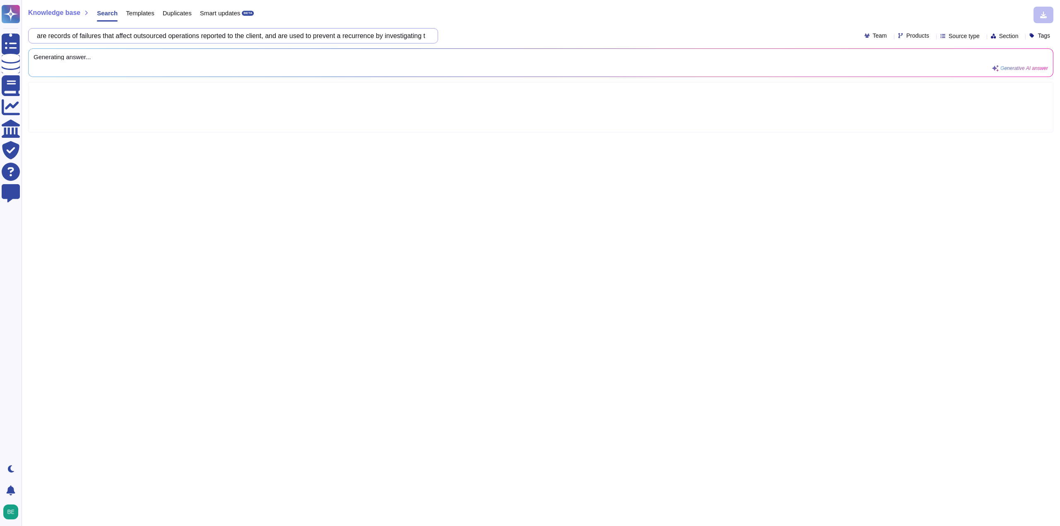
scroll to position [0, 323]
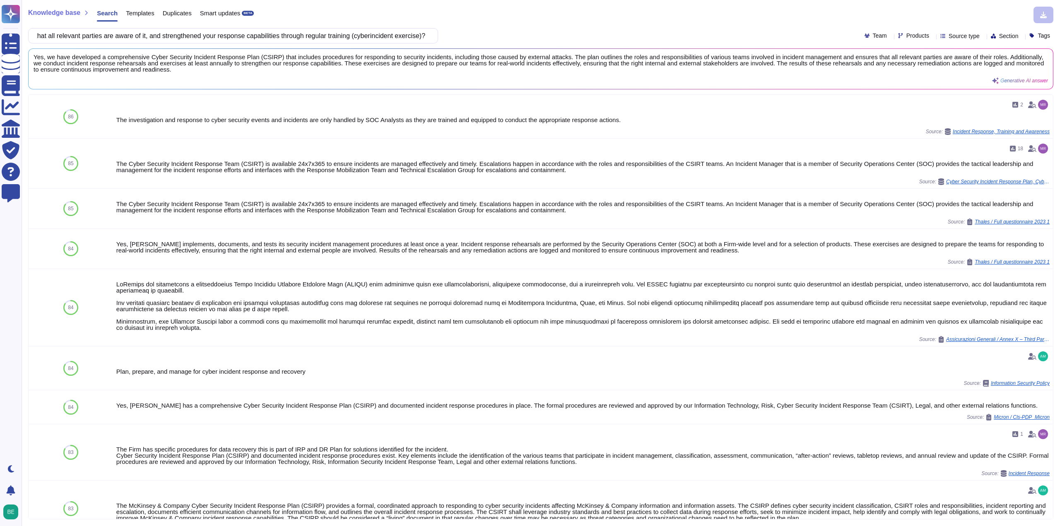
type input "Have you developed a procedure for responding to security incidents caused by e…"
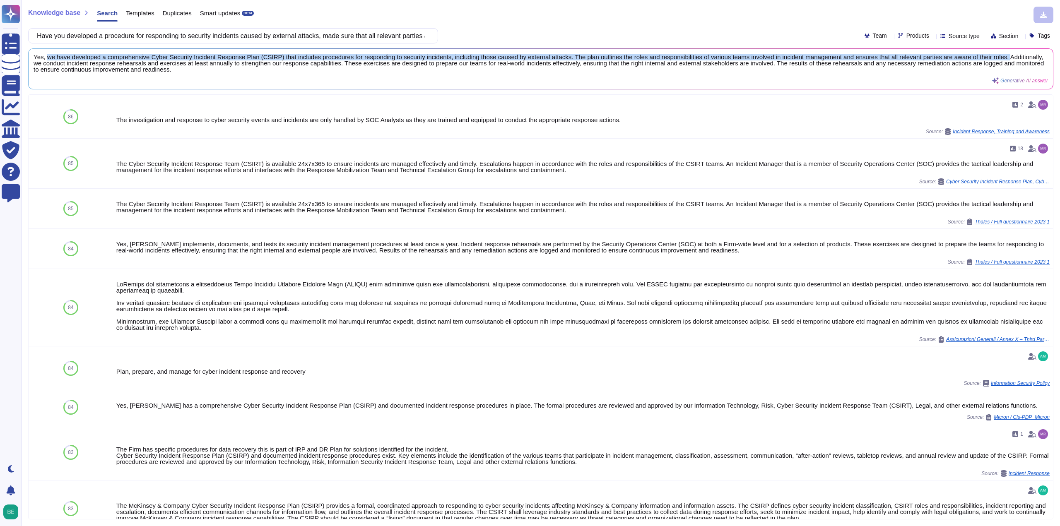
drag, startPoint x: 47, startPoint y: 57, endPoint x: 997, endPoint y: 52, distance: 949.5
click at [997, 52] on div "Yes, we have developed a comprehensive Cyber Security Incident Response Plan (C…" at bounding box center [541, 69] width 1024 height 40
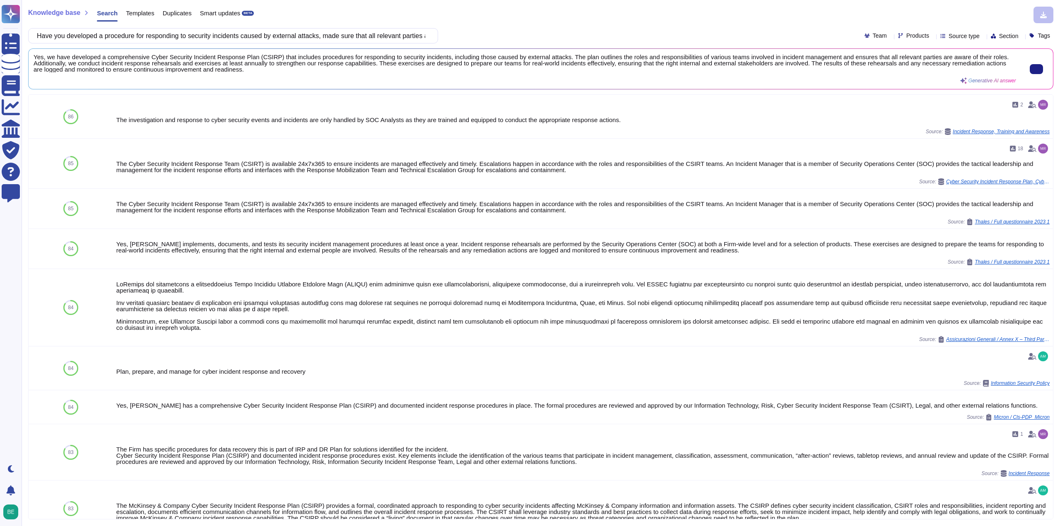
click at [151, 77] on div "Yes, we have developed a comprehensive Cyber Security Incident Response Plan (C…" at bounding box center [525, 69] width 982 height 30
